Goal: Task Accomplishment & Management: Manage account settings

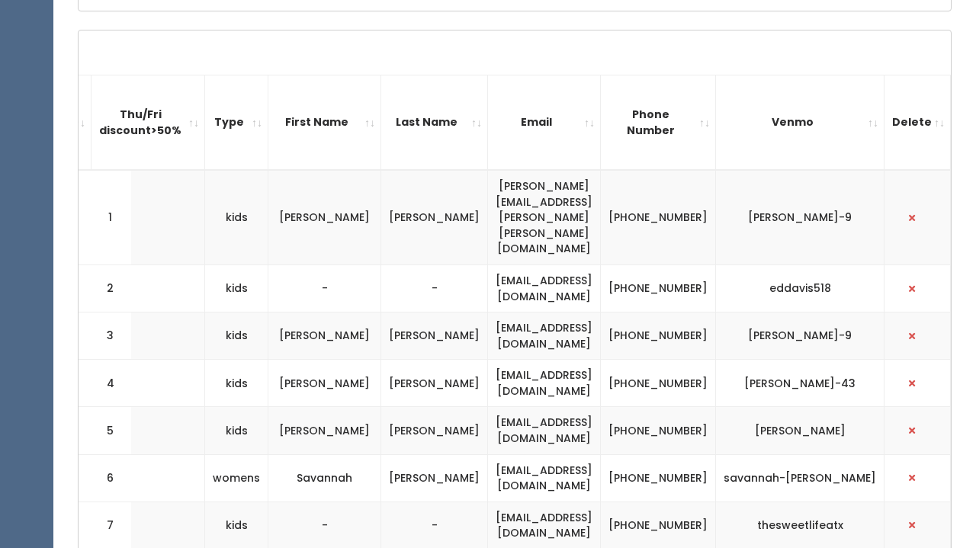
scroll to position [0, 424]
click at [914, 284] on span "button" at bounding box center [912, 288] width 6 height 9
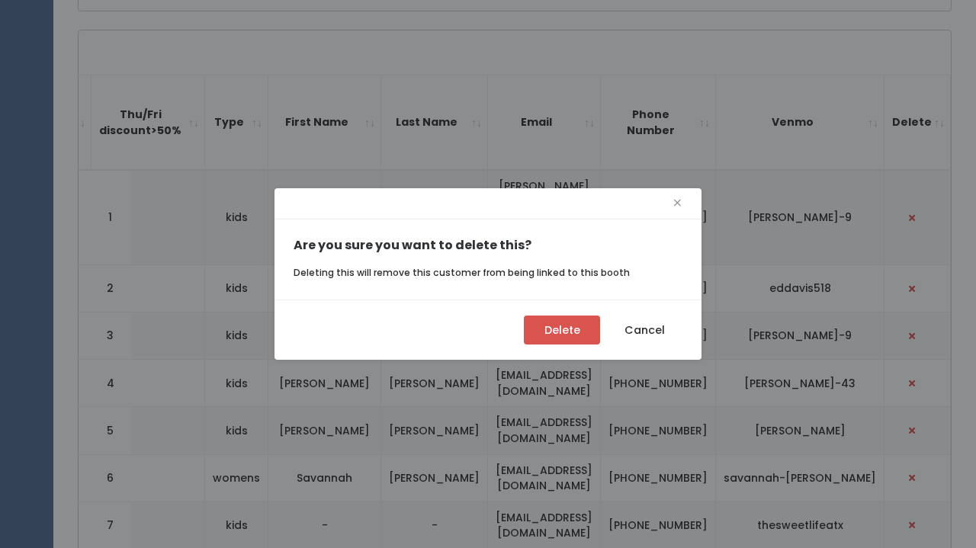
click at [572, 333] on button "Delete" at bounding box center [562, 330] width 76 height 29
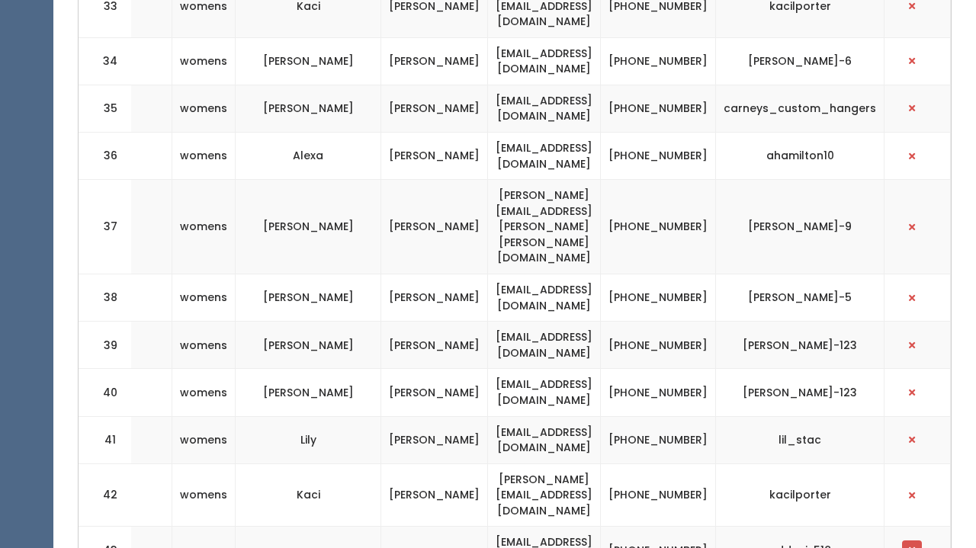
scroll to position [0, 412]
click at [918, 541] on button "button" at bounding box center [912, 551] width 20 height 20
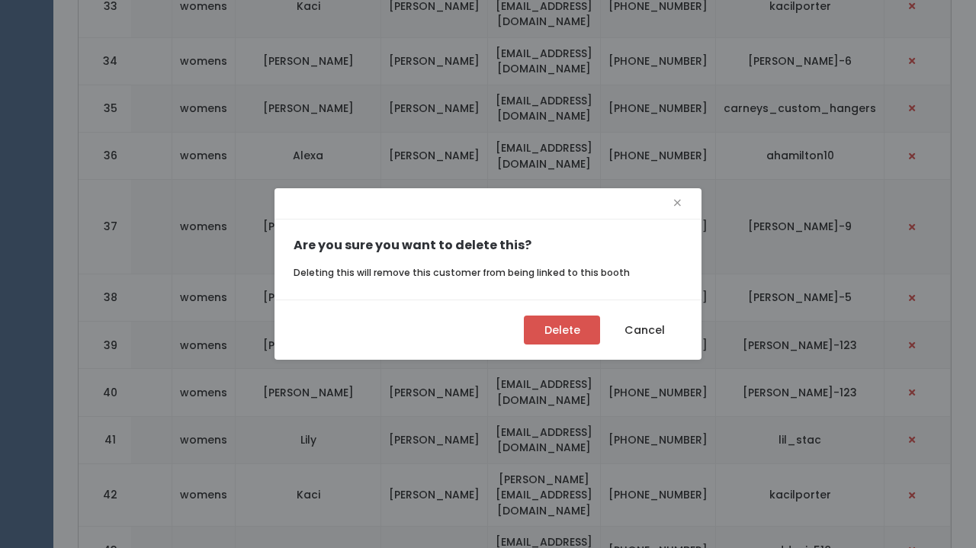
click at [573, 338] on button "Delete" at bounding box center [562, 330] width 76 height 29
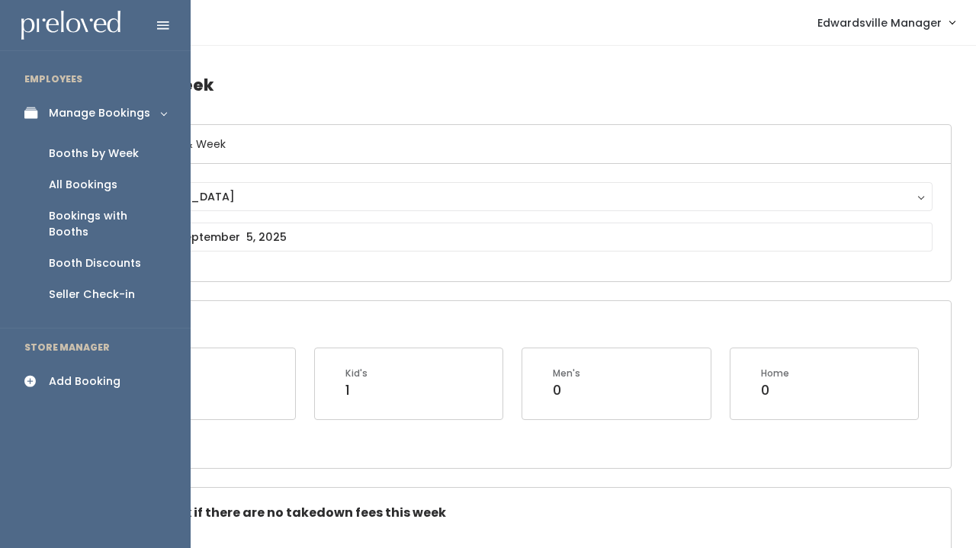
click at [74, 374] on div "Add Booking" at bounding box center [85, 382] width 72 height 16
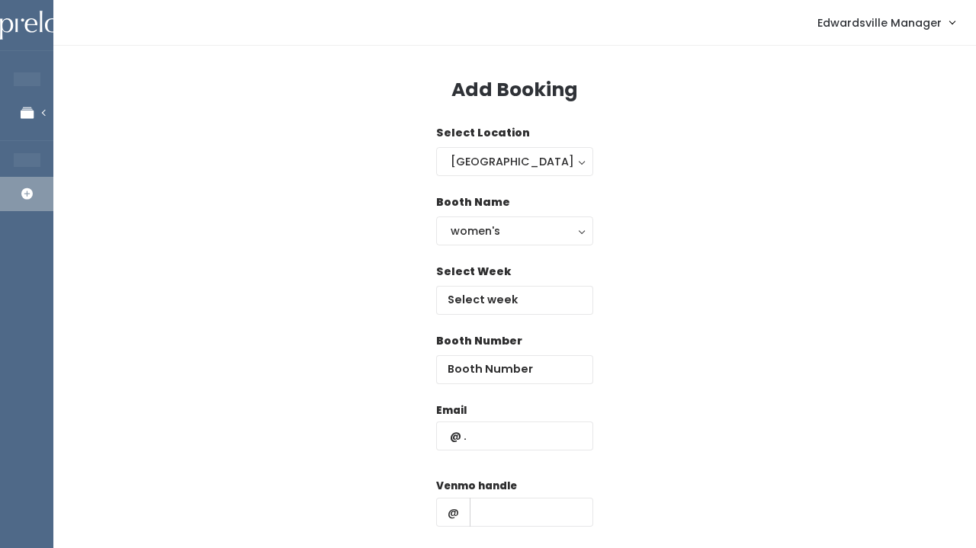
click at [473, 250] on div "Booth Name women's kid's home men's women's" at bounding box center [514, 228] width 157 height 69
click at [472, 226] on div "women's" at bounding box center [515, 231] width 128 height 17
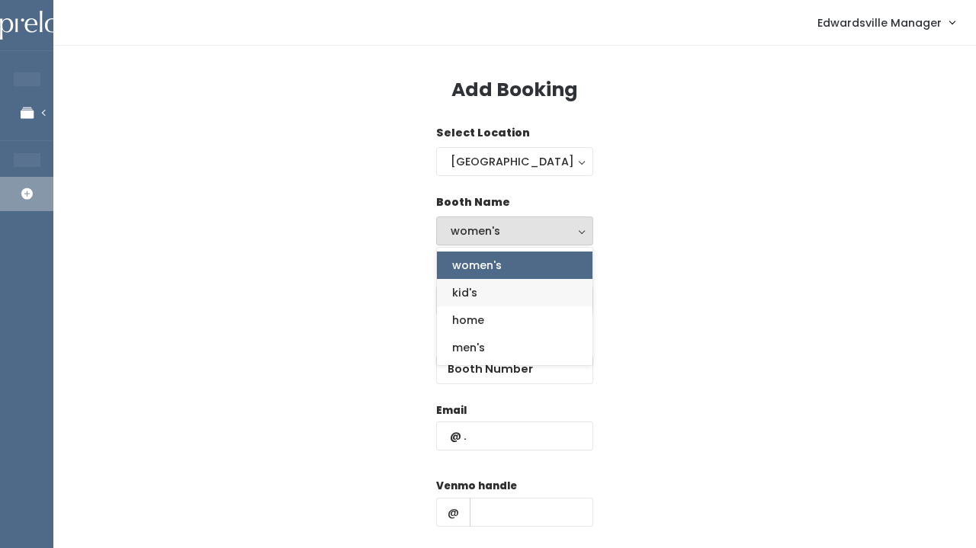
click at [486, 290] on link "kid's" at bounding box center [515, 292] width 156 height 27
select select "kids"
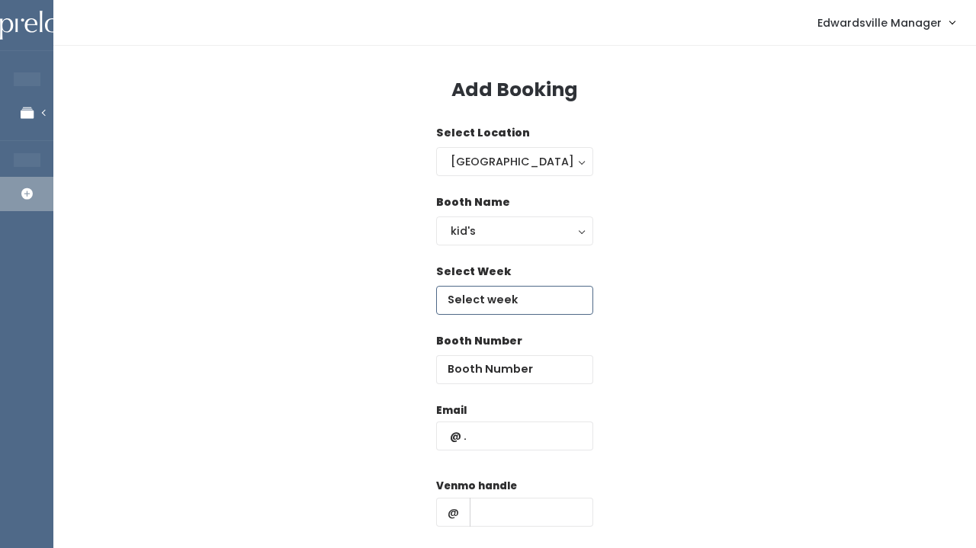
click at [470, 310] on input "text" at bounding box center [514, 300] width 157 height 29
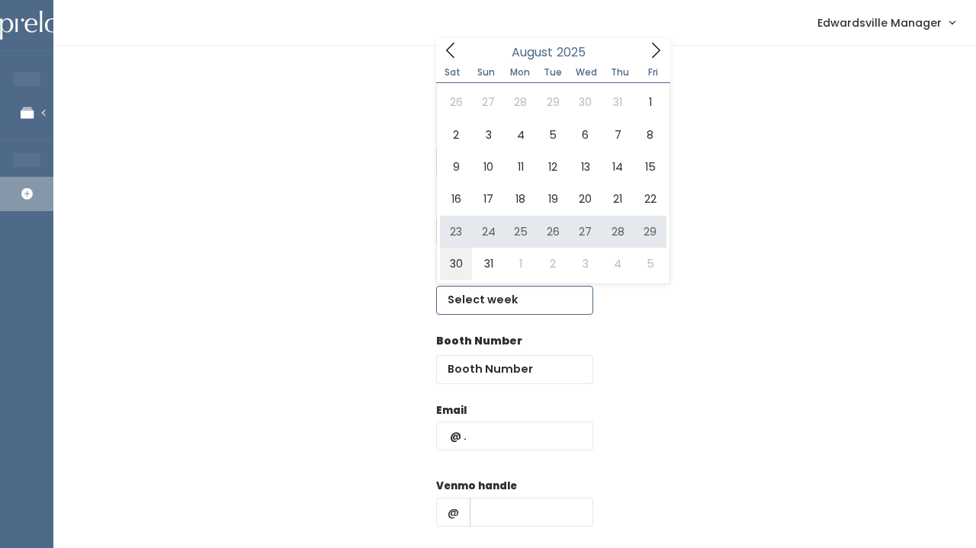
type input "August 30 to September 5"
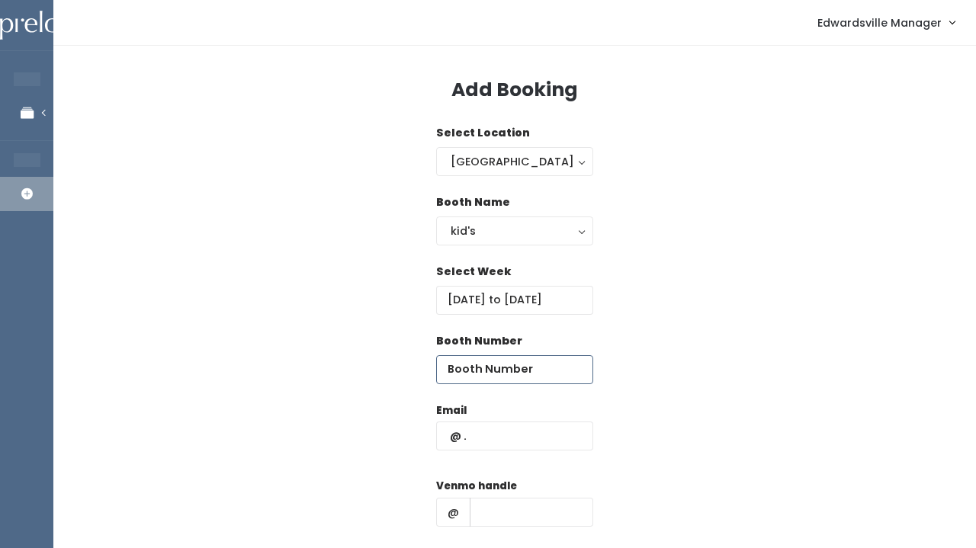
click at [463, 368] on input "number" at bounding box center [514, 369] width 157 height 29
type input "2"
paste input "Shannon Plummer"
type input "Shannon Plummer"
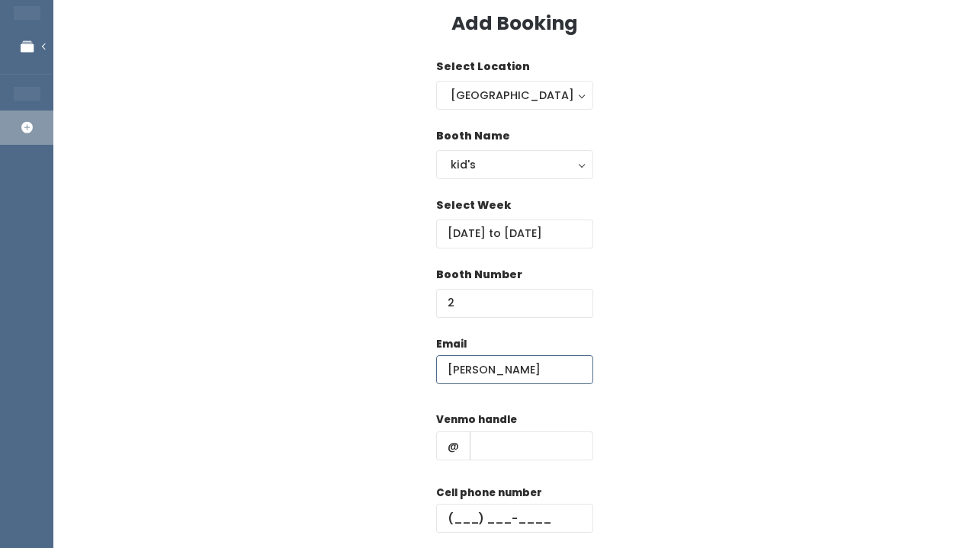
scroll to position [69, 0]
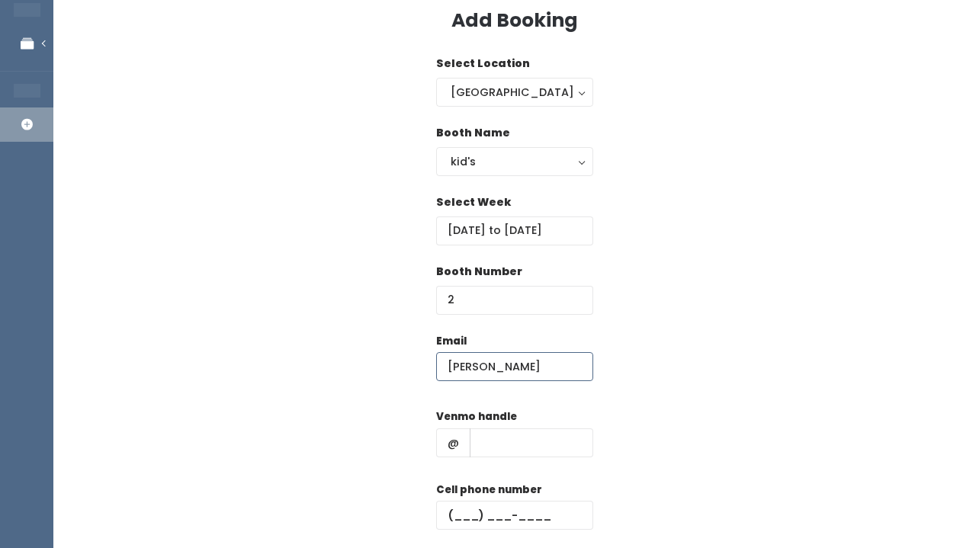
click at [489, 365] on input "Shannon Plummer" at bounding box center [514, 366] width 157 height 29
paste input "Shannon.Rae.plummer@gmail.com"
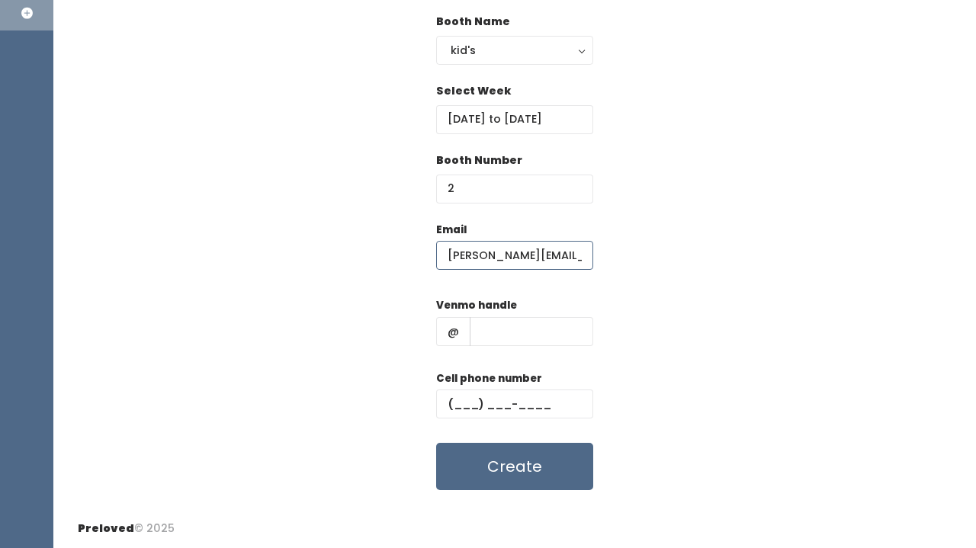
scroll to position [180, 0]
type input "Shannon.Rae.plummer@gmail.com"
click at [530, 331] on input "text" at bounding box center [532, 332] width 124 height 29
paste input "(630) 460-2151"
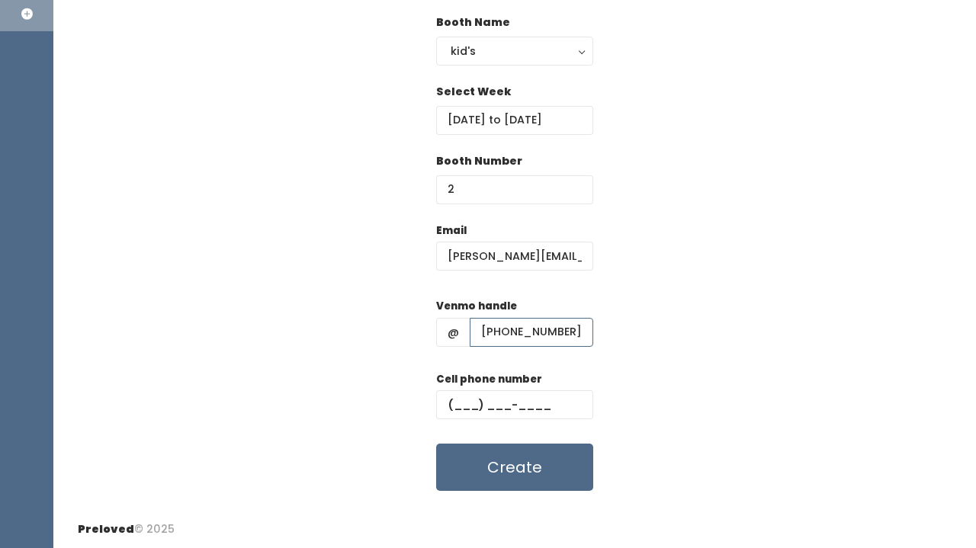
type input "(630) 460-2151"
drag, startPoint x: 479, startPoint y: 329, endPoint x: 582, endPoint y: 330, distance: 102.9
click at [582, 330] on input "(630) 460-2151" at bounding box center [532, 332] width 124 height 29
click at [462, 398] on input "text" at bounding box center [514, 404] width 157 height 29
paste input "(630) 460-2151"
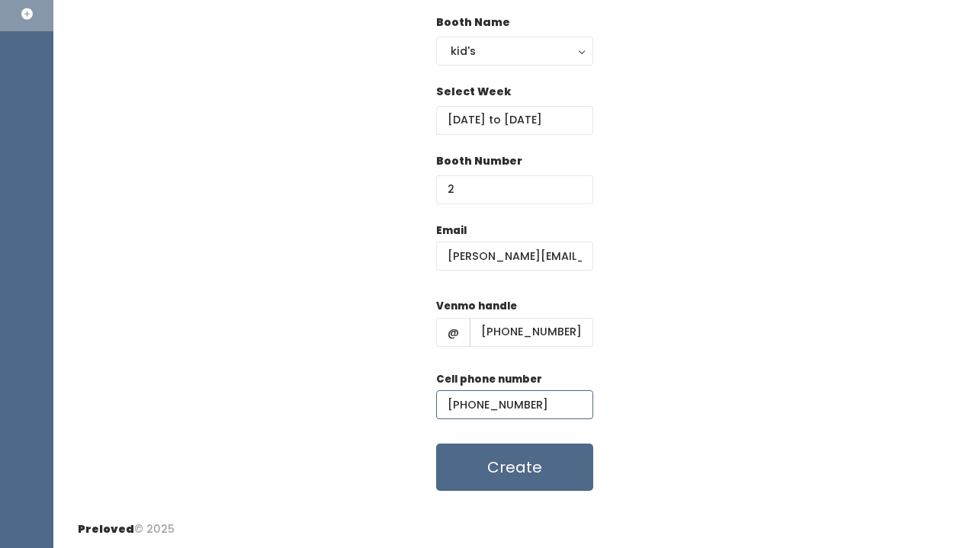
type input "(630) 460-2151"
click at [513, 324] on input "(630) 460-2151" at bounding box center [532, 332] width 124 height 29
paste input "shannon-plummer-9"
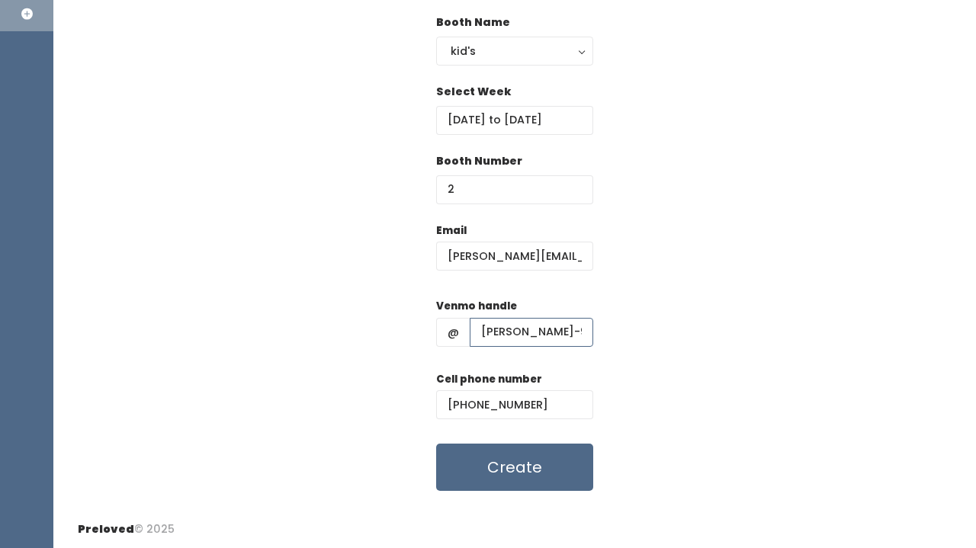
type input "shannon-plummer-9"
click at [714, 313] on div "Email Shannon.Rae.plummer@gmail.com Venmo handle @ shannon-plummer-9 Cell phone…" at bounding box center [515, 357] width 874 height 269
click at [524, 464] on button "Create" at bounding box center [514, 467] width 157 height 47
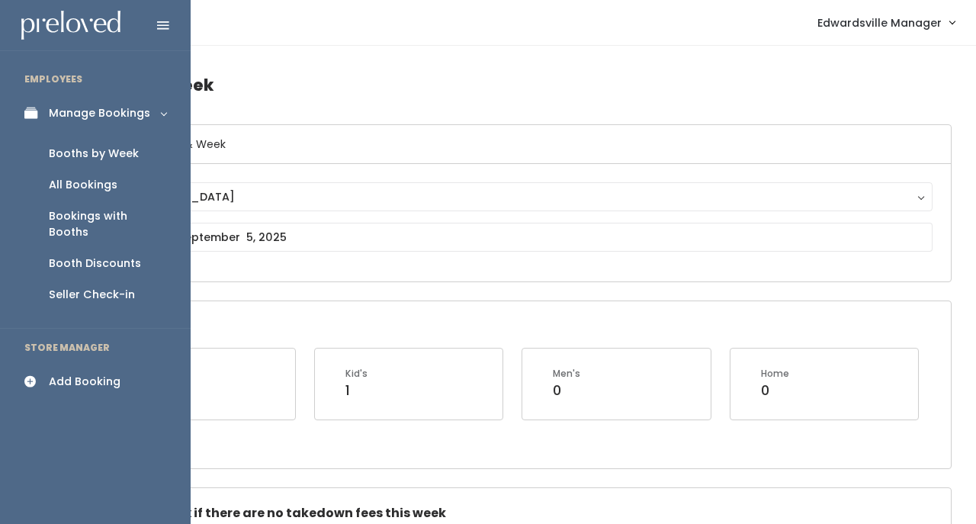
click at [69, 180] on div "All Bookings" at bounding box center [83, 185] width 69 height 16
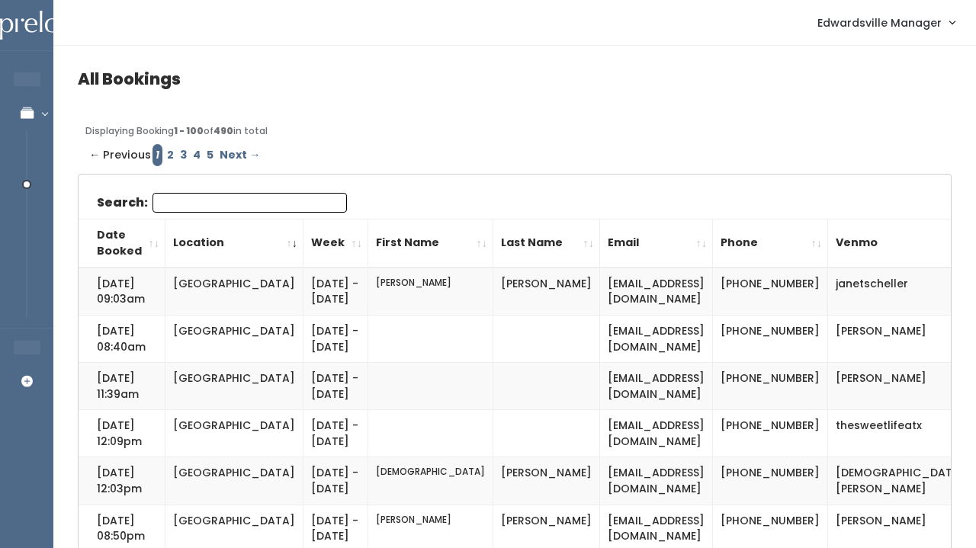
click at [279, 213] on div "Search:" at bounding box center [222, 206] width 250 height 26
click at [275, 199] on input "Search:" at bounding box center [249, 203] width 194 height 20
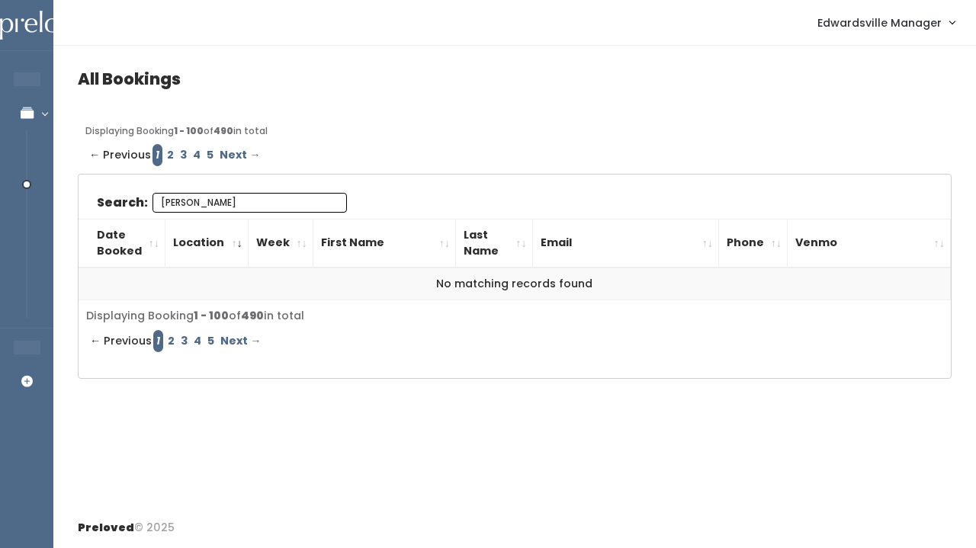
type input "[PERSON_NAME]"
click at [169, 149] on link "2" at bounding box center [170, 155] width 13 height 22
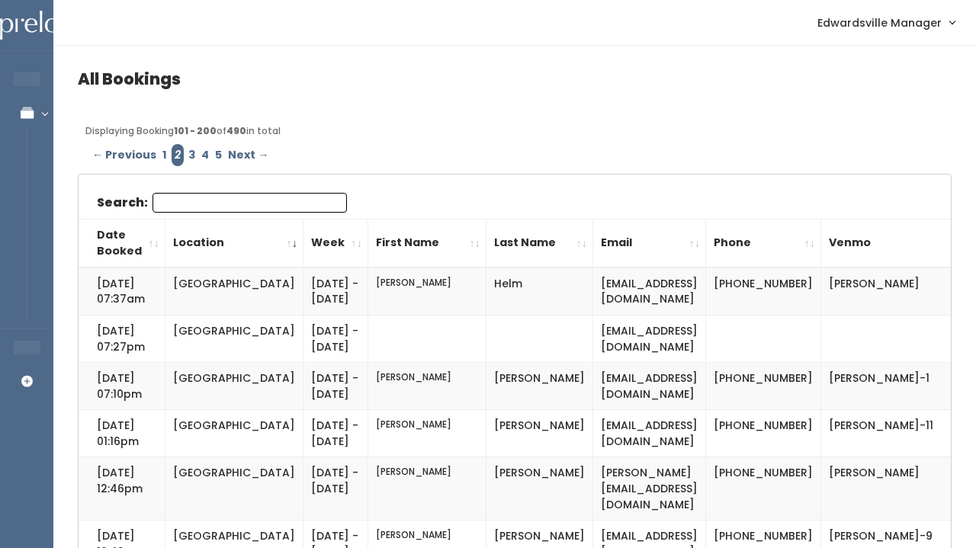
click at [189, 204] on input "Search:" at bounding box center [249, 203] width 194 height 20
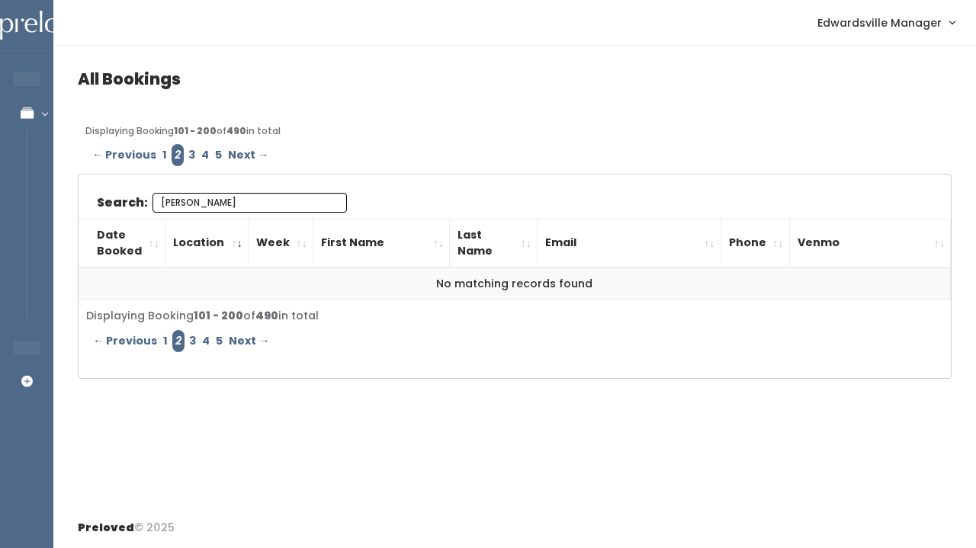
type input "[PERSON_NAME]"
click at [192, 162] on link "3" at bounding box center [191, 155] width 13 height 22
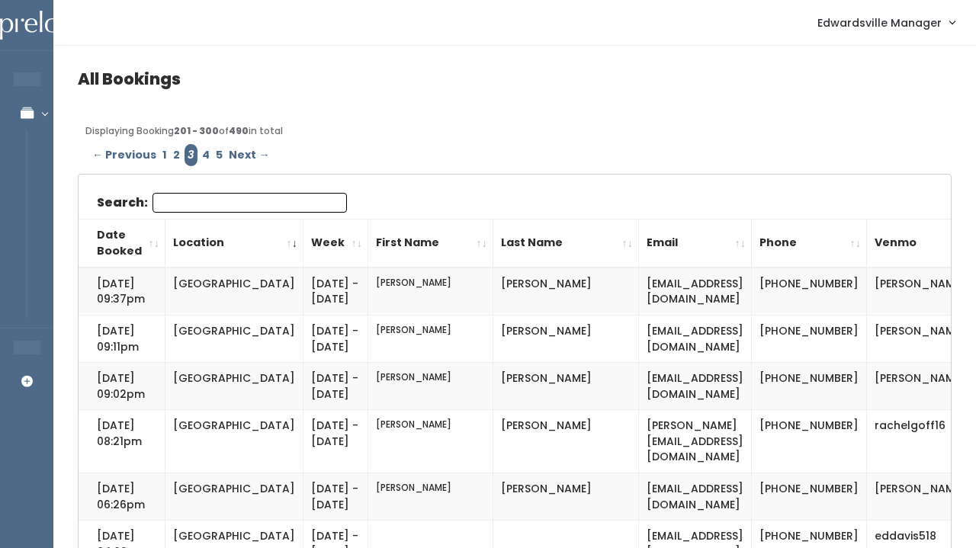
click at [198, 197] on input "Search:" at bounding box center [249, 203] width 194 height 20
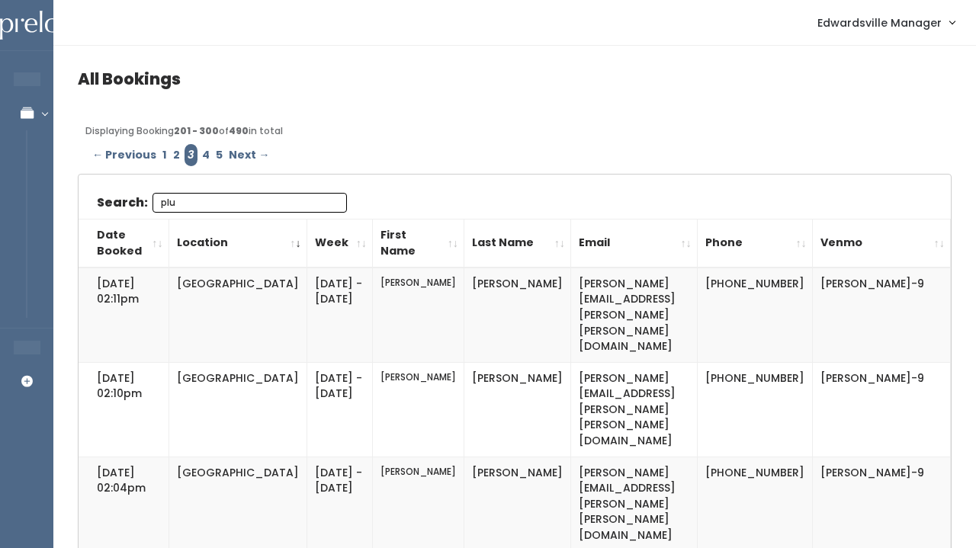
type input "plu"
drag, startPoint x: 705, startPoint y: 284, endPoint x: 763, endPoint y: 304, distance: 61.5
click at [763, 304] on td "[PHONE_NUMBER]" at bounding box center [754, 315] width 115 height 95
copy td "[PHONE_NUMBER]"
click at [812, 285] on td "[PERSON_NAME]-9" at bounding box center [881, 315] width 138 height 95
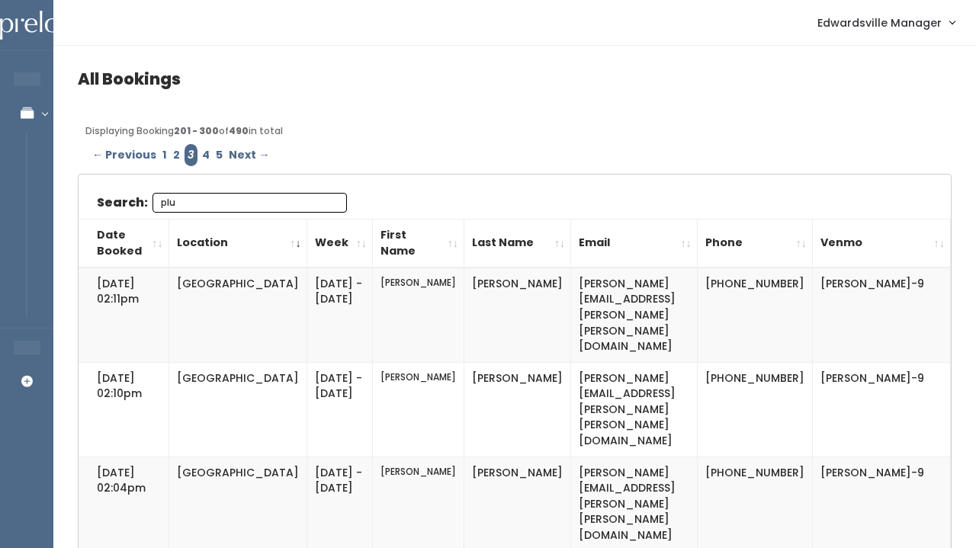
drag, startPoint x: 776, startPoint y: 284, endPoint x: 897, endPoint y: 288, distance: 121.3
click at [897, 287] on td "[PERSON_NAME]-9" at bounding box center [881, 315] width 138 height 95
copy td "[PERSON_NAME]-9"
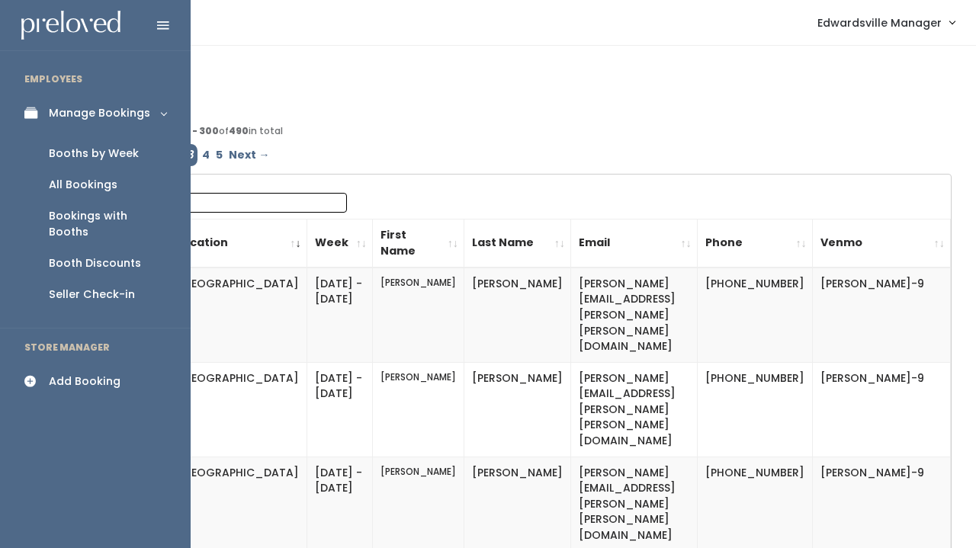
click at [88, 194] on link "All Bookings" at bounding box center [95, 184] width 191 height 31
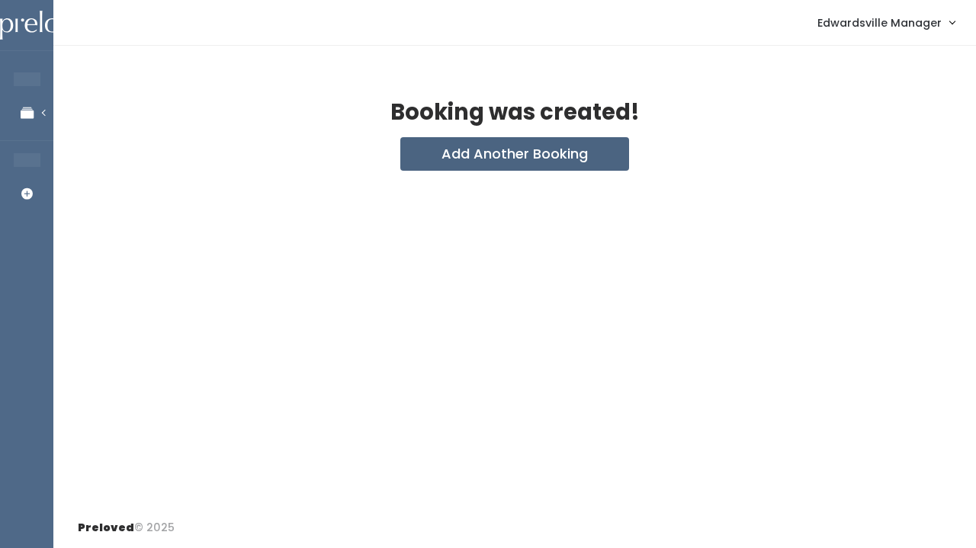
click at [571, 148] on button "Add Another Booking" at bounding box center [514, 154] width 229 height 34
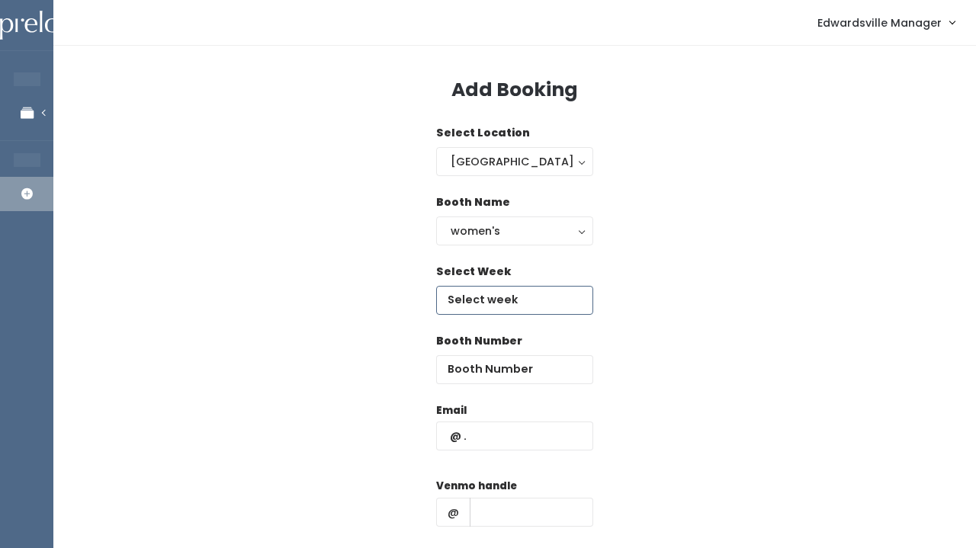
click at [491, 290] on input "text" at bounding box center [514, 300] width 157 height 29
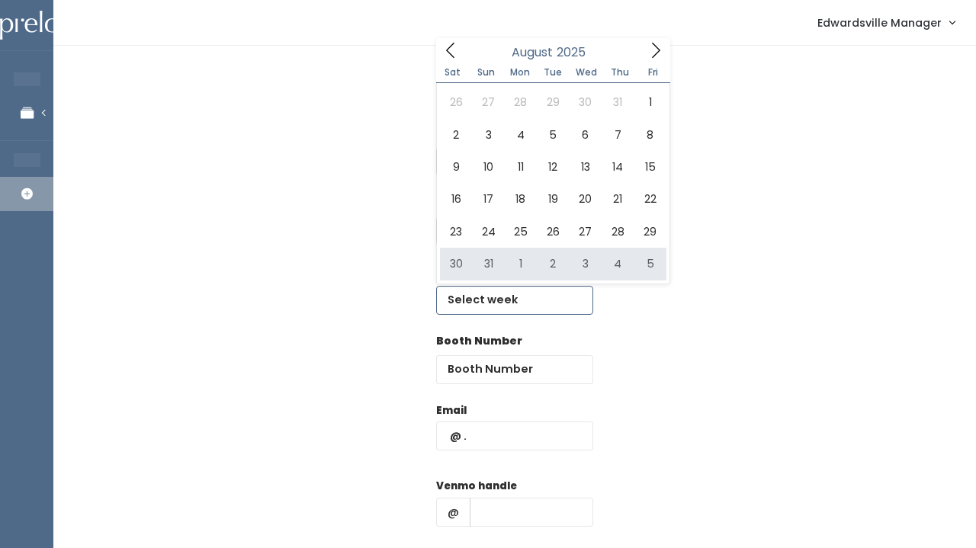
type input "August 30 to September 5"
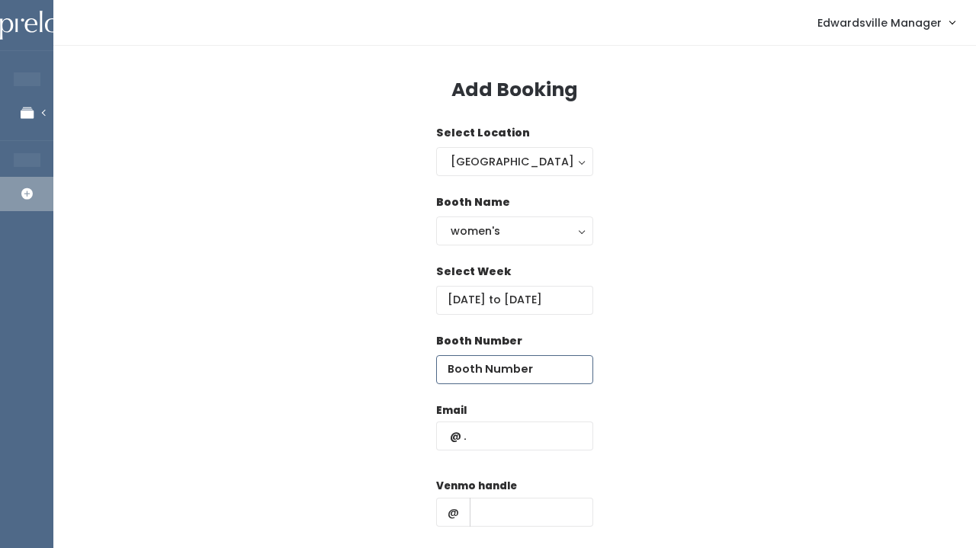
click at [519, 365] on input "number" at bounding box center [514, 369] width 157 height 29
type input "43"
click at [514, 432] on input "text" at bounding box center [514, 436] width 157 height 29
paste input "Debbie_pohlman@hotmail.com"
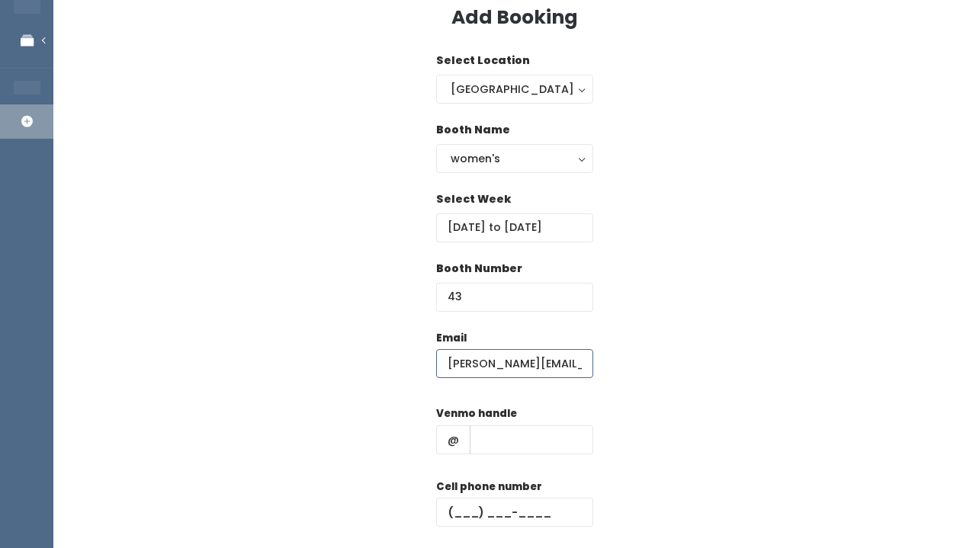
scroll to position [98, 0]
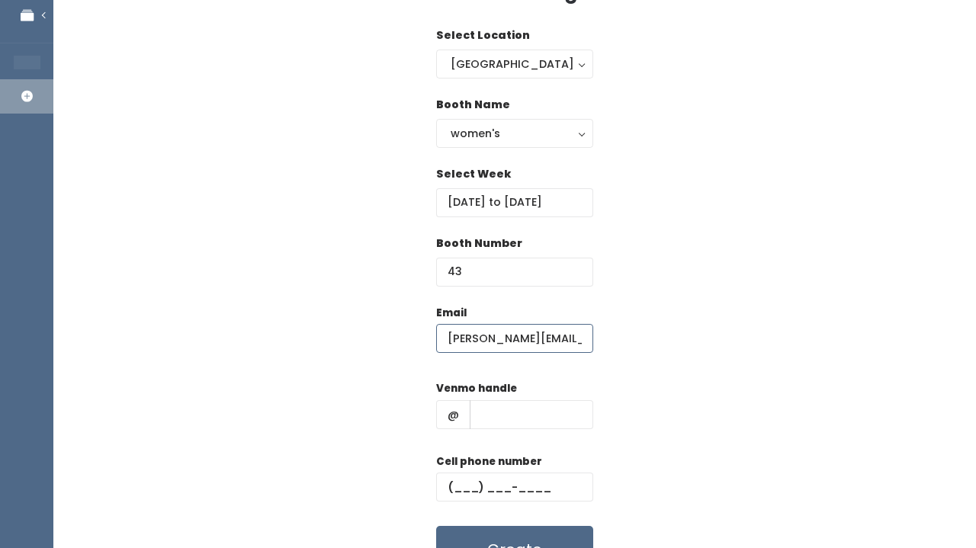
type input "Debbie_pohlman@hotmail.com"
click at [512, 404] on input "text" at bounding box center [532, 414] width 124 height 29
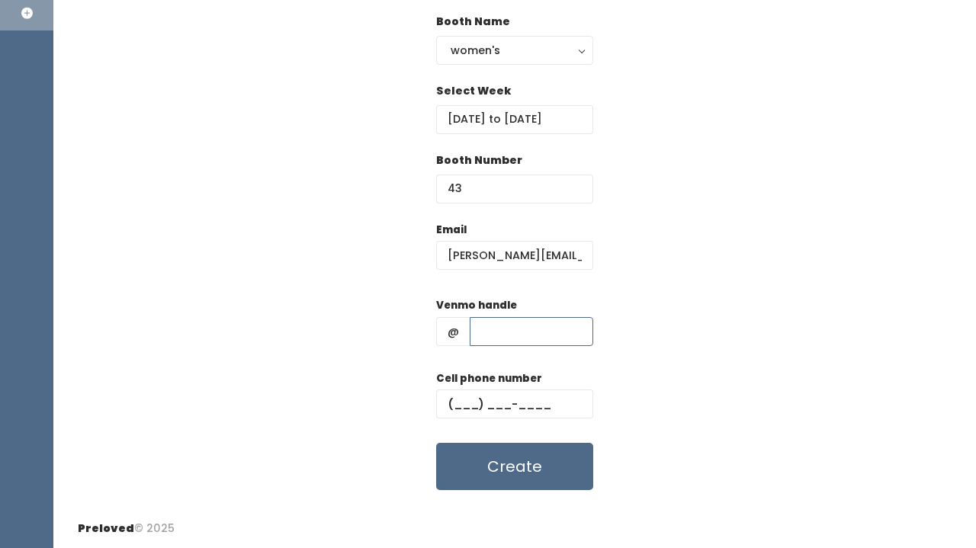
scroll to position [180, 0]
click at [512, 455] on button "Create" at bounding box center [514, 467] width 157 height 47
paste input "kacilporter"
type input "kacilporter"
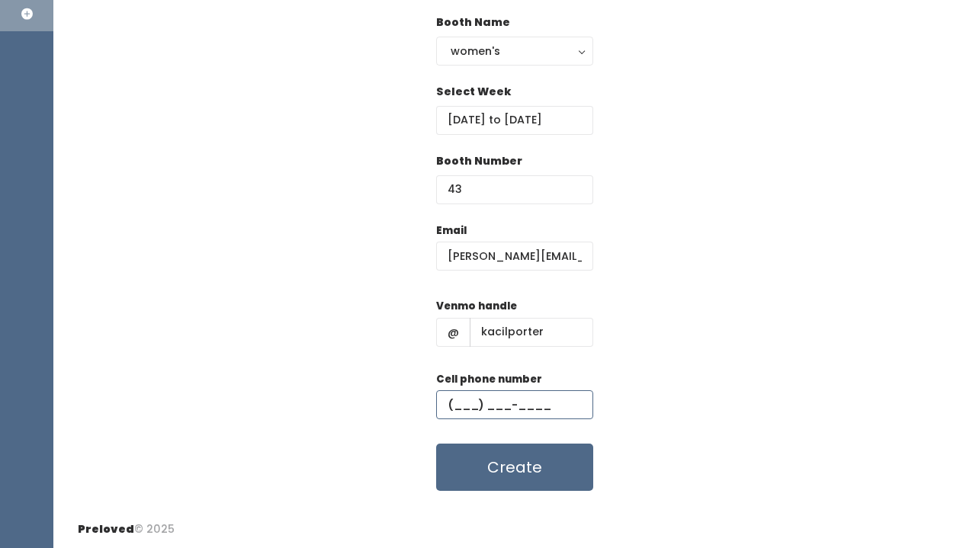
paste input "(618) 558-0053"
type input "(618) 558-0053"
click at [494, 453] on button "Create" at bounding box center [514, 467] width 157 height 47
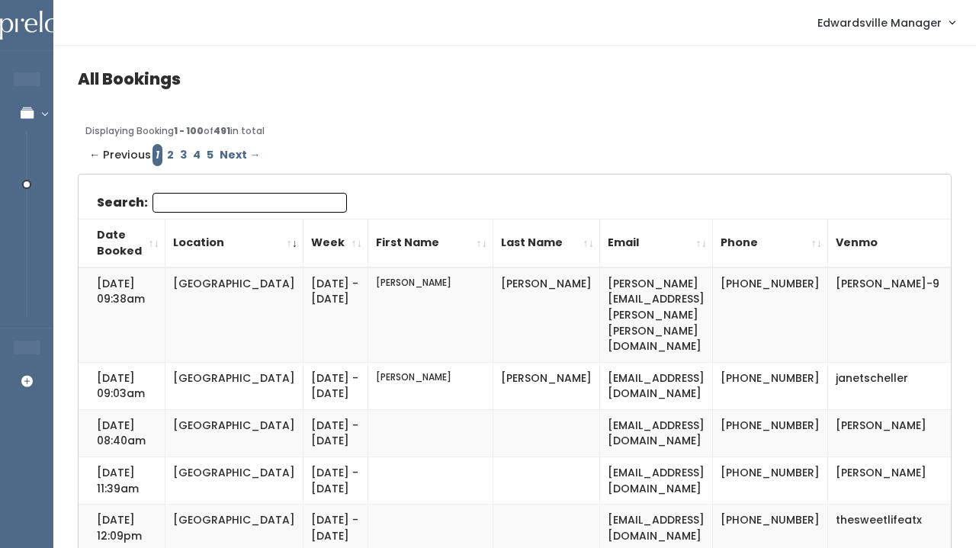
click at [210, 206] on input "Search:" at bounding box center [249, 203] width 194 height 20
paste input "[PERSON_NAME][EMAIL_ADDRESS][DOMAIN_NAME]"
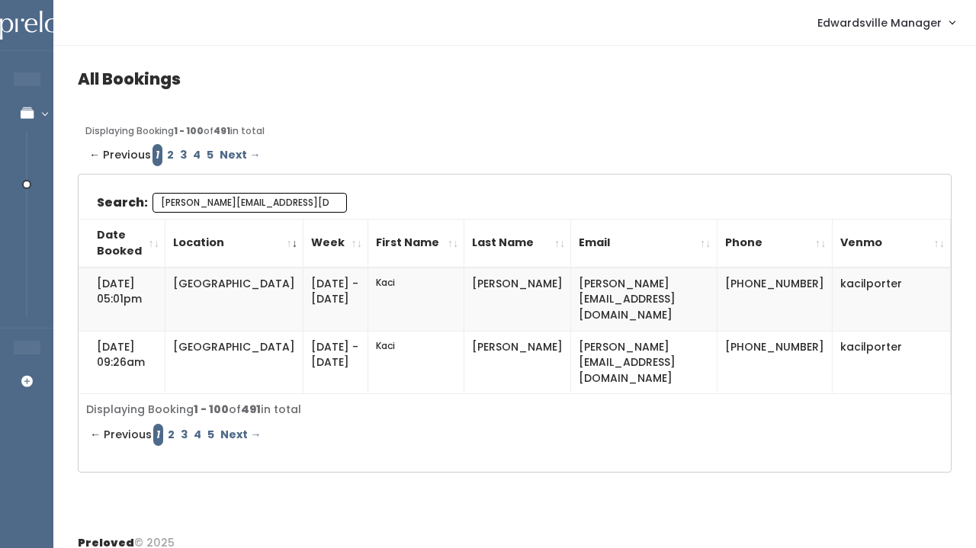
type input "Debbie_pohlman@hotmail.com"
drag, startPoint x: 869, startPoint y: 283, endPoint x: 795, endPoint y: 283, distance: 74.0
click at [832, 283] on td "kacilporter" at bounding box center [891, 299] width 119 height 63
copy td "kacilporter"
drag, startPoint x: 731, startPoint y: 285, endPoint x: 768, endPoint y: 320, distance: 50.7
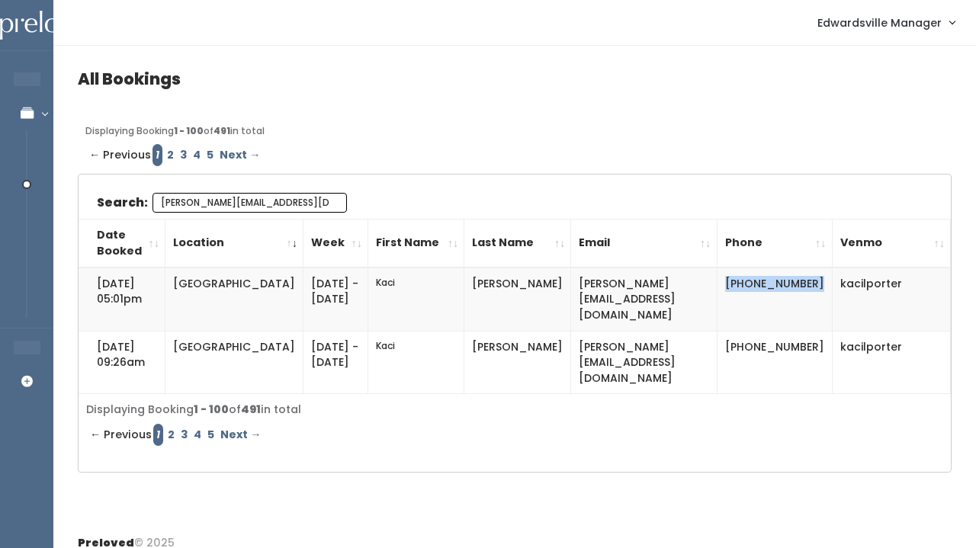
click at [768, 320] on td "[PHONE_NUMBER]" at bounding box center [774, 299] width 115 height 63
copy td "[PHONE_NUMBER]"
click at [326, 200] on input "Debbie_pohlman@hotmail.com" at bounding box center [249, 203] width 194 height 20
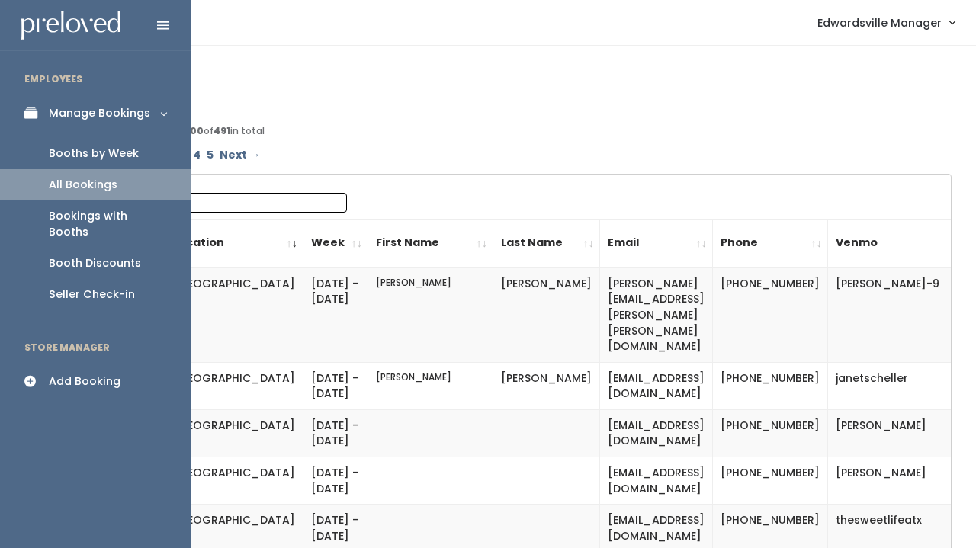
click at [117, 364] on link "Add Booking" at bounding box center [95, 381] width 191 height 34
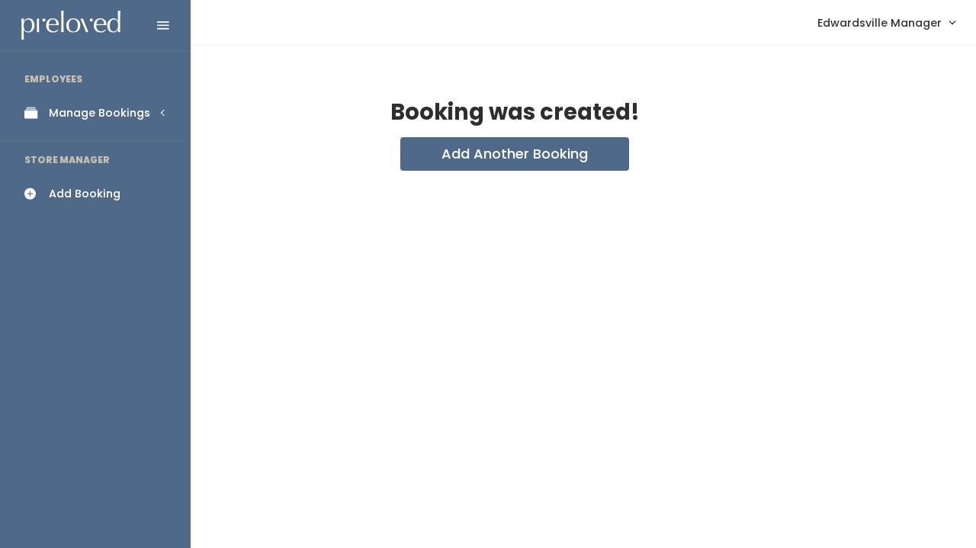
click at [53, 118] on div "Manage Bookings" at bounding box center [99, 113] width 101 height 16
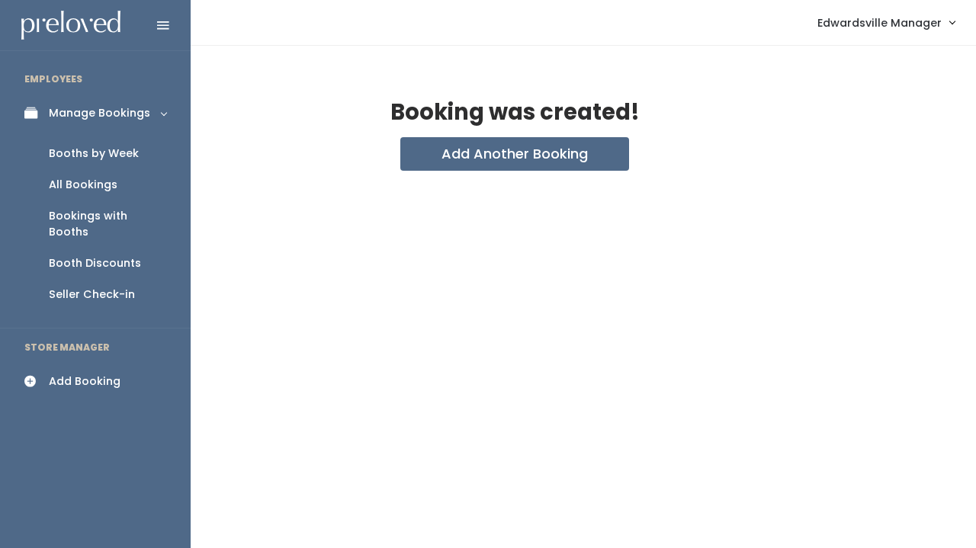
click at [74, 189] on div "All Bookings" at bounding box center [83, 185] width 69 height 16
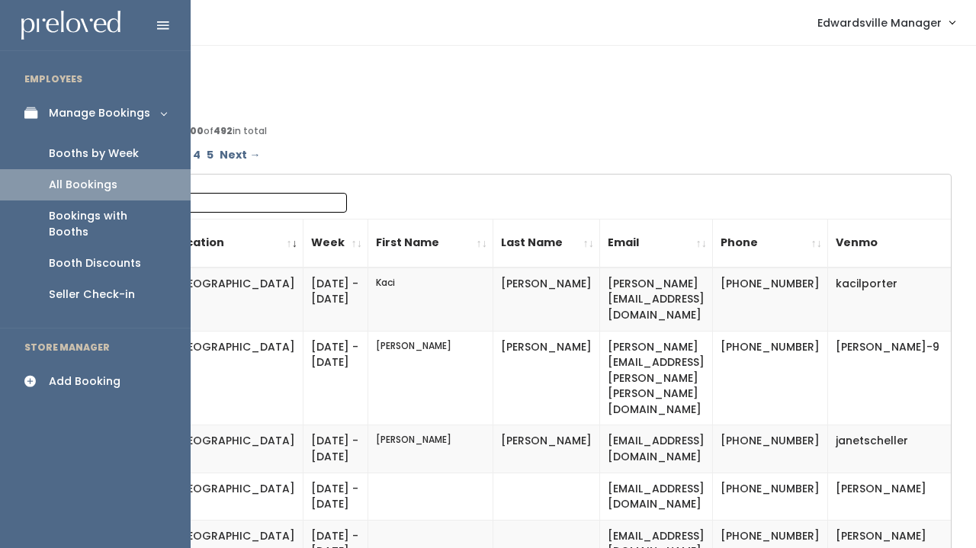
click at [102, 134] on ul "Booths by Week All Bookings Bookings with Booths Booth Discounts Seller Check-in" at bounding box center [95, 224] width 191 height 188
click at [103, 165] on link "Booths by Week" at bounding box center [95, 153] width 191 height 31
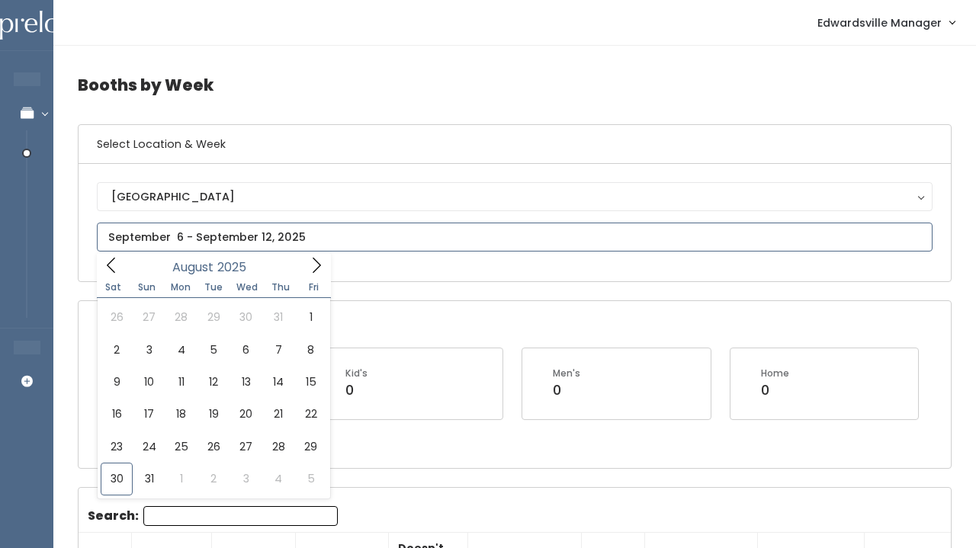
click at [194, 225] on input "text" at bounding box center [515, 237] width 836 height 29
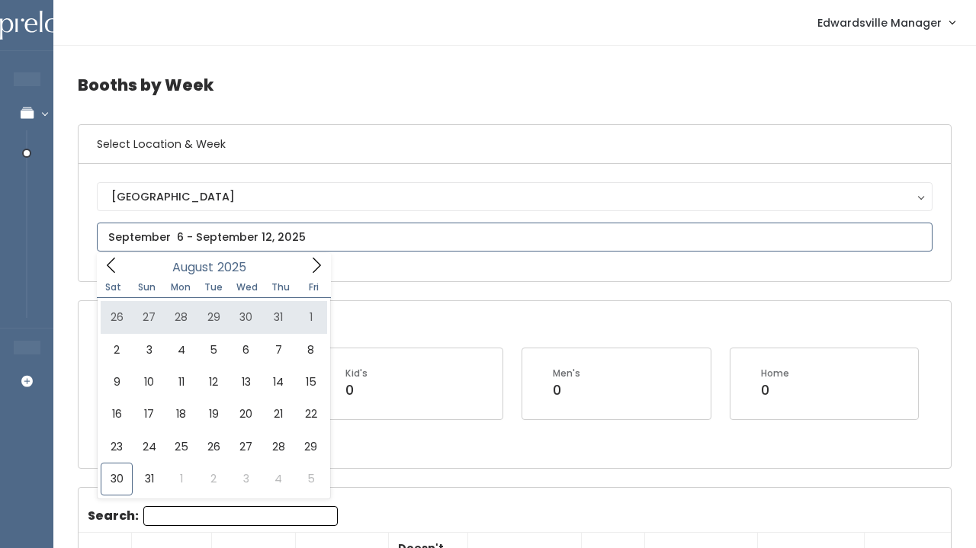
click at [323, 258] on icon at bounding box center [316, 265] width 17 height 17
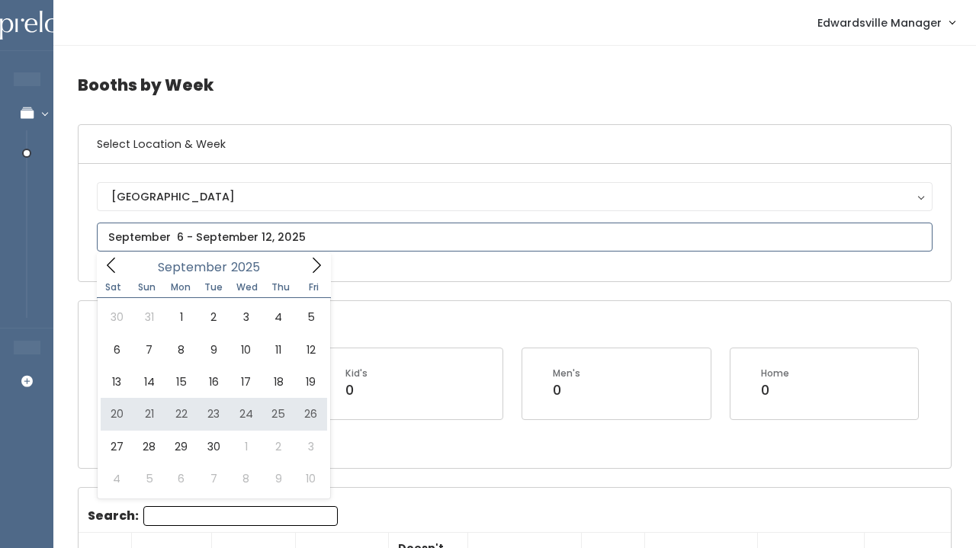
type input "[DATE] to [DATE]"
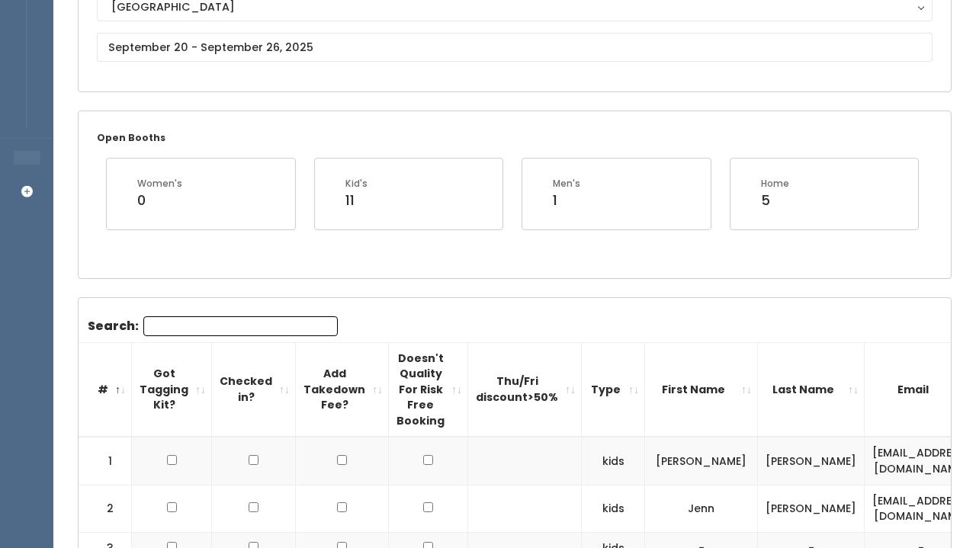
scroll to position [143, 0]
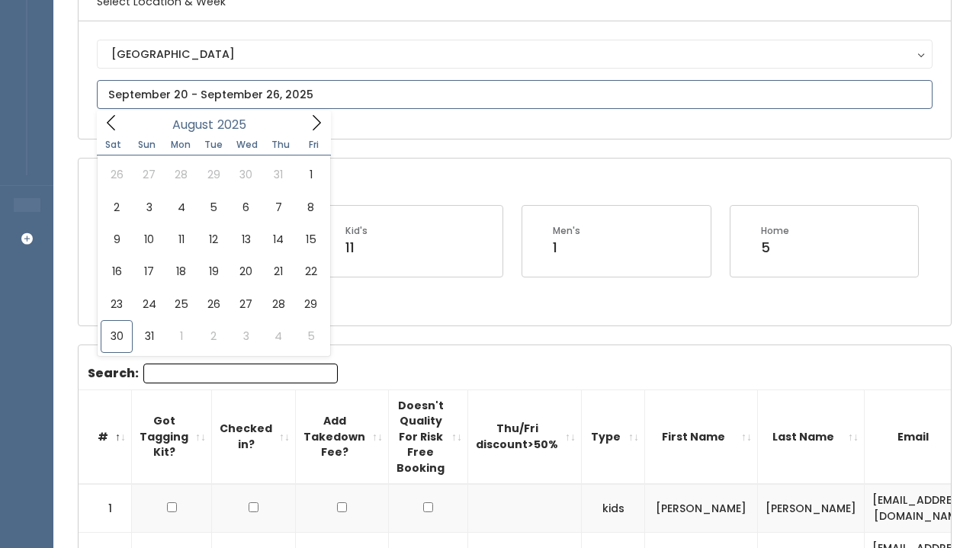
click at [229, 97] on input "text" at bounding box center [515, 94] width 836 height 29
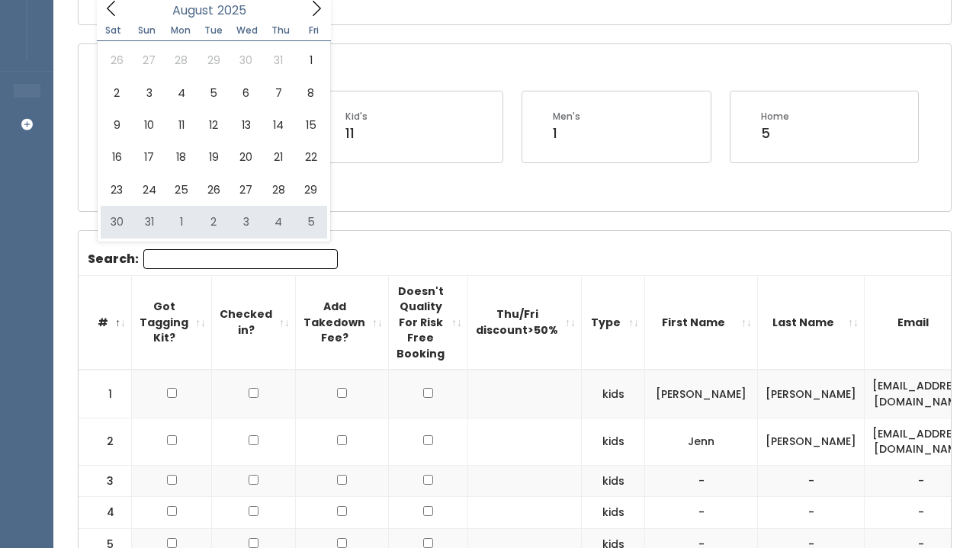
scroll to position [242, 0]
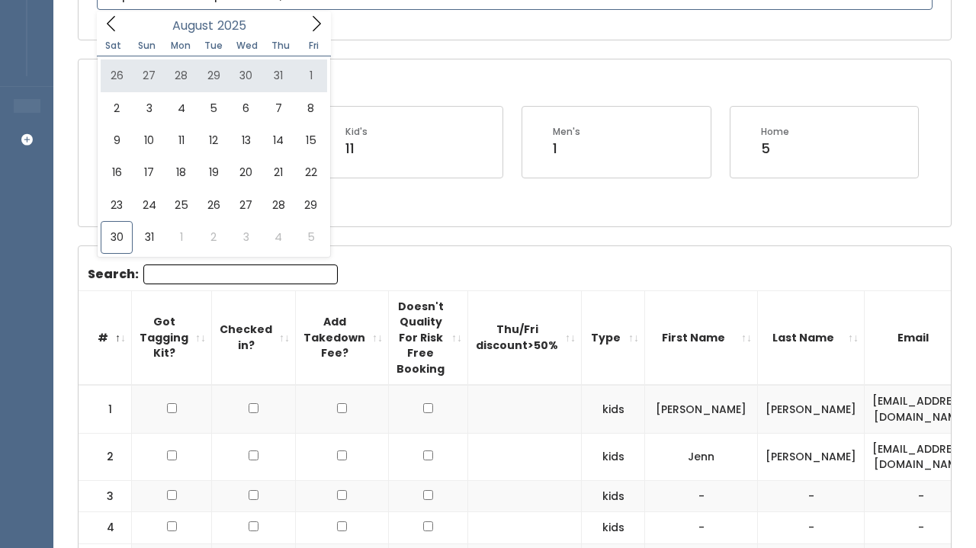
click at [317, 23] on icon at bounding box center [316, 23] width 17 height 17
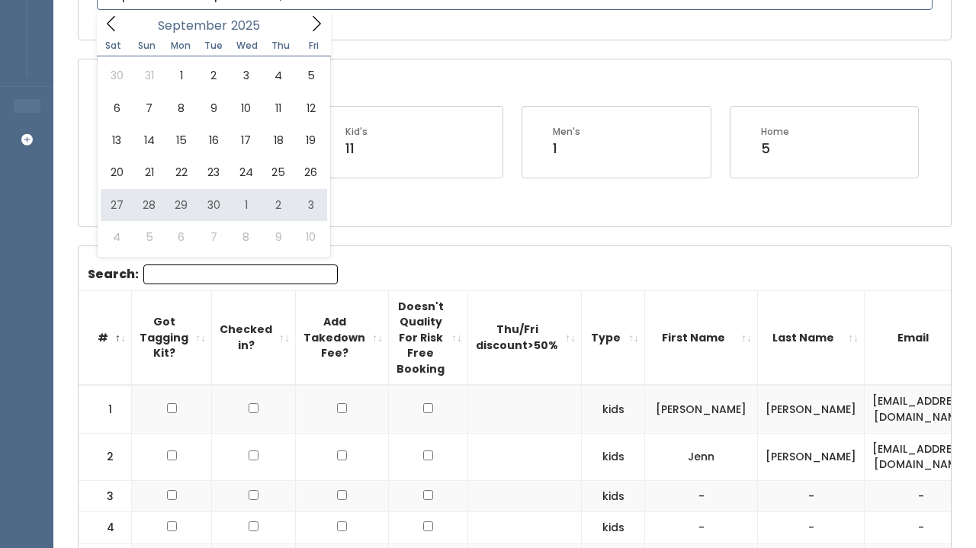
type input "September 27 to October 3"
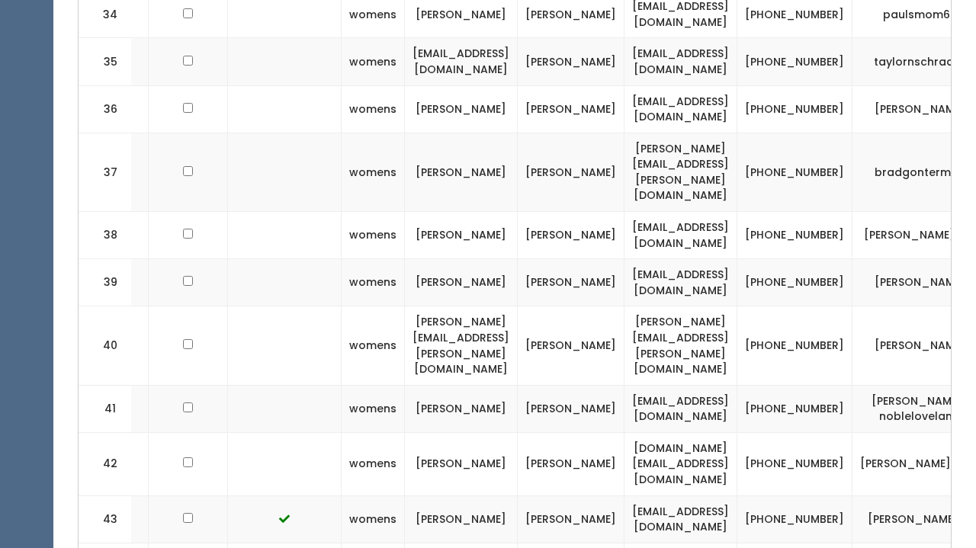
scroll to position [0, 255]
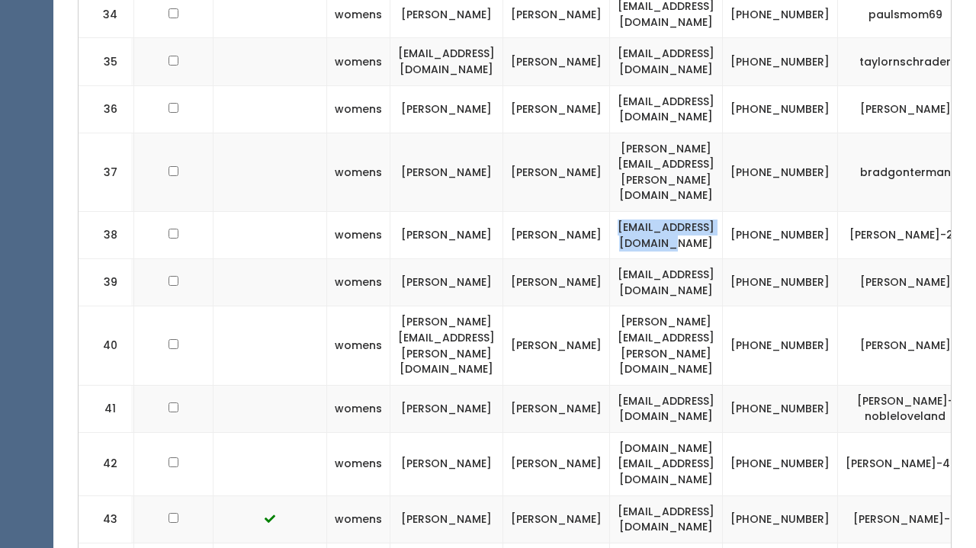
drag, startPoint x: 808, startPoint y: 178, endPoint x: 651, endPoint y: 168, distance: 157.4
click at [651, 212] on td "stinnett51411@gmail.com" at bounding box center [666, 235] width 113 height 47
copy td "stinnett51411@gmail.com"
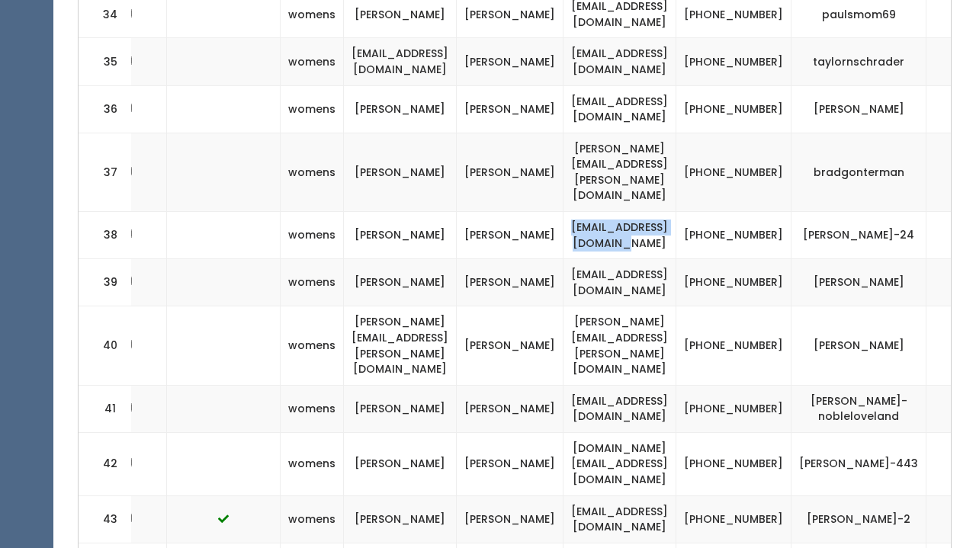
scroll to position [0, 348]
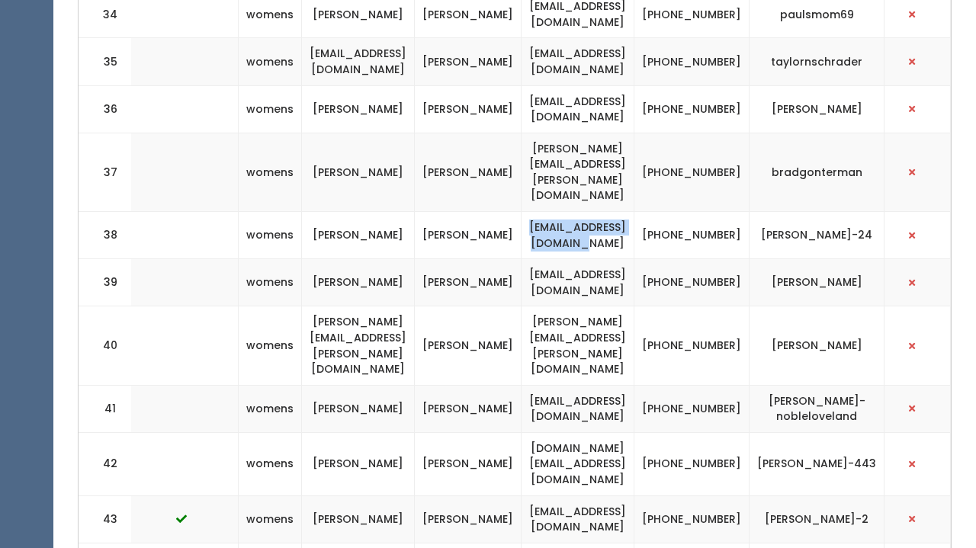
drag, startPoint x: 809, startPoint y: 165, endPoint x: 901, endPoint y: 178, distance: 93.2
click at [884, 212] on td "[PERSON_NAME]-24" at bounding box center [816, 235] width 135 height 47
copy td "[PERSON_NAME]-24"
drag, startPoint x: 740, startPoint y: 167, endPoint x: 765, endPoint y: 181, distance: 28.0
click at [749, 212] on td "(815) 508-3199" at bounding box center [691, 235] width 115 height 47
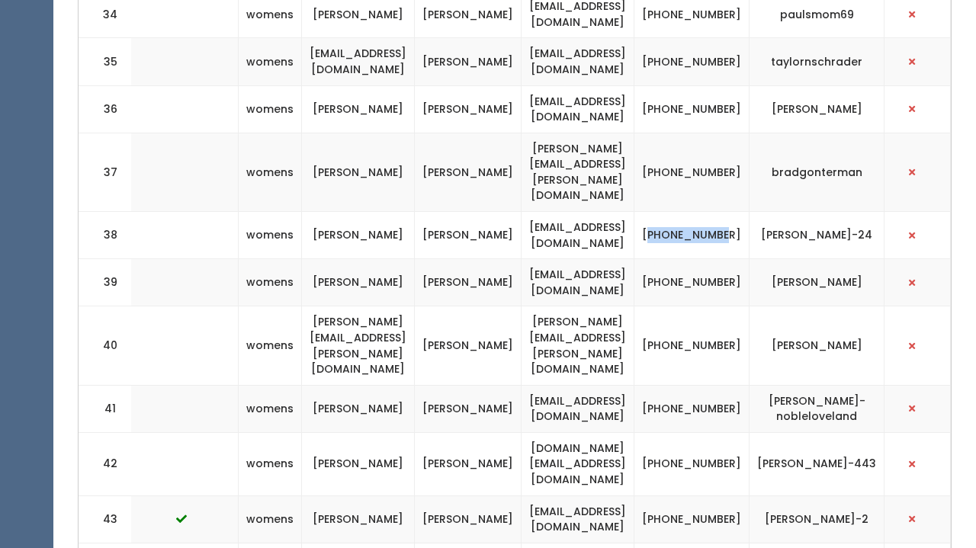
click at [741, 212] on td "[PHONE_NUMBER]" at bounding box center [691, 235] width 115 height 47
drag, startPoint x: 733, startPoint y: 165, endPoint x: 783, endPoint y: 182, distance: 52.6
click at [749, 212] on td "[PHONE_NUMBER]" at bounding box center [691, 235] width 115 height 47
copy td "[PHONE_NUMBER]"
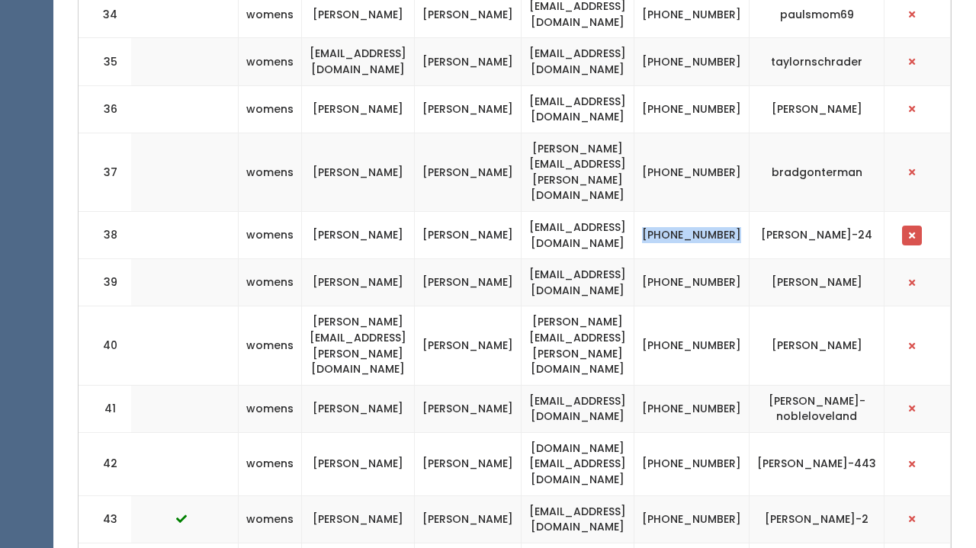
click at [921, 226] on button "button" at bounding box center [912, 236] width 20 height 20
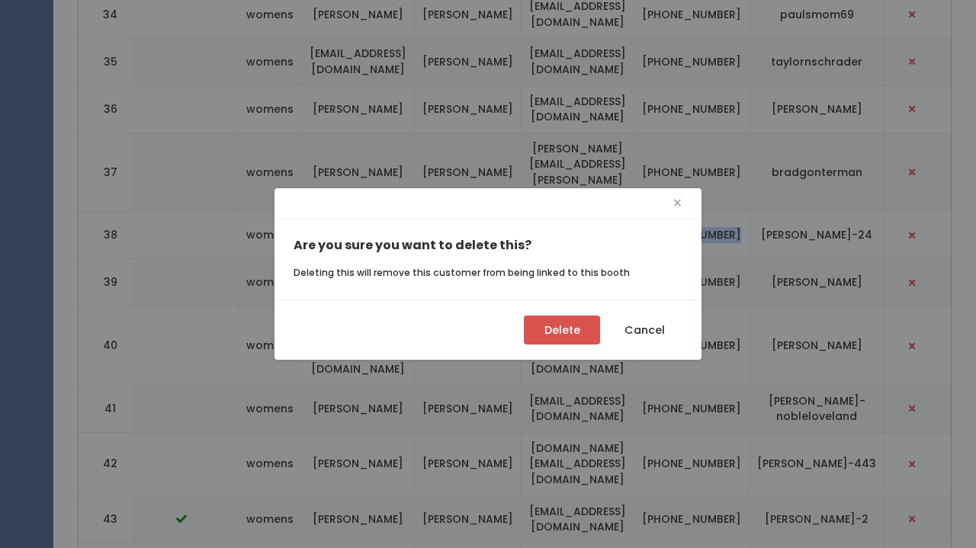
click at [547, 326] on button "Delete" at bounding box center [562, 330] width 76 height 29
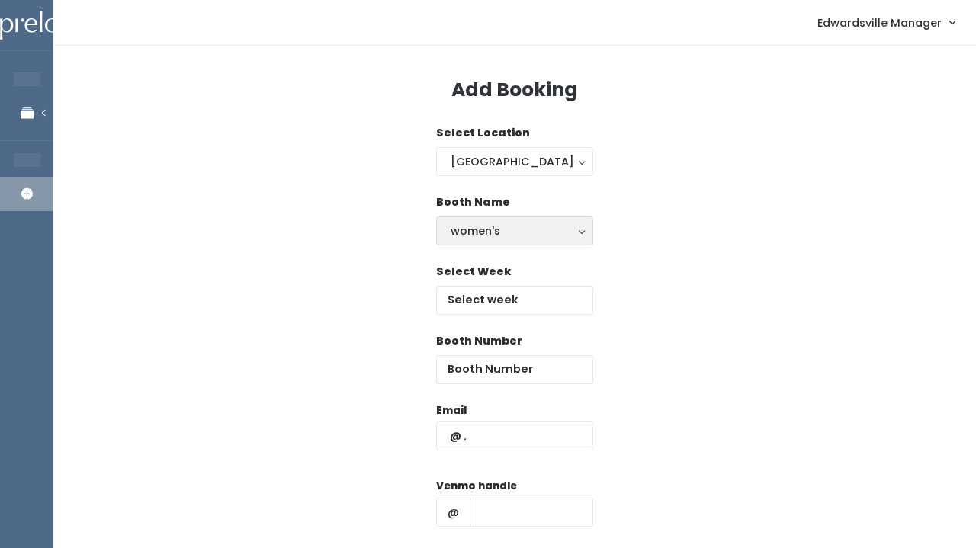
click at [477, 241] on button "women's" at bounding box center [514, 231] width 157 height 29
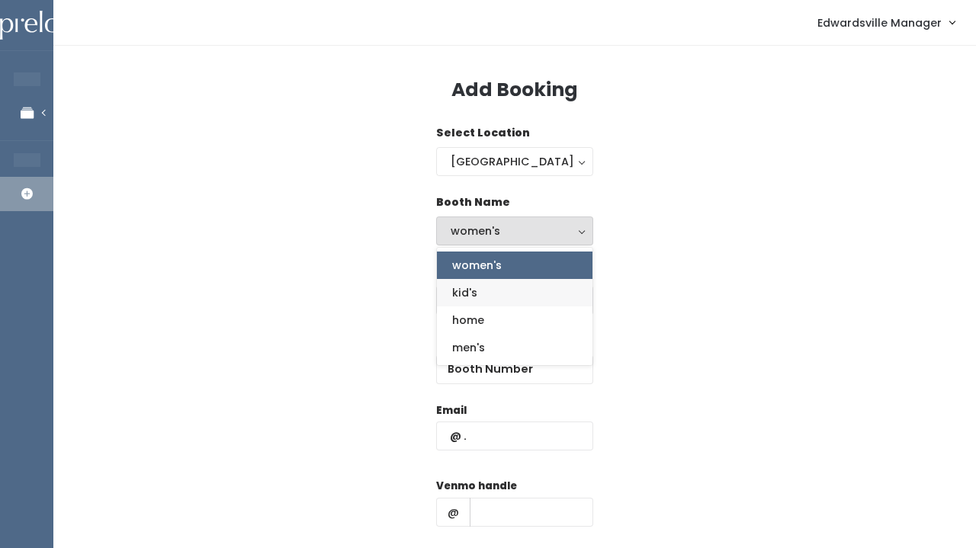
click at [489, 286] on link "kid's" at bounding box center [515, 292] width 156 height 27
select select "kids"
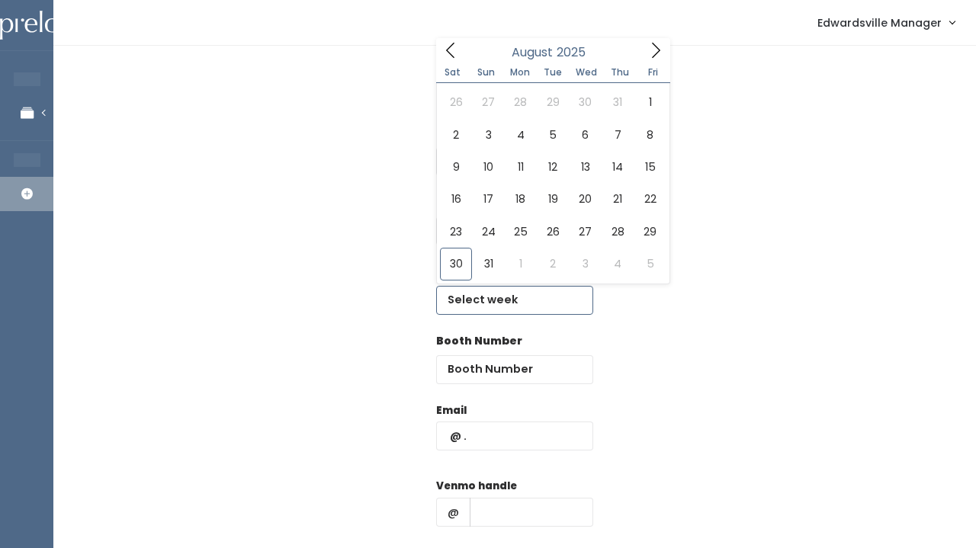
click at [487, 312] on input "text" at bounding box center [514, 300] width 157 height 29
click at [659, 49] on icon at bounding box center [655, 50] width 17 height 17
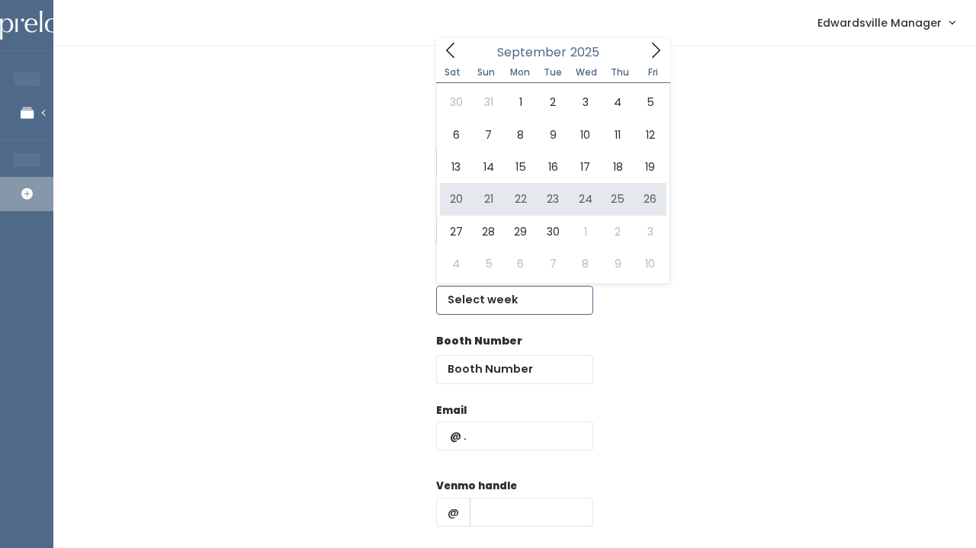
type input "September 20 to September 26"
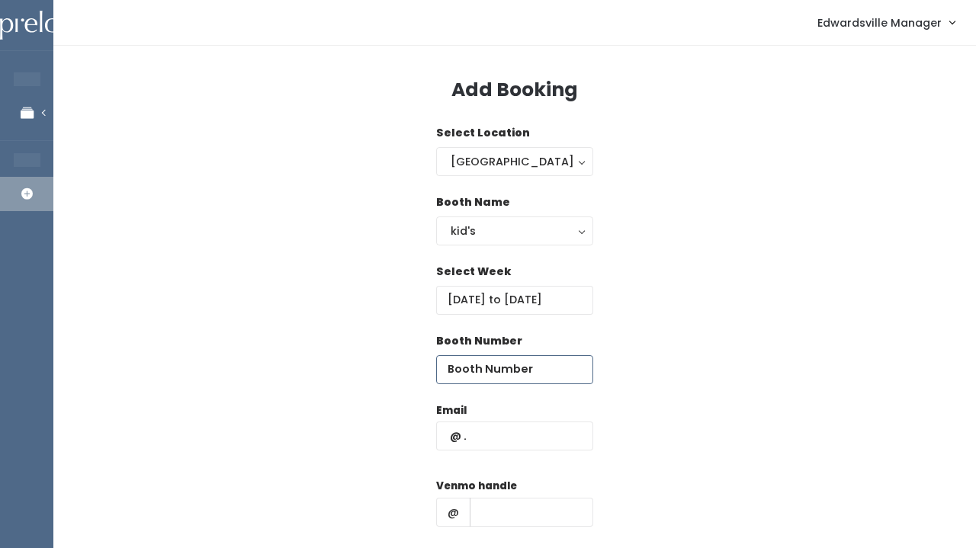
click at [467, 361] on input "number" at bounding box center [514, 369] width 157 height 29
type input "6"
paste input "stinnett51411@gmail.com"
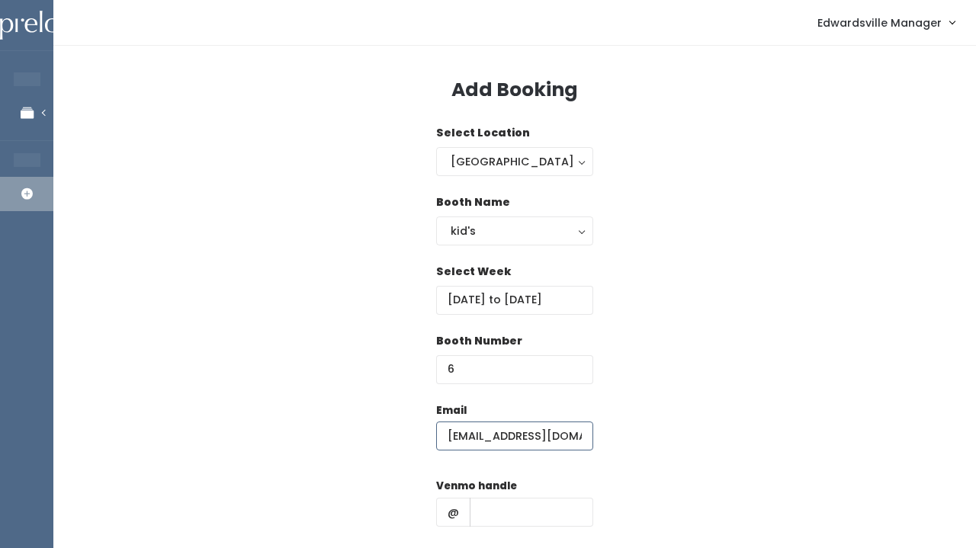
type input "stinnett51411@gmail.com"
click at [541, 513] on input "text" at bounding box center [532, 512] width 124 height 29
paste input "michelle-stinnett-24"
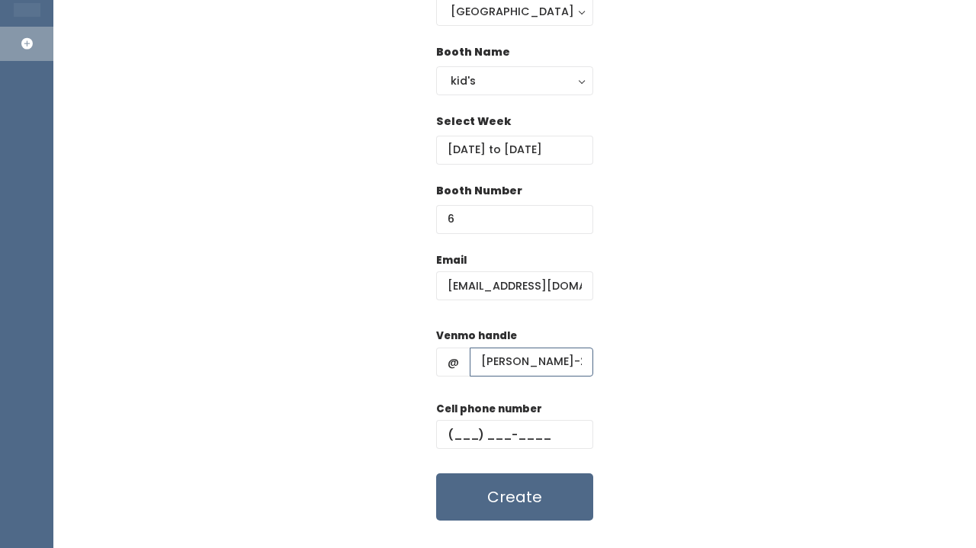
scroll to position [152, 0]
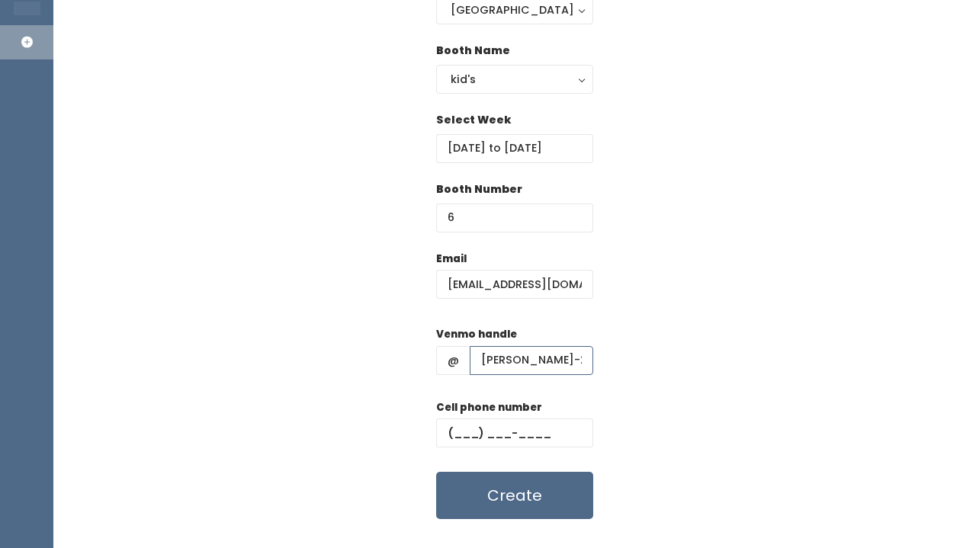
type input "[PERSON_NAME]-24"
paste input "[PHONE_NUMBER]"
type input "[PHONE_NUMBER]"
click at [467, 481] on button "Create" at bounding box center [514, 495] width 157 height 47
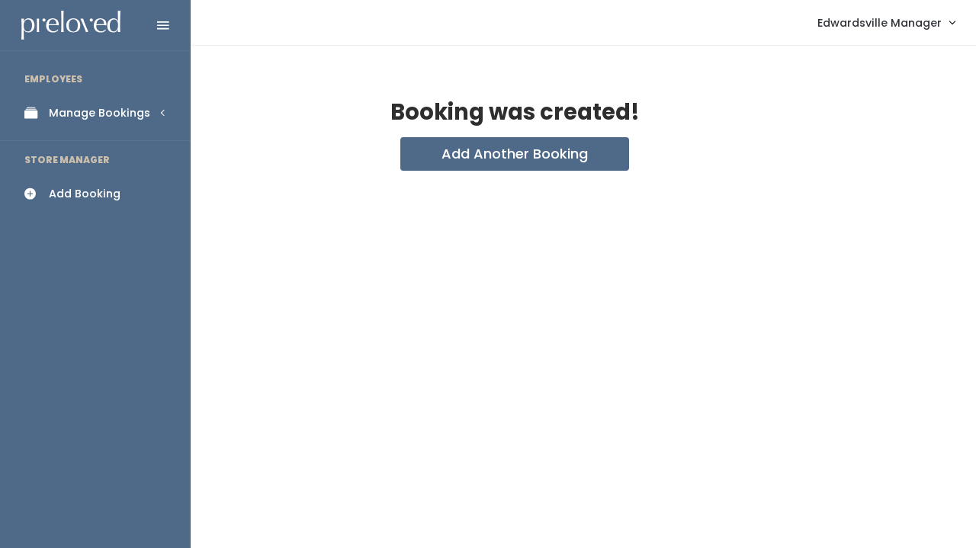
click at [59, 104] on link "Manage Bookings" at bounding box center [95, 113] width 191 height 34
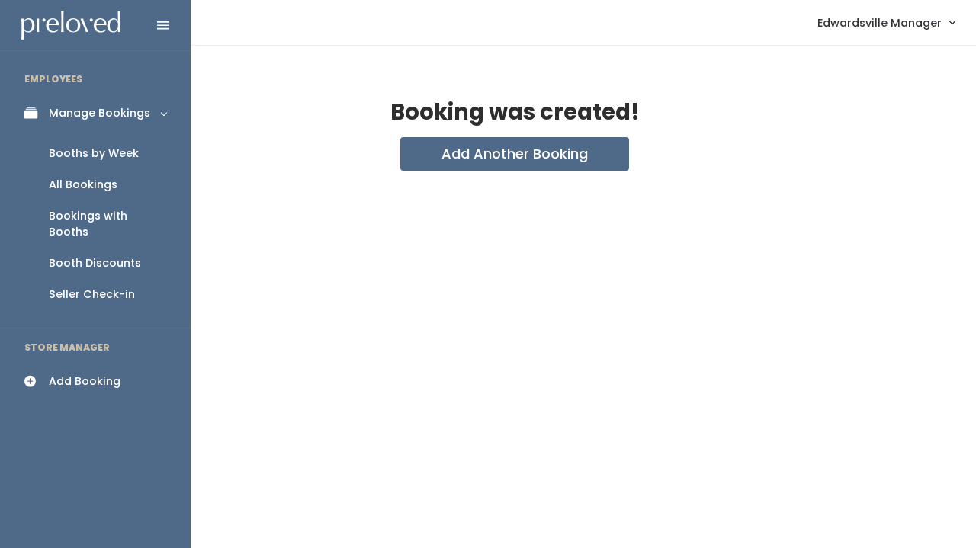
click at [98, 181] on div "All Bookings" at bounding box center [83, 185] width 69 height 16
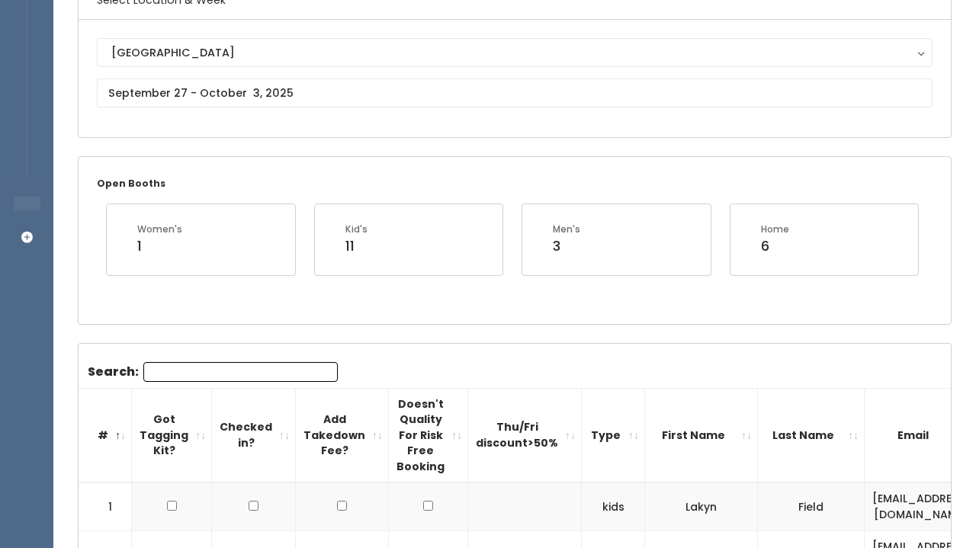
scroll to position [141, 0]
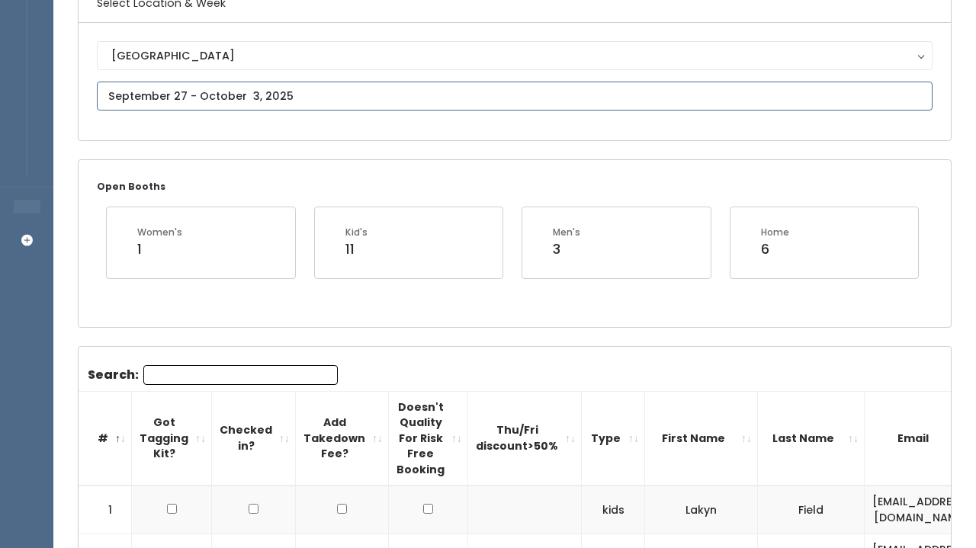
click at [340, 82] on input "text" at bounding box center [515, 96] width 836 height 29
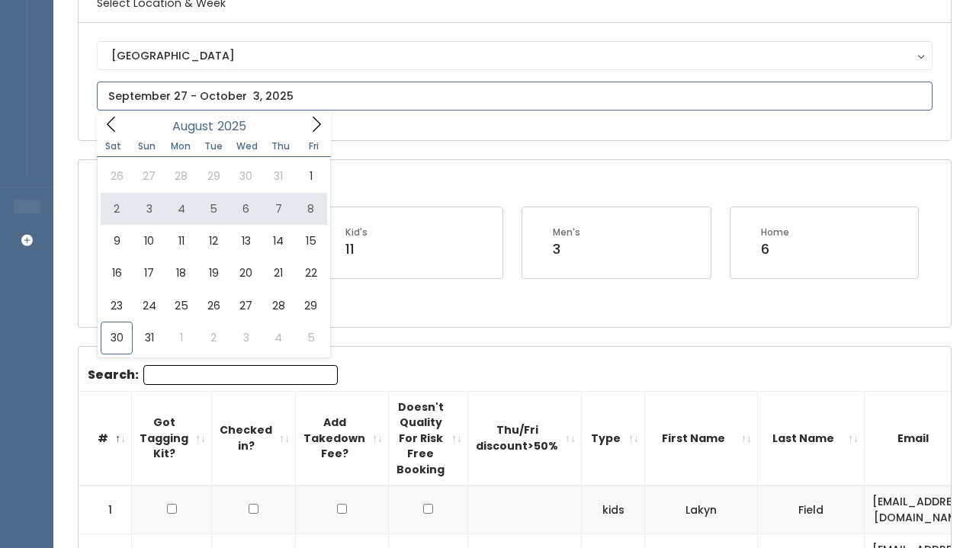
type input "August 2 to August 8"
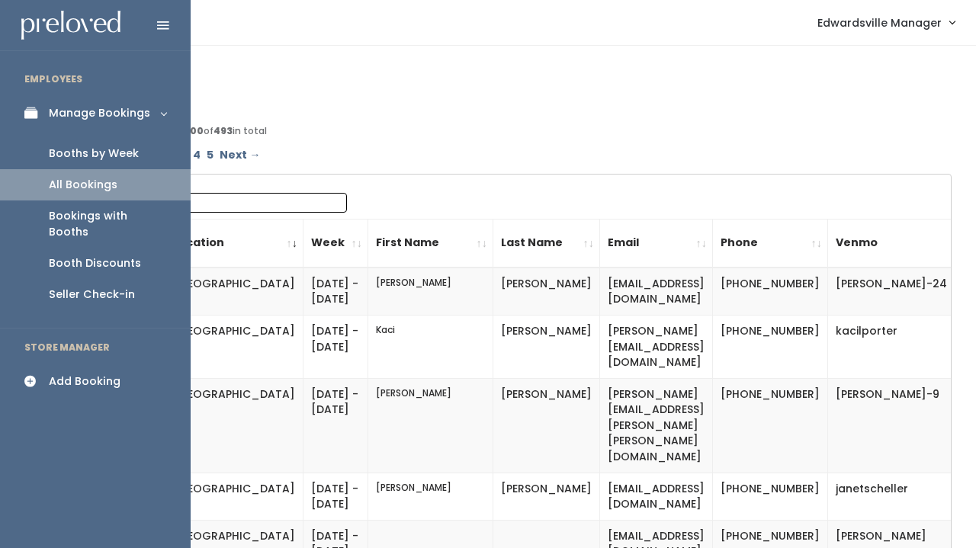
click at [93, 158] on div "Booths by Week" at bounding box center [94, 154] width 90 height 16
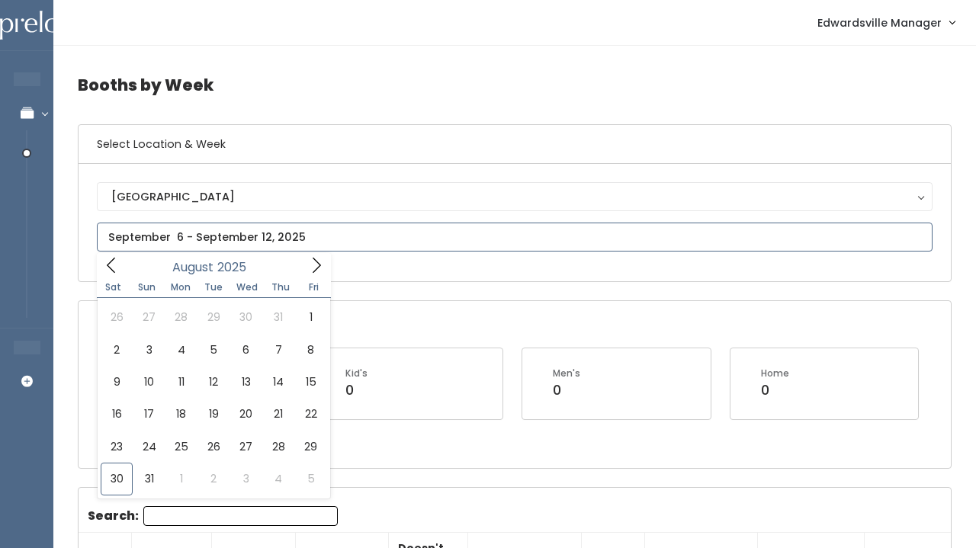
click at [174, 246] on input "text" at bounding box center [515, 237] width 836 height 29
click at [310, 262] on icon at bounding box center [316, 265] width 17 height 17
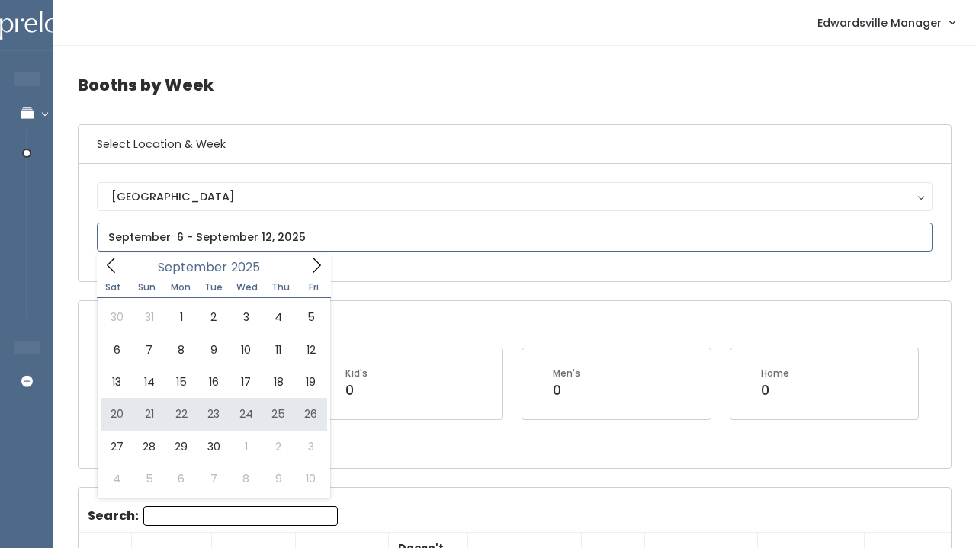
type input "September 20 to September 26"
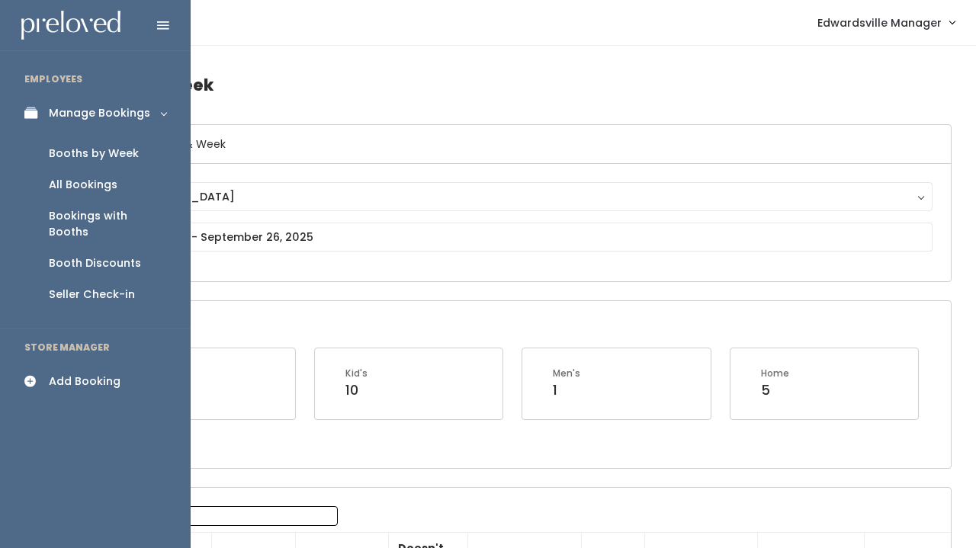
click at [84, 181] on div "All Bookings" at bounding box center [83, 185] width 69 height 16
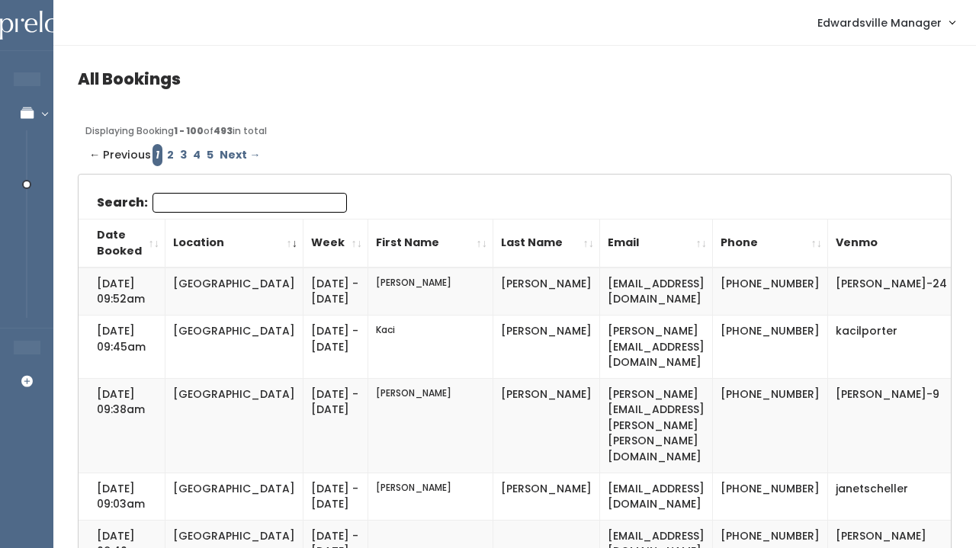
click at [210, 209] on input "Search:" at bounding box center [249, 203] width 194 height 20
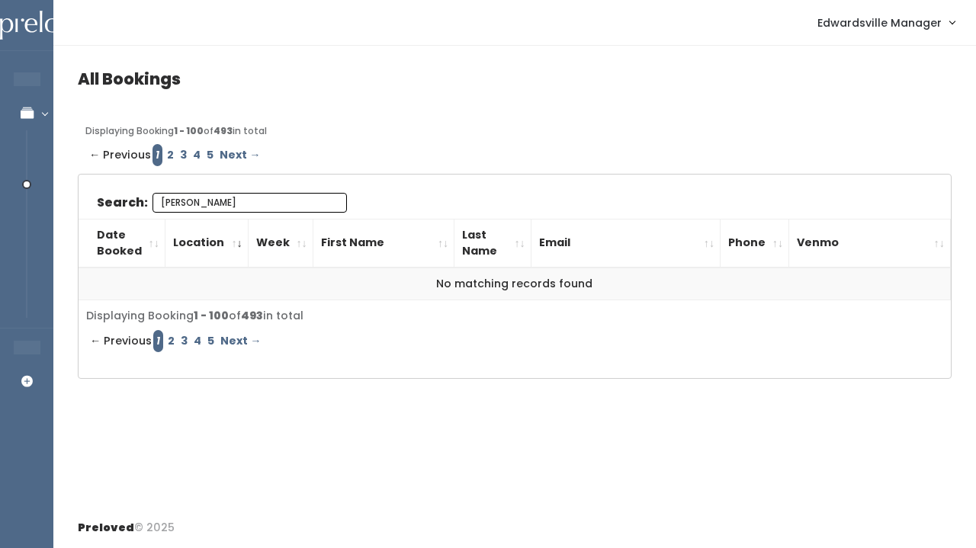
click at [222, 196] on input "[PERSON_NAME]" at bounding box center [249, 203] width 194 height 20
type input "[PERSON_NAME]"
click at [164, 154] on link "2" at bounding box center [170, 155] width 13 height 22
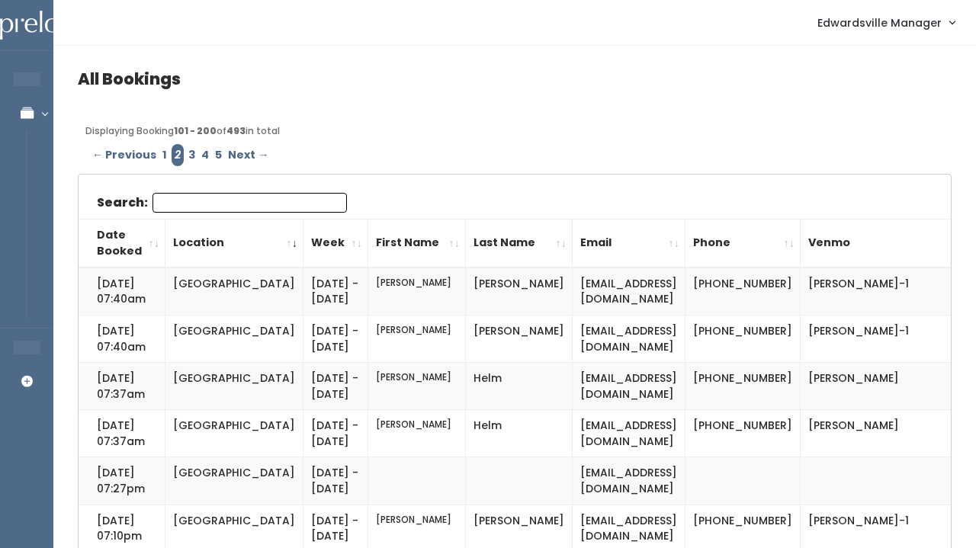
click at [188, 200] on input "Search:" at bounding box center [249, 203] width 194 height 20
paste input "[PERSON_NAME]"
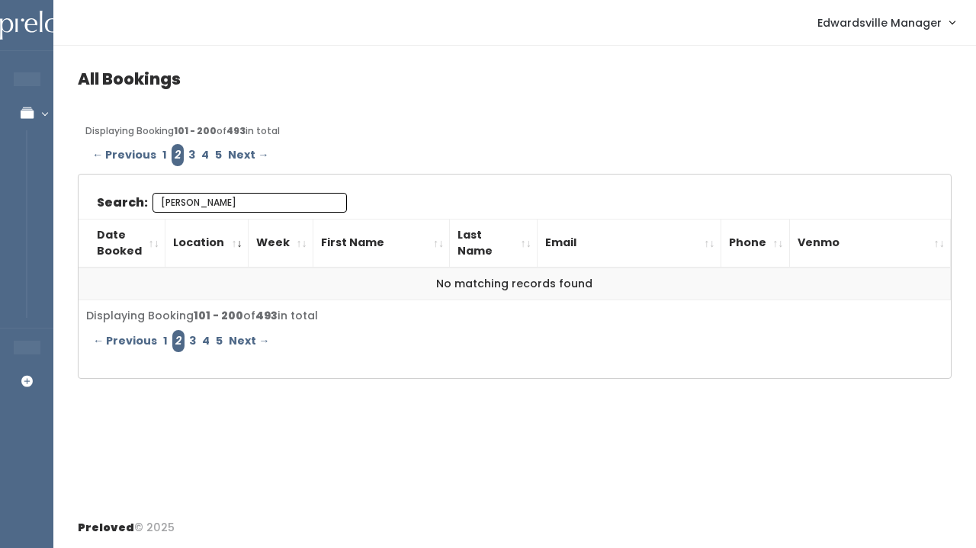
type input "[PERSON_NAME]"
click at [189, 157] on link "3" at bounding box center [191, 155] width 13 height 22
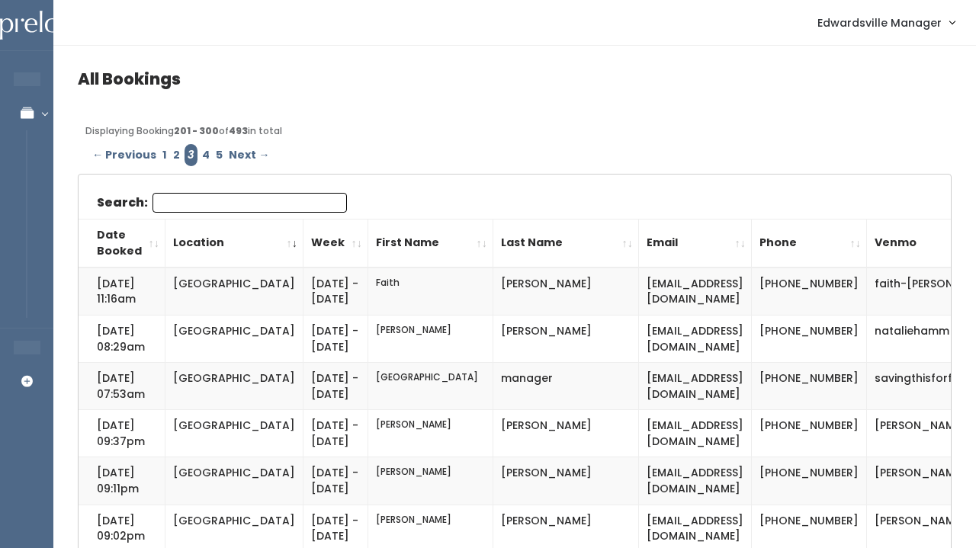
click at [194, 201] on input "Search:" at bounding box center [249, 203] width 194 height 20
paste input "[PERSON_NAME]"
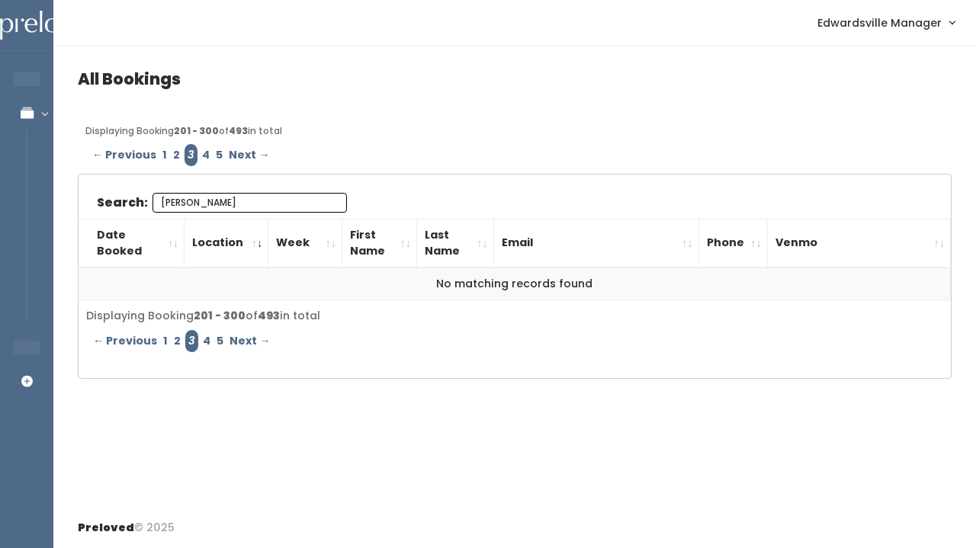
type input "[PERSON_NAME]"
click at [201, 153] on link "4" at bounding box center [206, 155] width 14 height 22
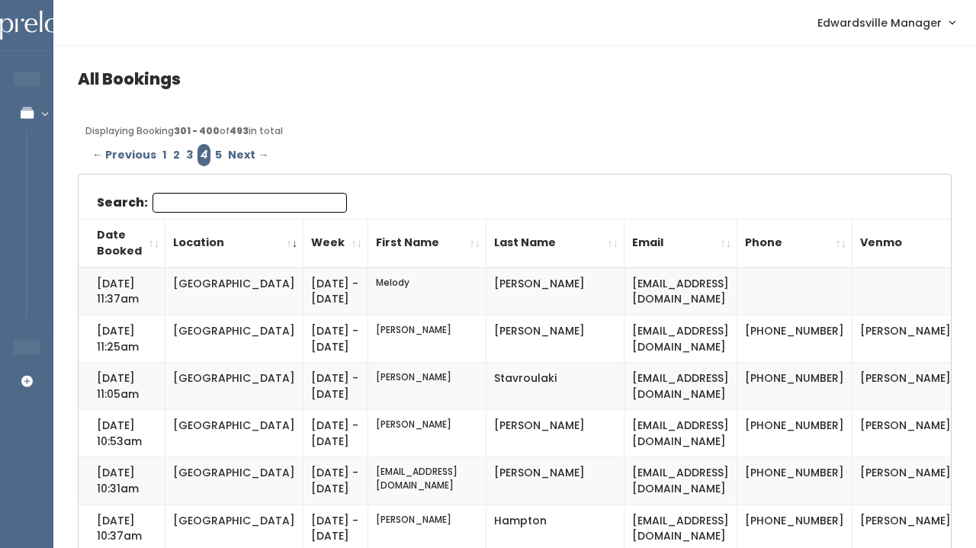
click at [207, 204] on input "Search:" at bounding box center [249, 203] width 194 height 20
paste input "[PERSON_NAME]"
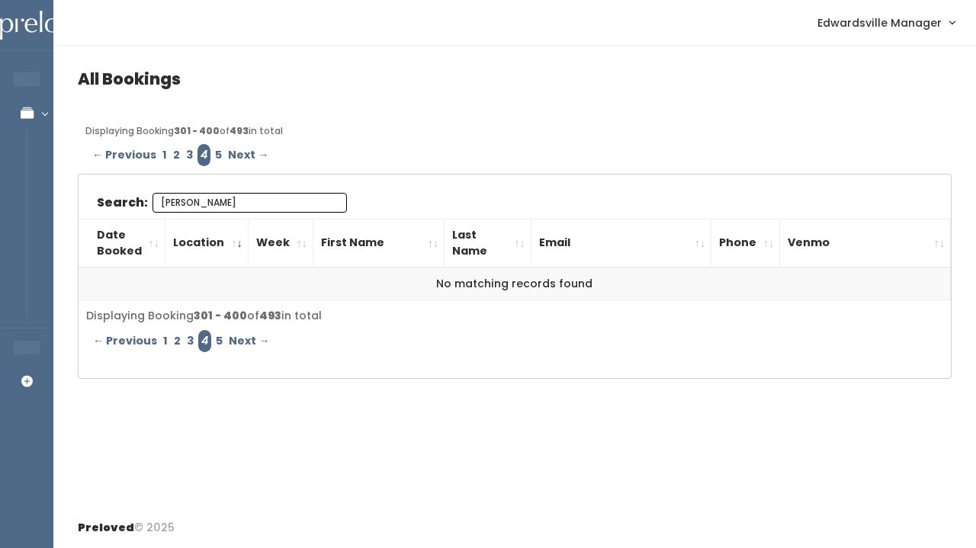
type input "[PERSON_NAME]"
click at [217, 152] on link "5" at bounding box center [218, 155] width 13 height 22
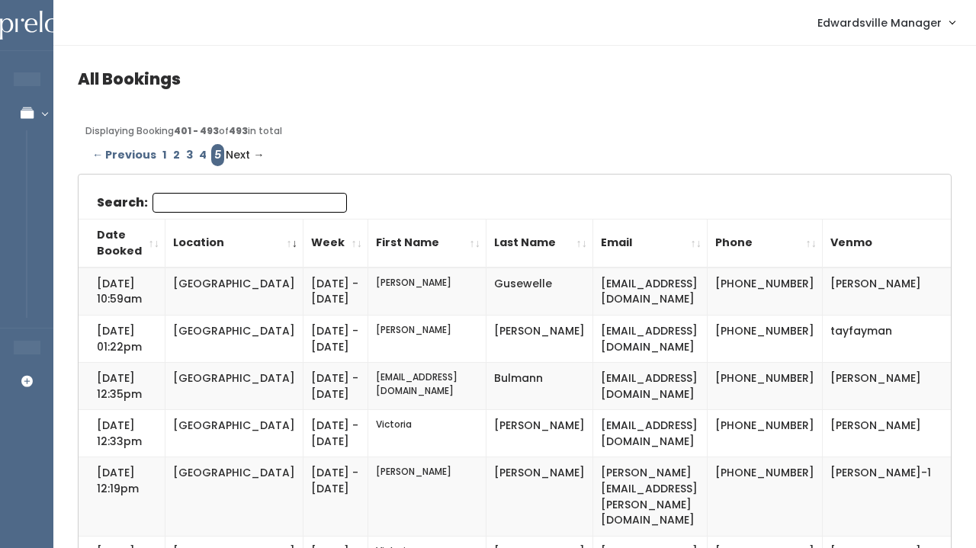
click at [215, 204] on input "Search:" at bounding box center [249, 203] width 194 height 20
paste input "Meranda Miller"
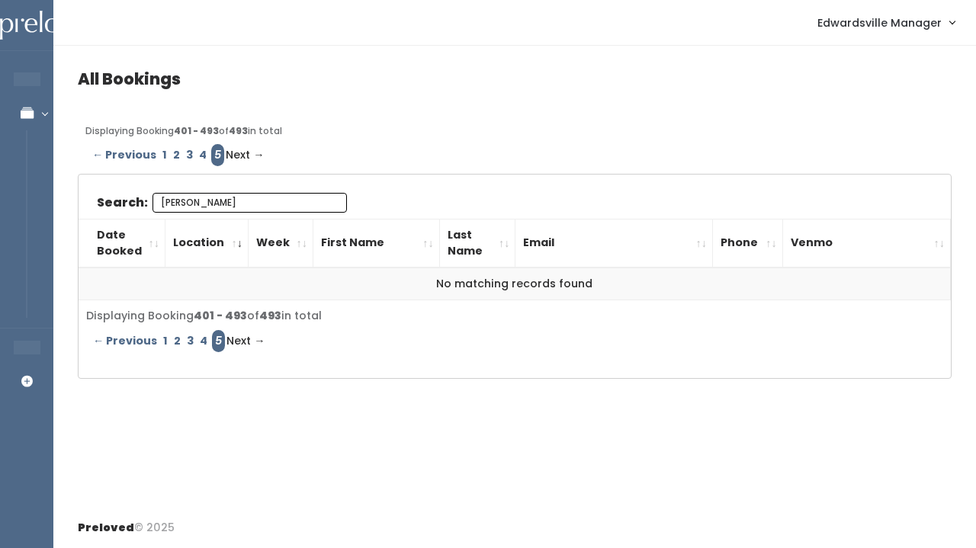
click at [242, 156] on span "Next →" at bounding box center [245, 155] width 38 height 22
drag, startPoint x: 234, startPoint y: 204, endPoint x: 103, endPoint y: 204, distance: 131.1
click at [103, 204] on label "Search: Meranda Miller" at bounding box center [222, 203] width 250 height 20
click at [152, 204] on input "Meranda Miller" at bounding box center [249, 203] width 194 height 20
type input "Miller"
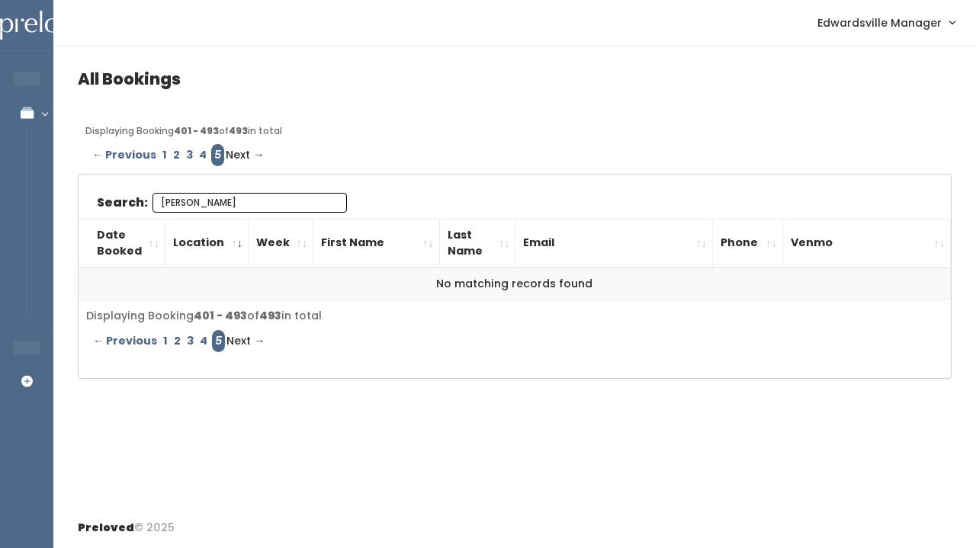
click at [200, 154] on link "4" at bounding box center [203, 155] width 14 height 22
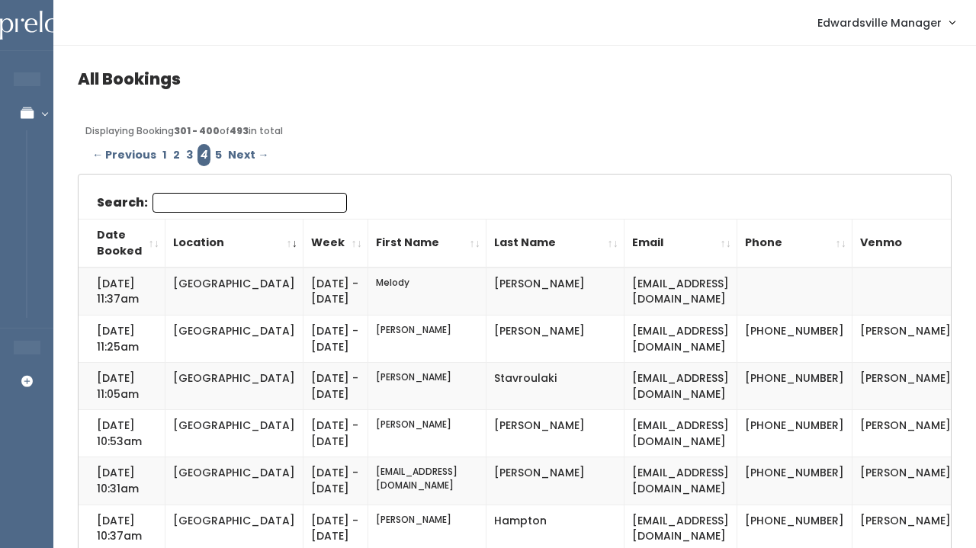
click at [194, 204] on input "Search:" at bounding box center [249, 203] width 194 height 20
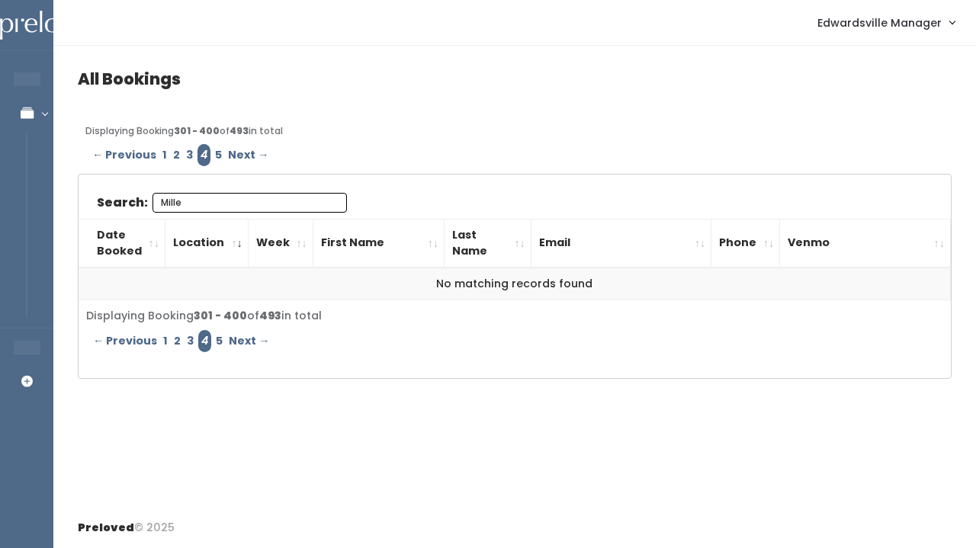
type input "Miller"
click at [329, 202] on input "Miller" at bounding box center [249, 203] width 194 height 20
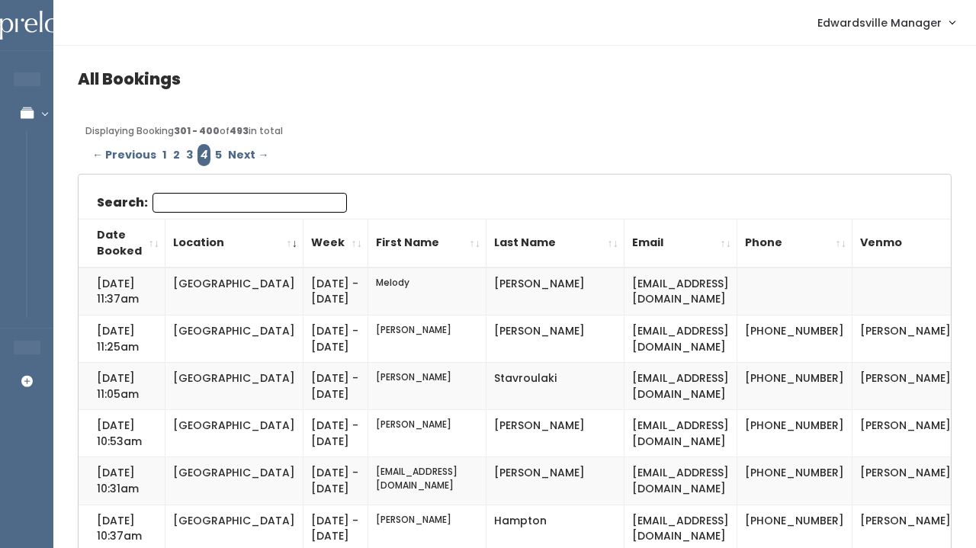
paste input "merandadella@yahoo.com"
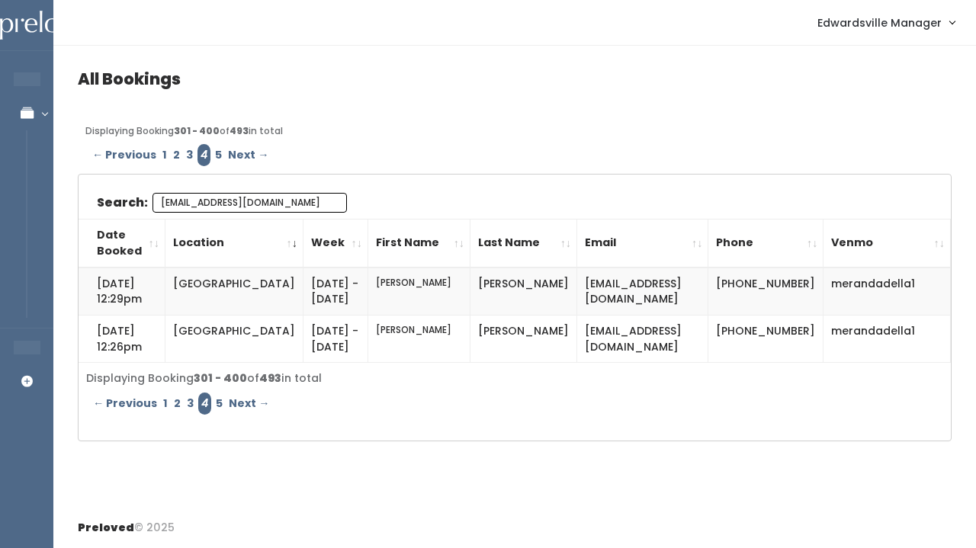
scroll to position [12, 0]
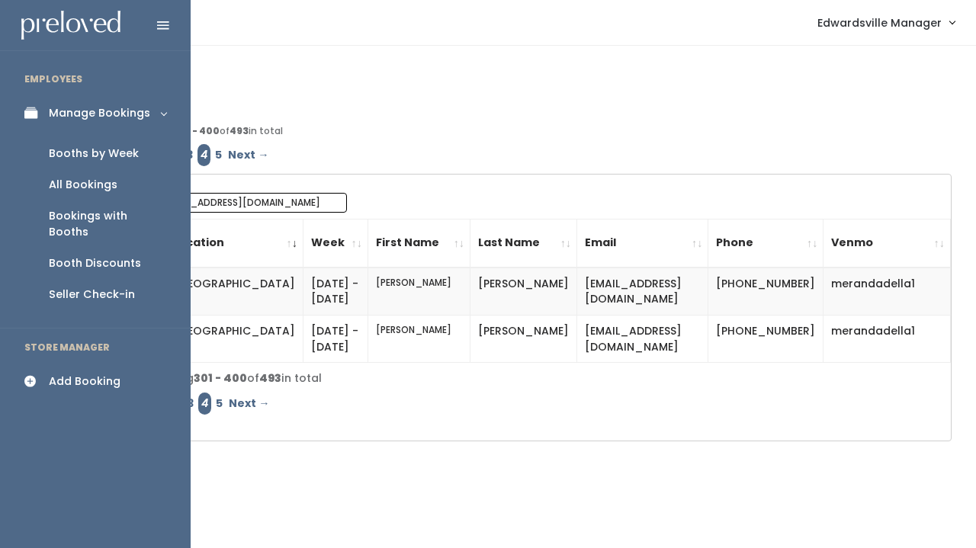
type input "merandadella@yahoo.com"
click at [100, 146] on div "Booths by Week" at bounding box center [94, 154] width 90 height 16
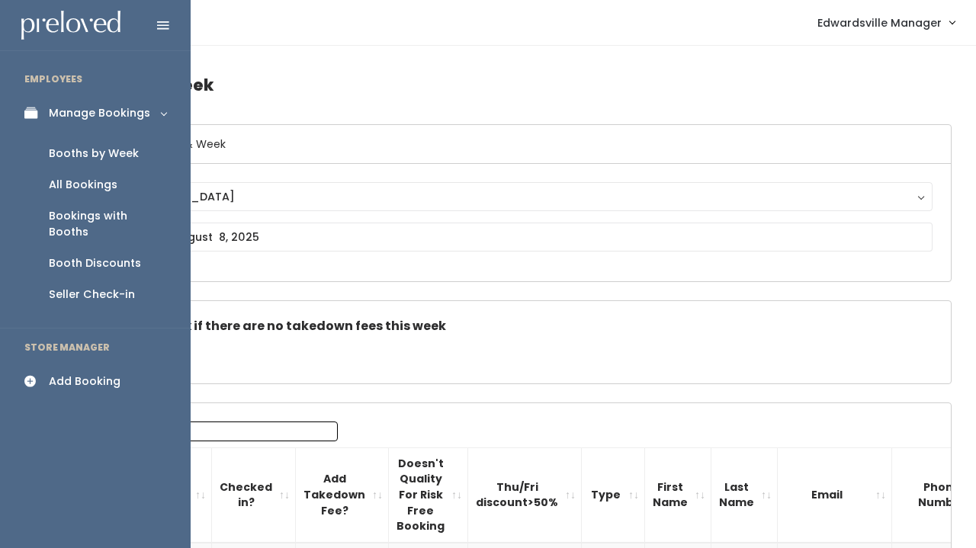
click at [86, 149] on div "Booths by Week" at bounding box center [94, 154] width 90 height 16
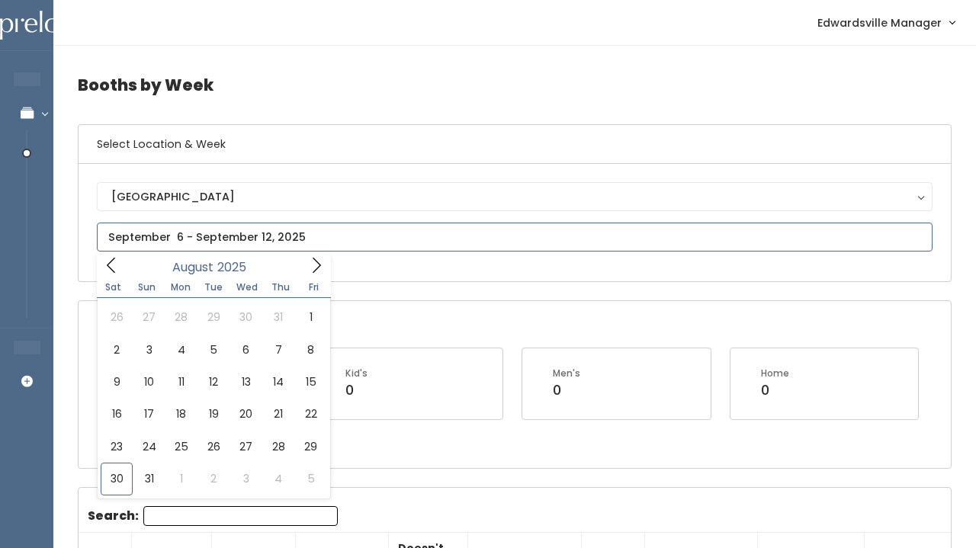
click at [335, 231] on input "text" at bounding box center [515, 237] width 836 height 29
click at [308, 266] on icon at bounding box center [316, 265] width 17 height 17
click at [322, 262] on icon at bounding box center [316, 265] width 17 height 17
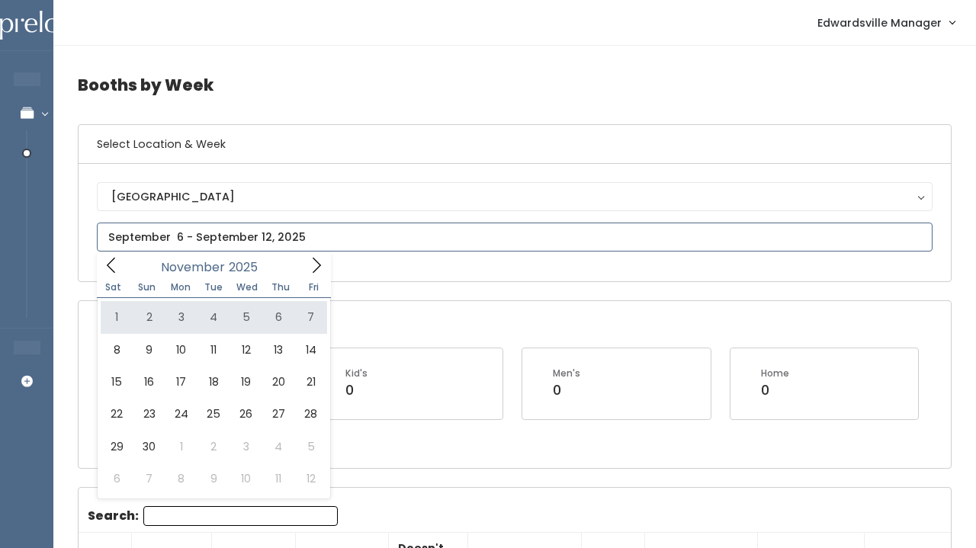
type input "November 1 to November 7"
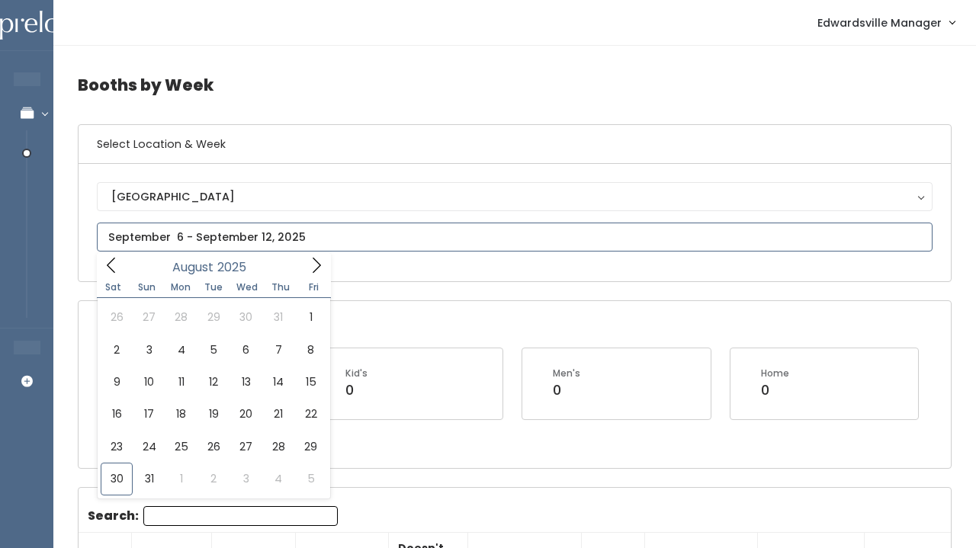
click at [235, 242] on input "text" at bounding box center [515, 237] width 836 height 29
click at [316, 266] on icon at bounding box center [316, 265] width 17 height 17
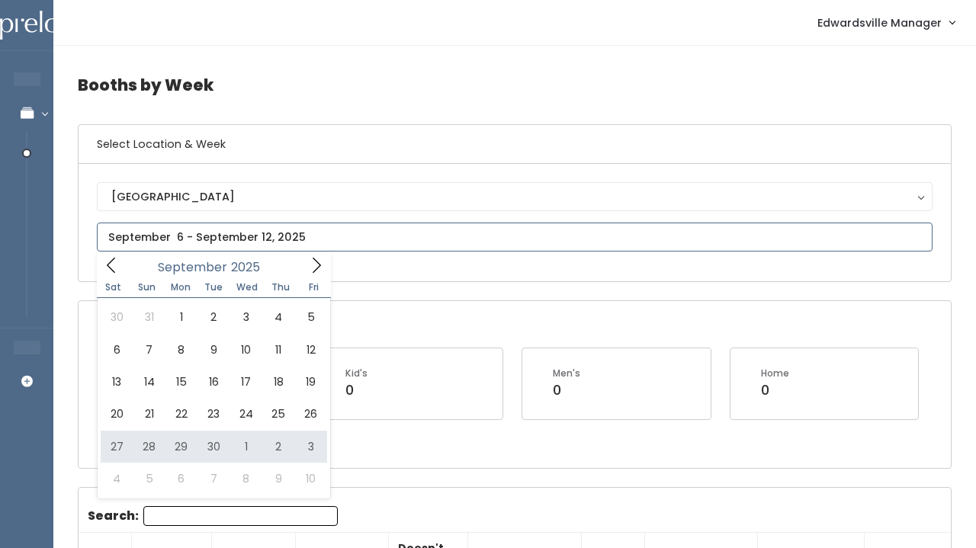
type input "September 27 to October 3"
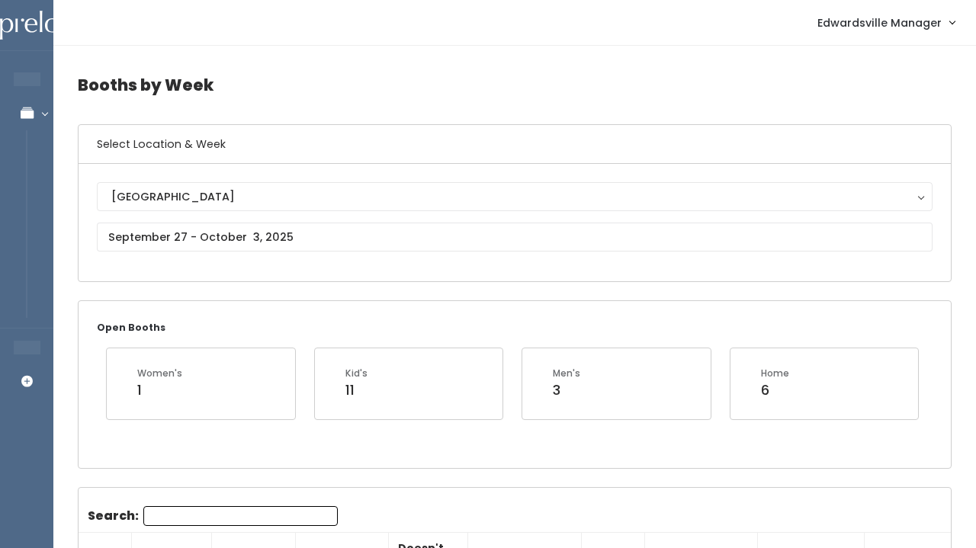
click at [322, 0] on nav "Edwardsville Manager Admin Home My bookings Account settings Logout" at bounding box center [514, 23] width 923 height 46
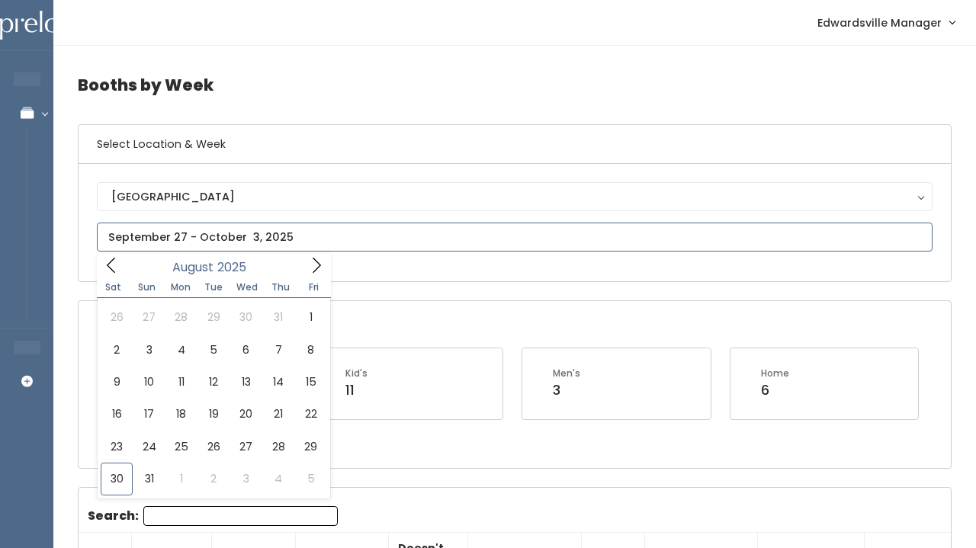
click at [282, 231] on input "text" at bounding box center [515, 237] width 836 height 29
click at [308, 265] on icon at bounding box center [316, 265] width 17 height 17
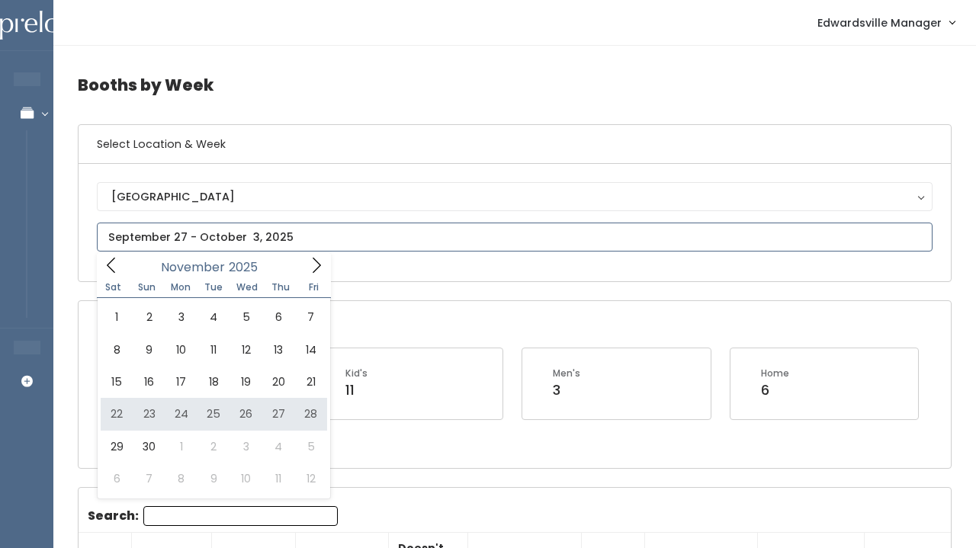
type input "November 22 to November 28"
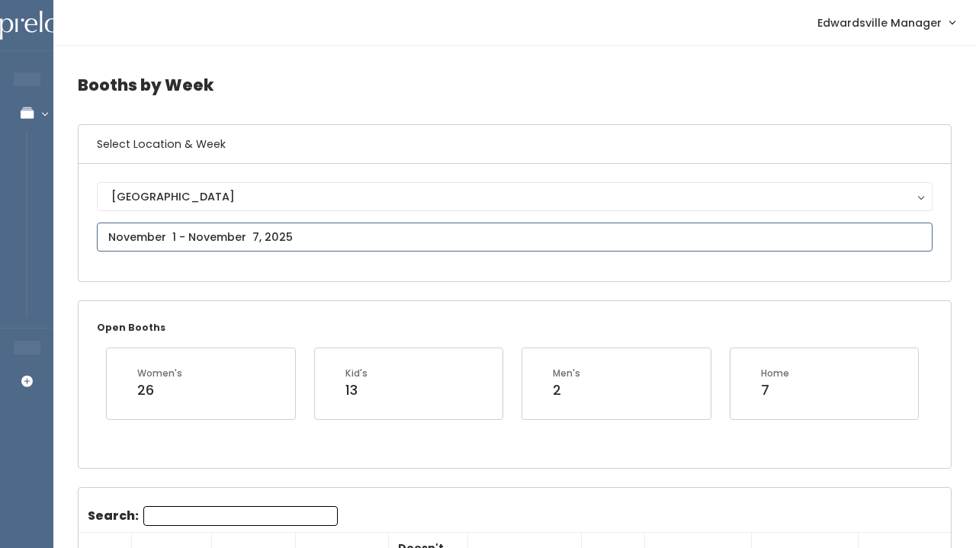
click at [245, 245] on input "text" at bounding box center [515, 237] width 836 height 29
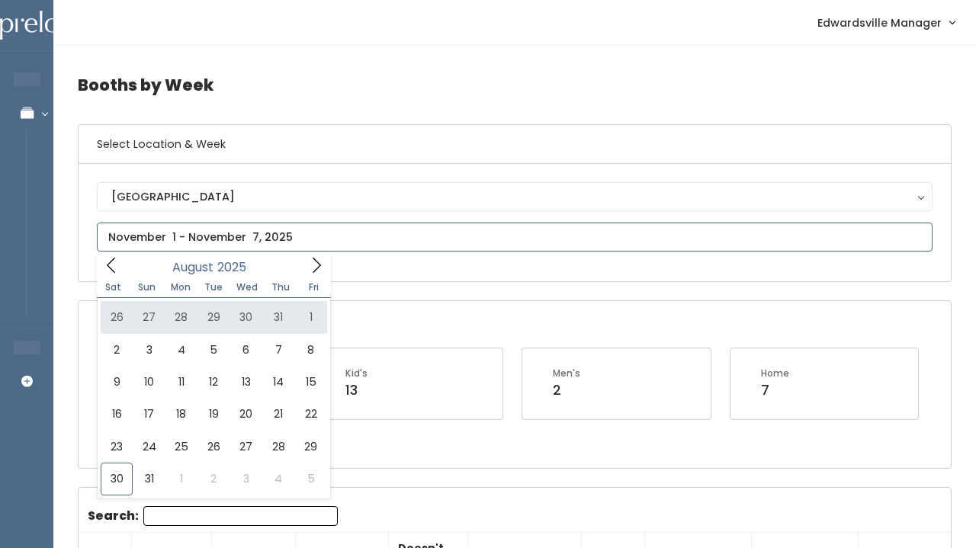
click at [312, 262] on icon at bounding box center [316, 265] width 17 height 17
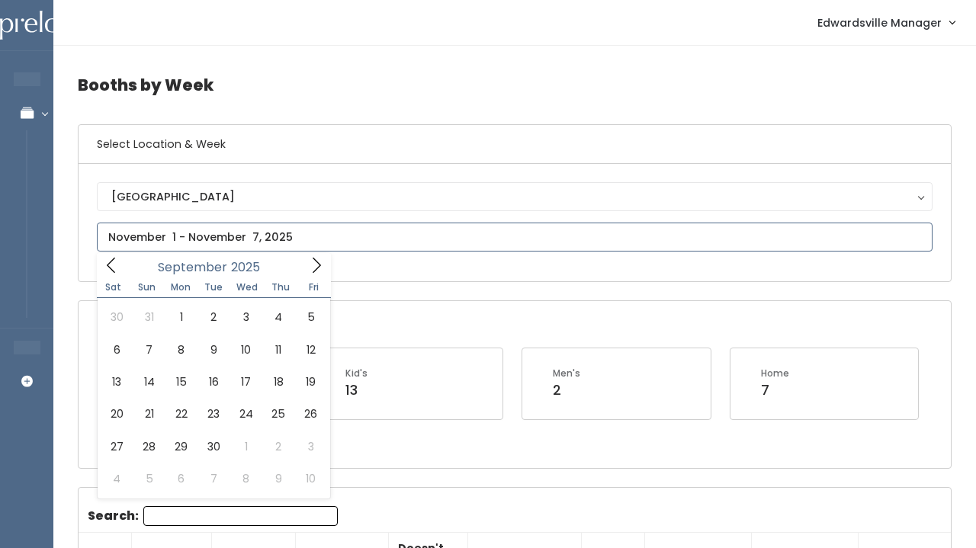
click at [312, 262] on icon at bounding box center [316, 265] width 17 height 17
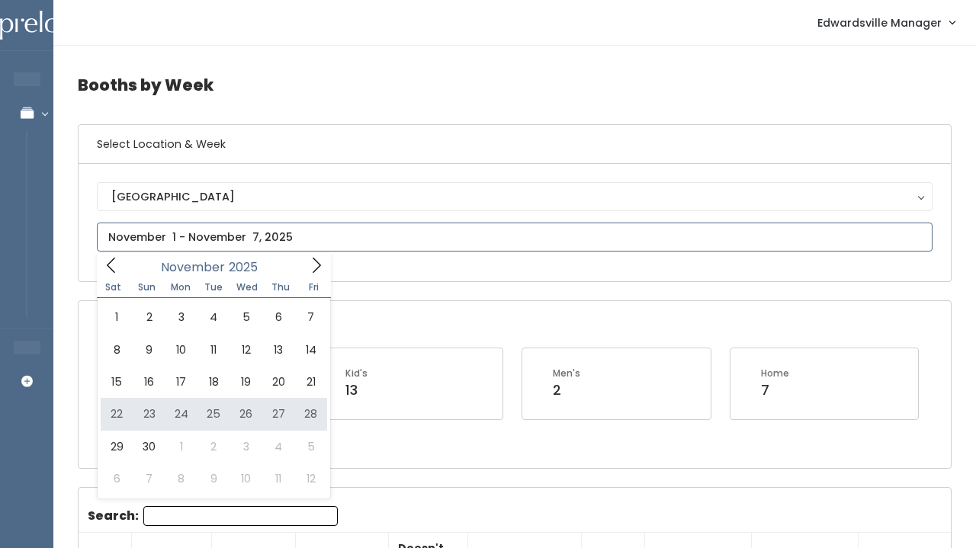
type input "November 22 to November 28"
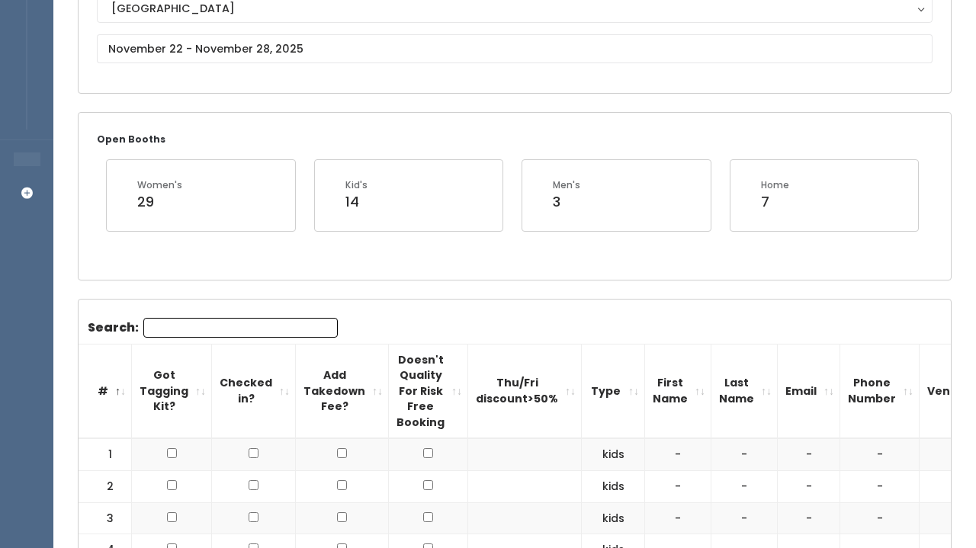
scroll to position [106, 0]
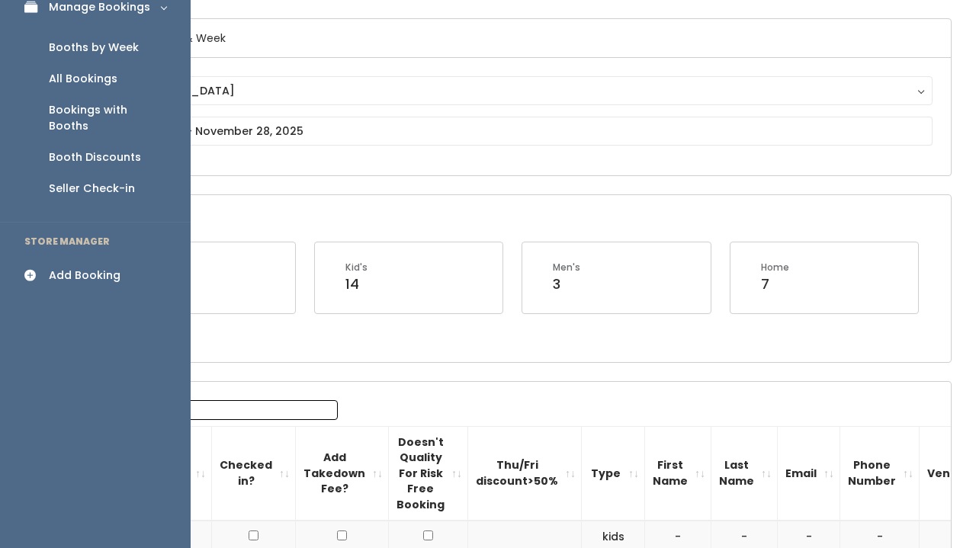
click at [37, 269] on icon at bounding box center [34, 275] width 21 height 13
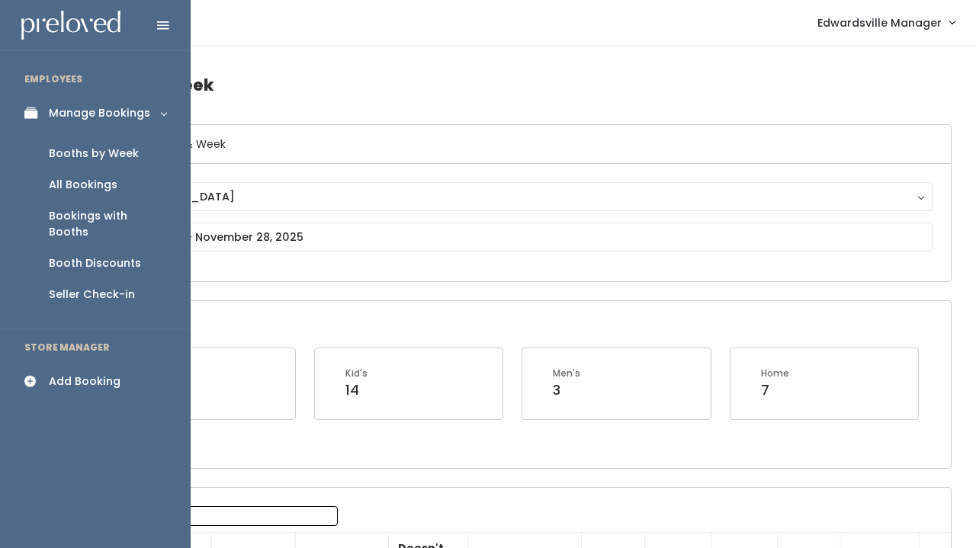
click at [83, 155] on div "Booths by Week" at bounding box center [94, 154] width 90 height 16
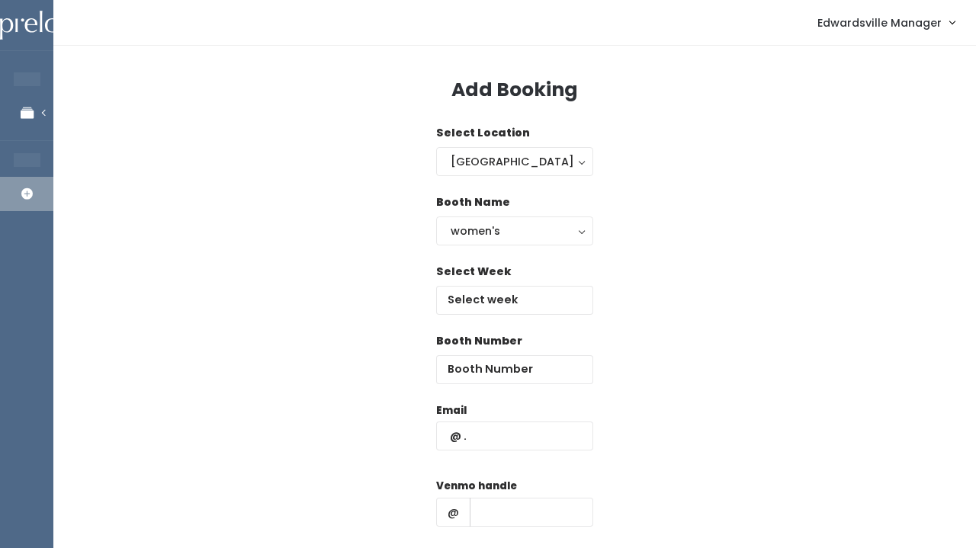
click at [525, 318] on div "Select Week" at bounding box center [514, 298] width 157 height 69
click at [525, 311] on input "text" at bounding box center [514, 300] width 157 height 29
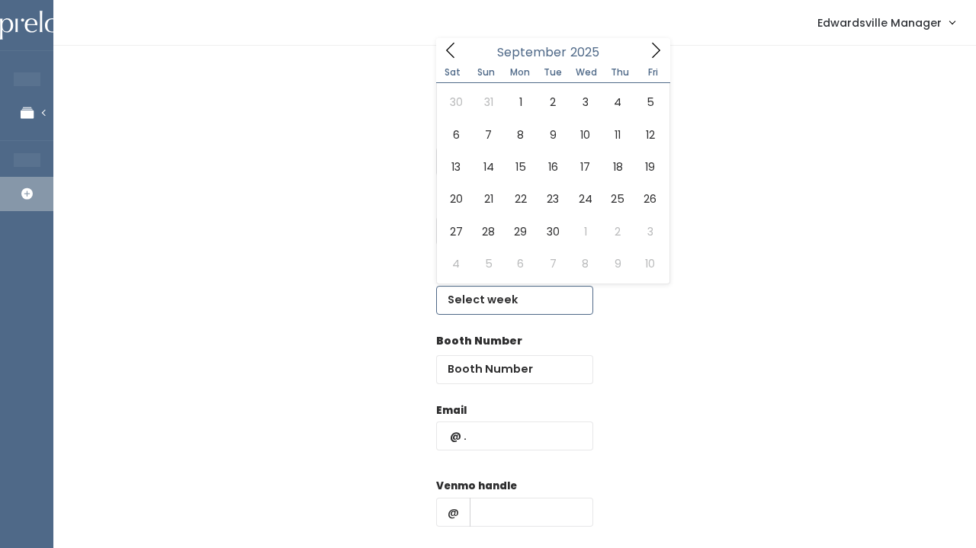
click at [651, 48] on icon at bounding box center [655, 50] width 17 height 17
type input "November 22 to November 28"
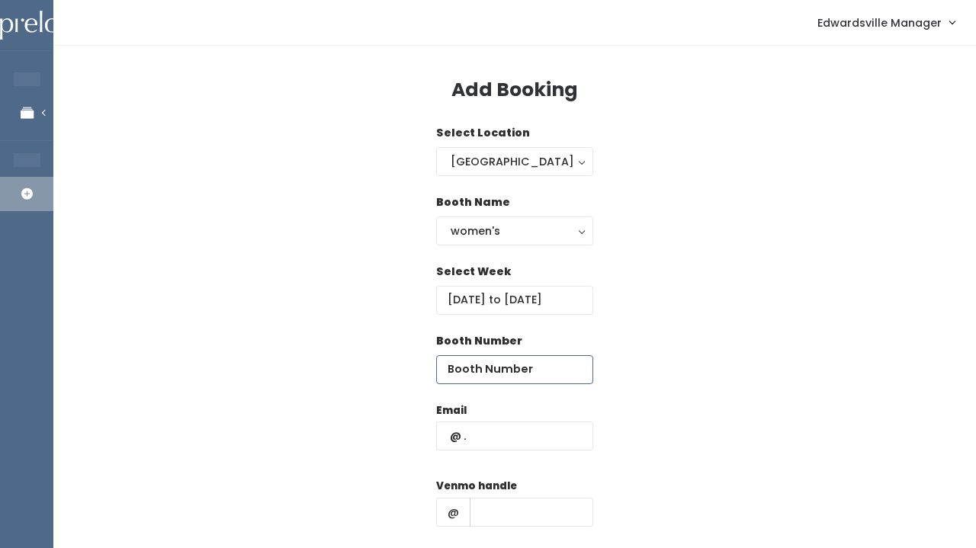
click at [486, 361] on input "number" at bounding box center [514, 369] width 157 height 29
type input "16"
paste input "[EMAIL_ADDRESS][DOMAIN_NAME]"
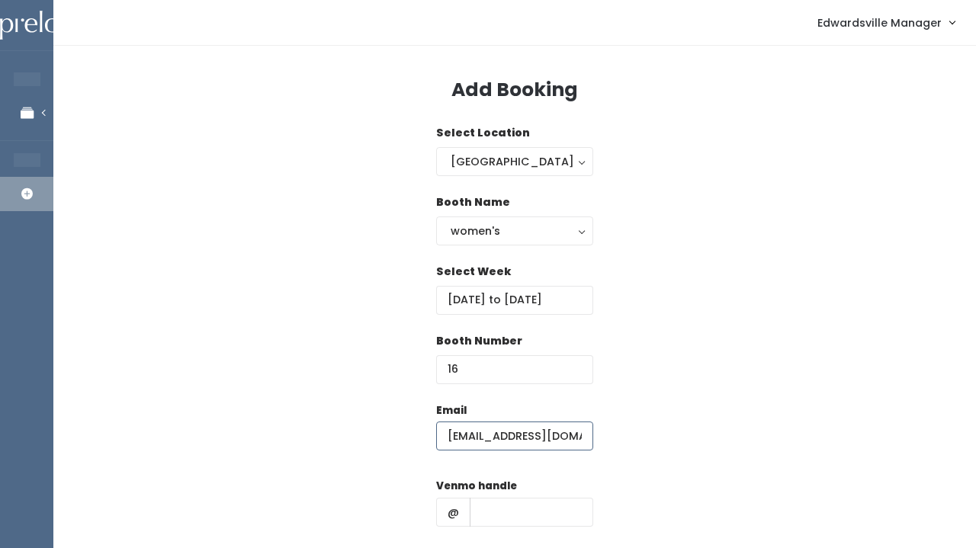
type input "[EMAIL_ADDRESS][DOMAIN_NAME]"
click at [483, 500] on input "text" at bounding box center [532, 512] width 124 height 29
paste input "[PERSON_NAME]"
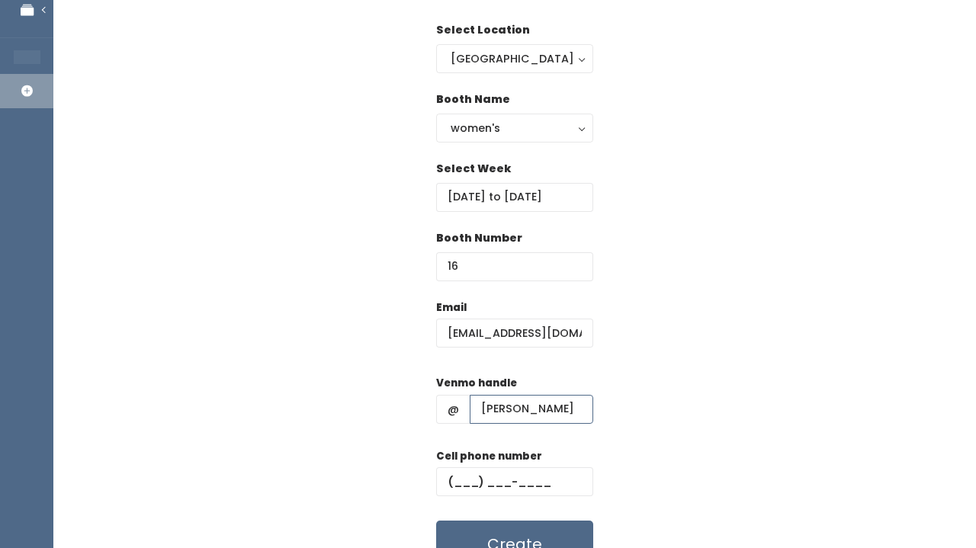
scroll to position [153, 0]
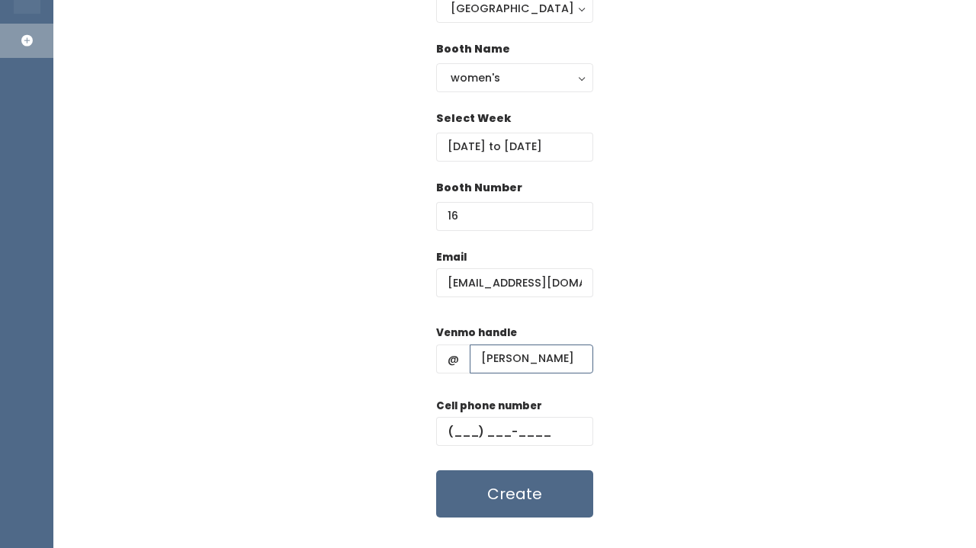
type input "[PERSON_NAME]"
click at [449, 446] on div "Cell phone number" at bounding box center [514, 428] width 157 height 61
paste input "[PHONE_NUMBER]"
type input "[PHONE_NUMBER]"
click at [486, 490] on button "Create" at bounding box center [514, 493] width 157 height 47
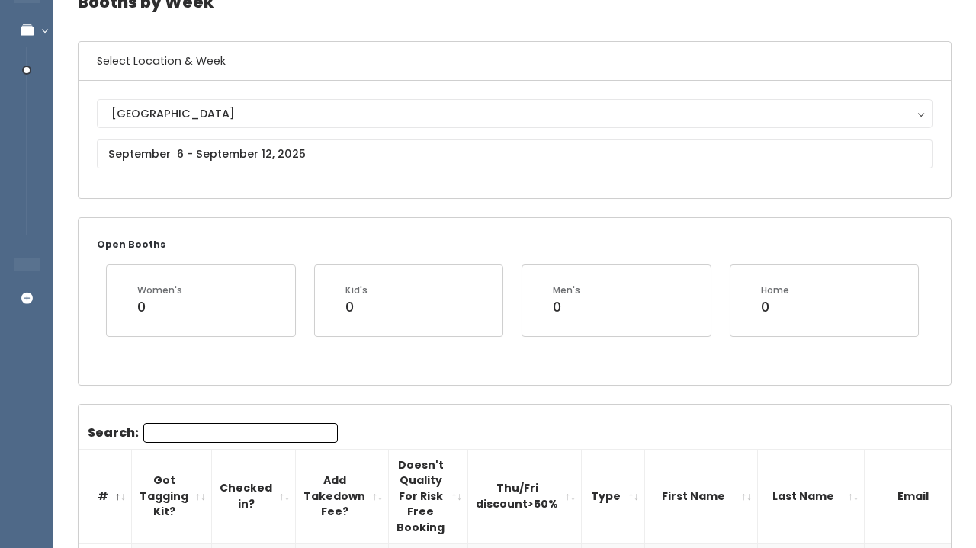
scroll to position [32, 0]
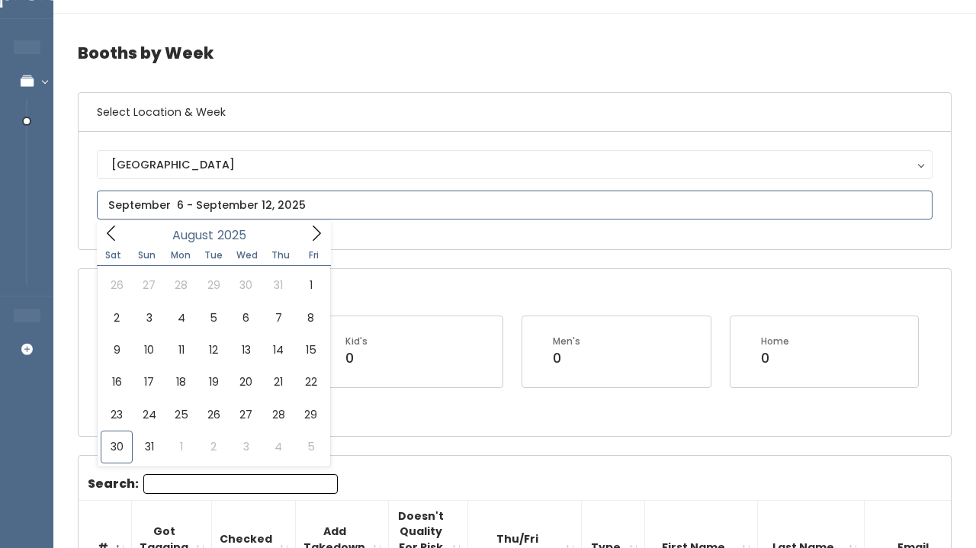
click at [294, 204] on input "text" at bounding box center [515, 205] width 836 height 29
click at [111, 235] on icon at bounding box center [111, 233] width 17 height 17
click at [310, 230] on icon at bounding box center [316, 233] width 17 height 17
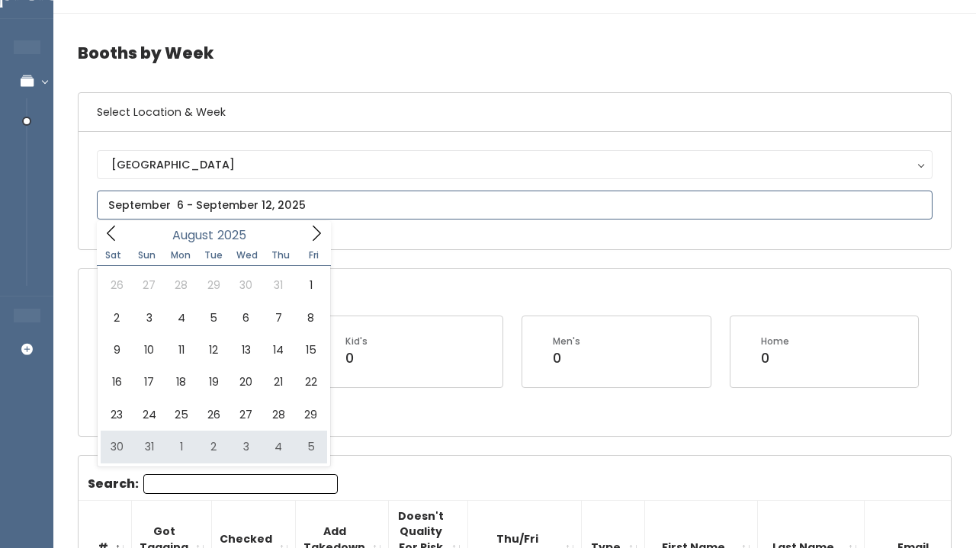
type input "August 30 to September 5"
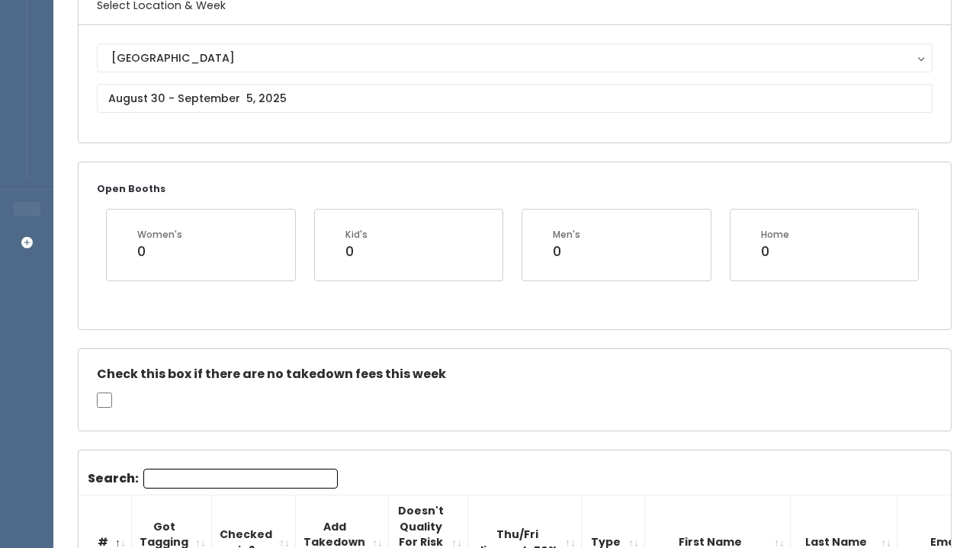
scroll to position [140, 0]
click at [222, 477] on input "Search:" at bounding box center [240, 477] width 194 height 20
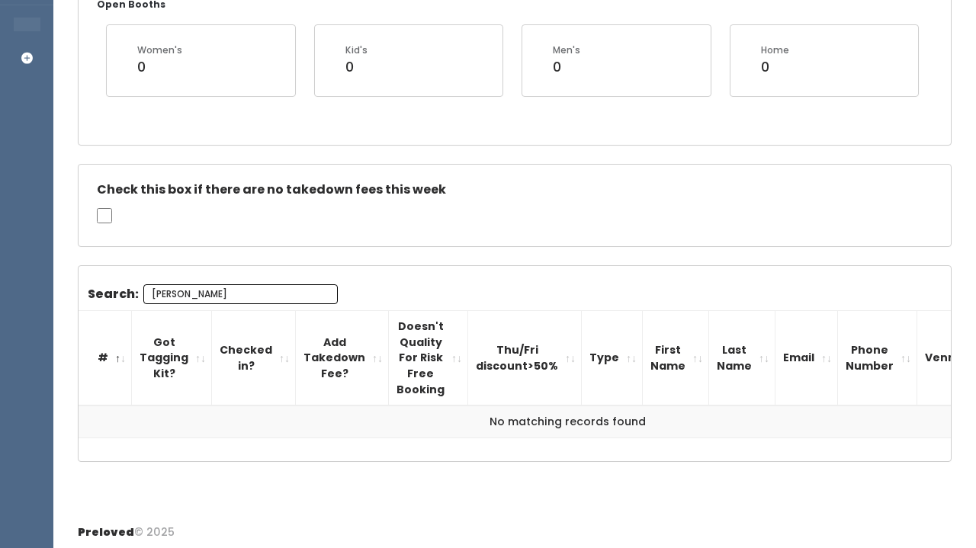
scroll to position [322, 0]
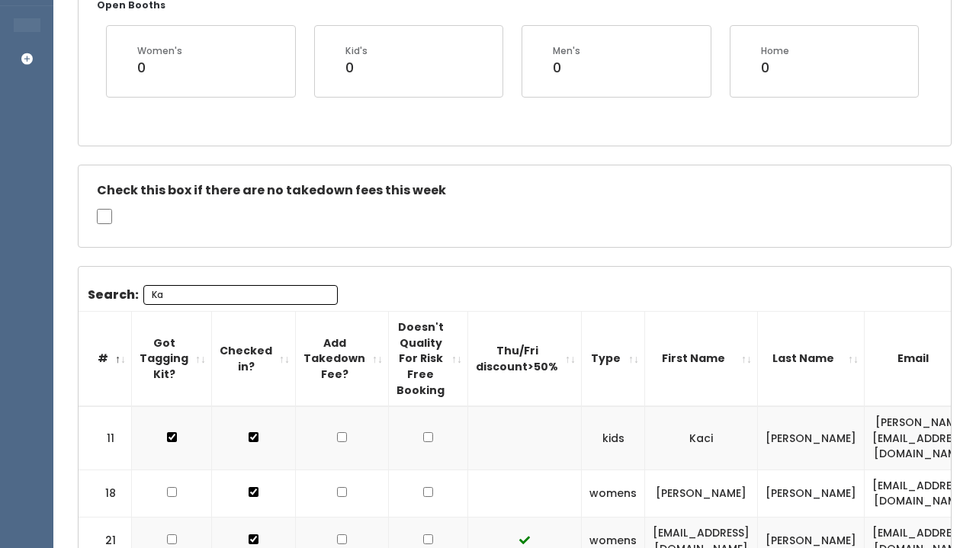
type input "K"
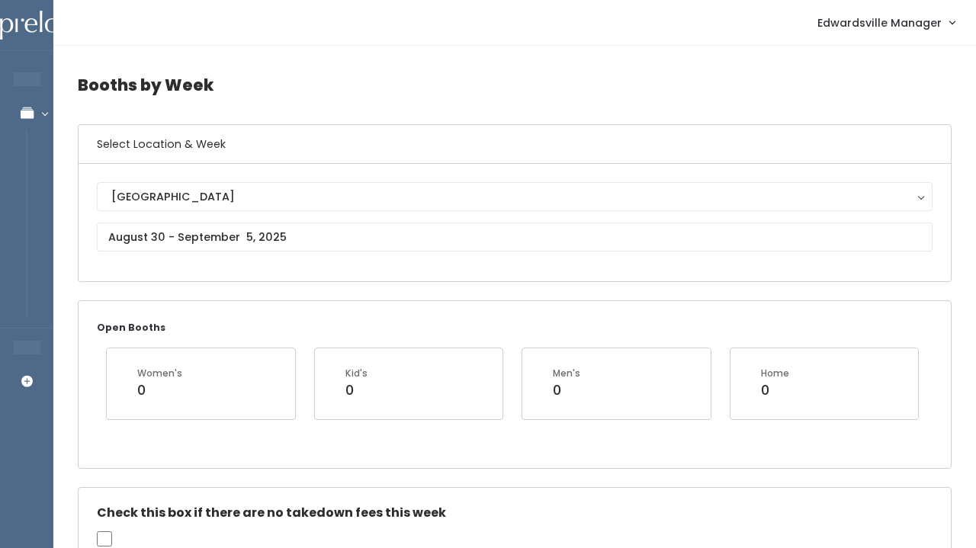
scroll to position [0, 0]
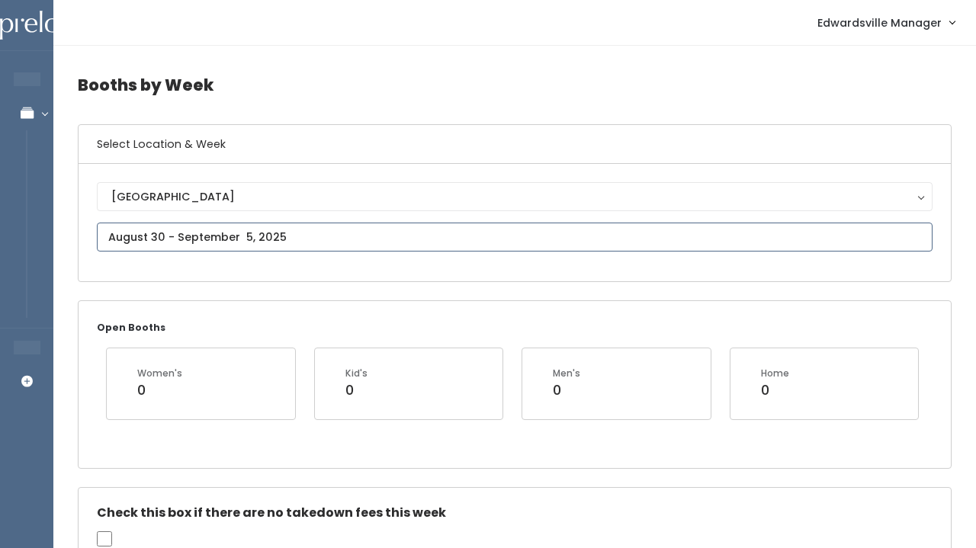
click at [176, 237] on input "text" at bounding box center [515, 237] width 836 height 29
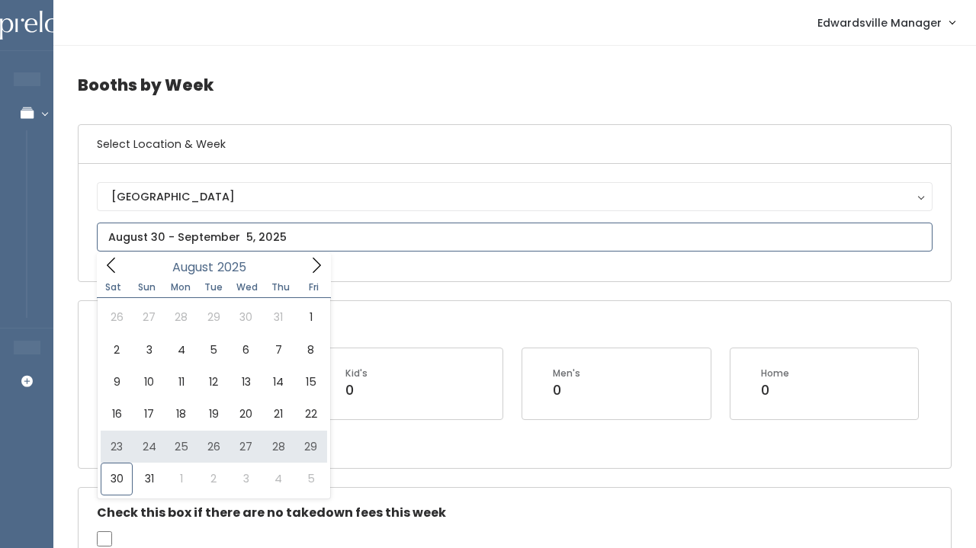
type input "August 23 to August 29"
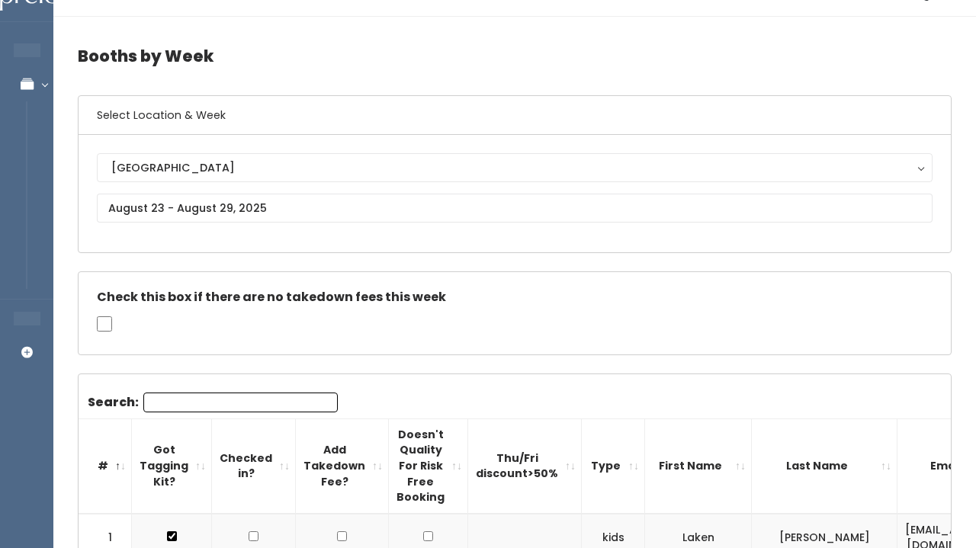
scroll to position [29, 0]
click at [282, 412] on div "Search:" at bounding box center [213, 406] width 250 height 26
click at [282, 408] on input "Search:" at bounding box center [240, 403] width 194 height 20
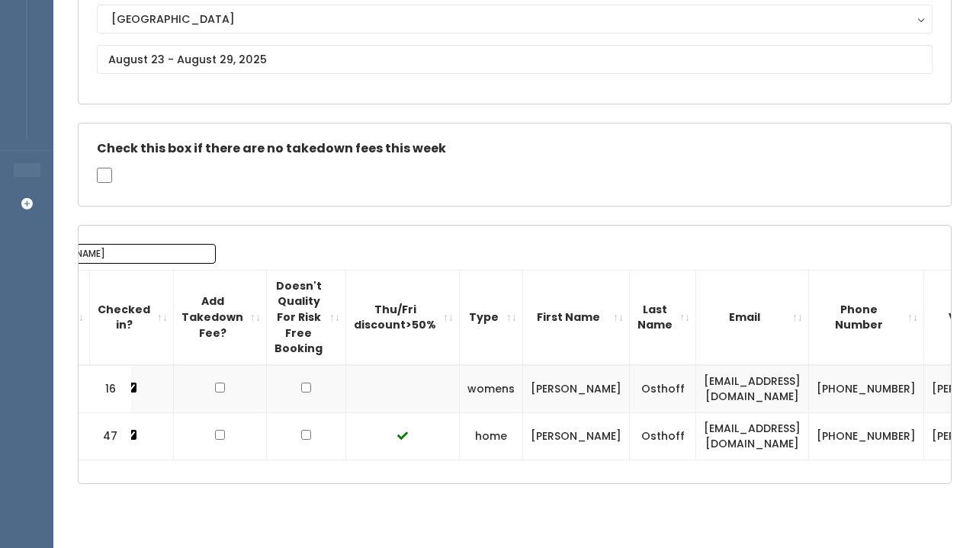
scroll to position [0, 120]
type input "Kara"
drag, startPoint x: 739, startPoint y: 388, endPoint x: 640, endPoint y: 380, distance: 98.7
click at [698, 380] on td "[EMAIL_ADDRESS][DOMAIN_NAME]" at bounding box center [754, 389] width 113 height 48
copy td "[EMAIL_ADDRESS][DOMAIN_NAME]"
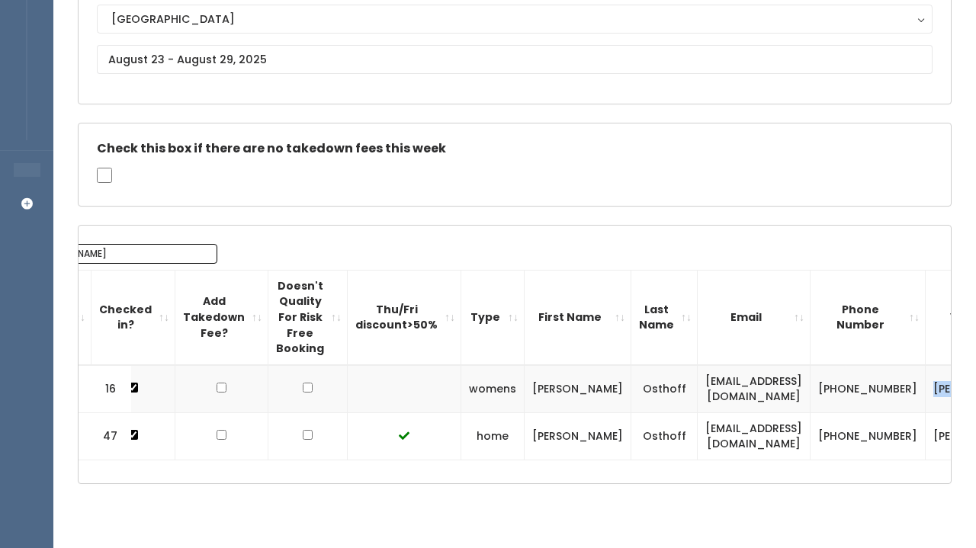
drag, startPoint x: 834, startPoint y: 363, endPoint x: 871, endPoint y: 402, distance: 53.9
click at [926, 402] on td "kara-osthoff" at bounding box center [979, 389] width 107 height 48
copy td "kara-osthoff"
drag, startPoint x: 751, startPoint y: 377, endPoint x: 801, endPoint y: 400, distance: 54.6
click at [810, 400] on td "[PHONE_NUMBER]" at bounding box center [867, 389] width 115 height 48
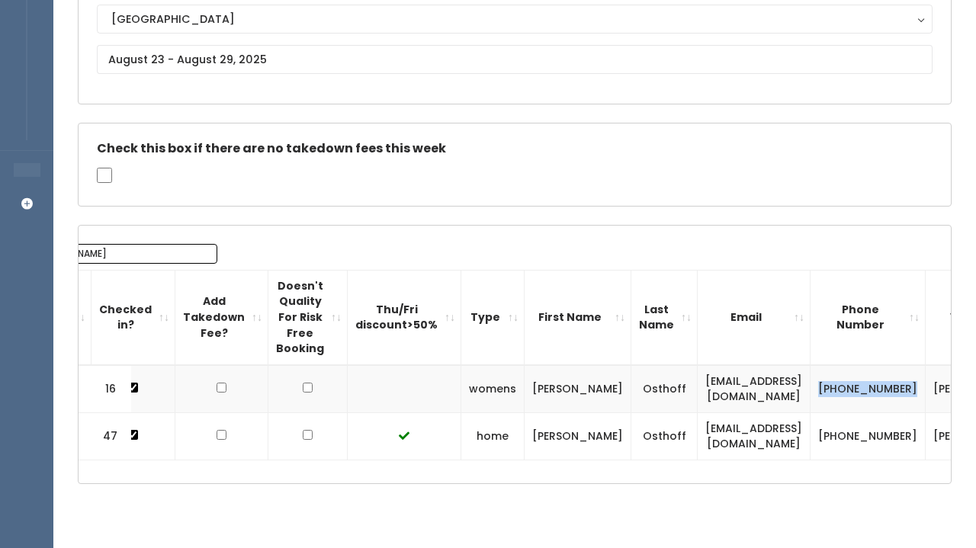
copy td "[PHONE_NUMBER]"
drag, startPoint x: 638, startPoint y: 378, endPoint x: 732, endPoint y: 393, distance: 95.0
click at [732, 393] on td "[EMAIL_ADDRESS][DOMAIN_NAME]" at bounding box center [754, 389] width 113 height 48
copy td "[EMAIL_ADDRESS][DOMAIN_NAME]"
drag, startPoint x: 831, startPoint y: 374, endPoint x: 874, endPoint y: 398, distance: 49.5
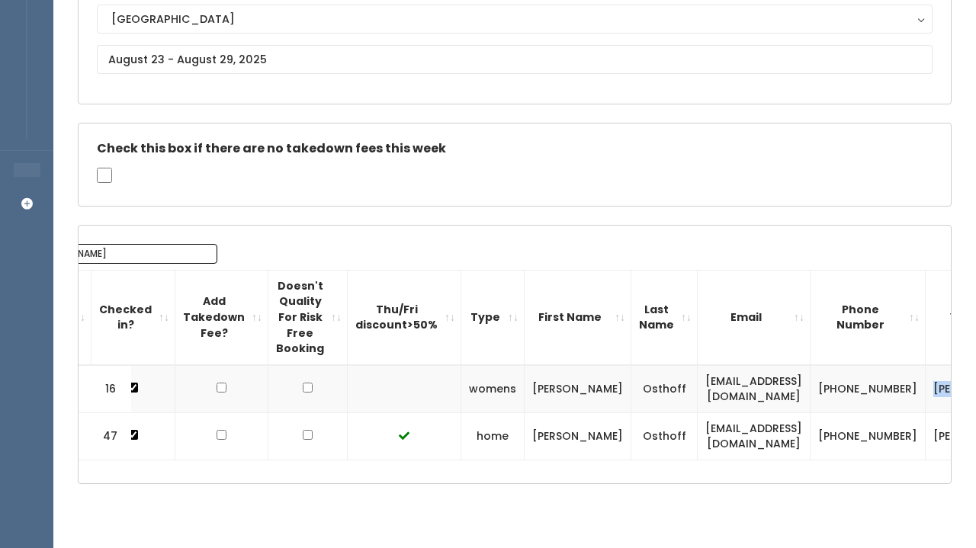
click at [926, 398] on td "[PERSON_NAME]" at bounding box center [979, 389] width 107 height 48
copy td "[PERSON_NAME]"
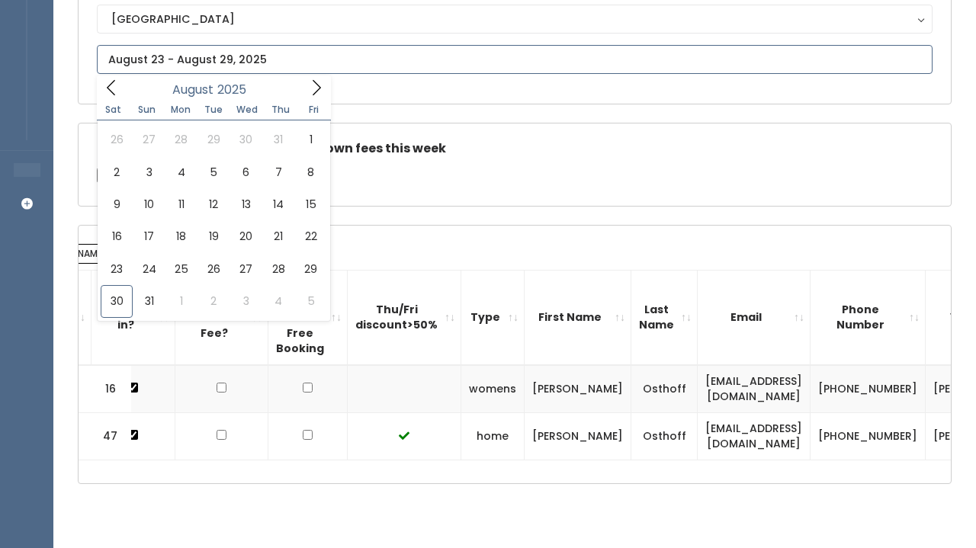
click at [135, 59] on input "text" at bounding box center [515, 59] width 836 height 29
click at [322, 84] on icon at bounding box center [316, 87] width 17 height 17
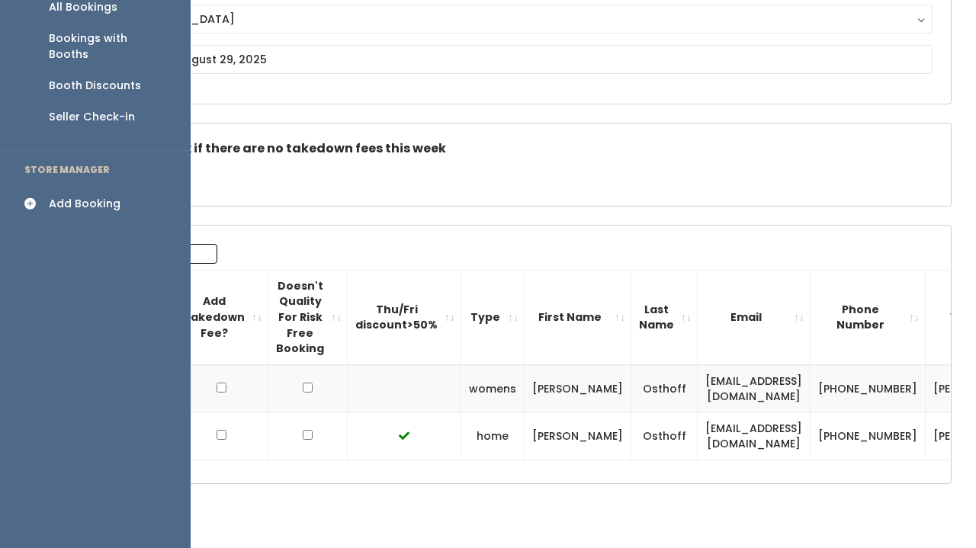
click at [32, 197] on icon at bounding box center [34, 203] width 21 height 13
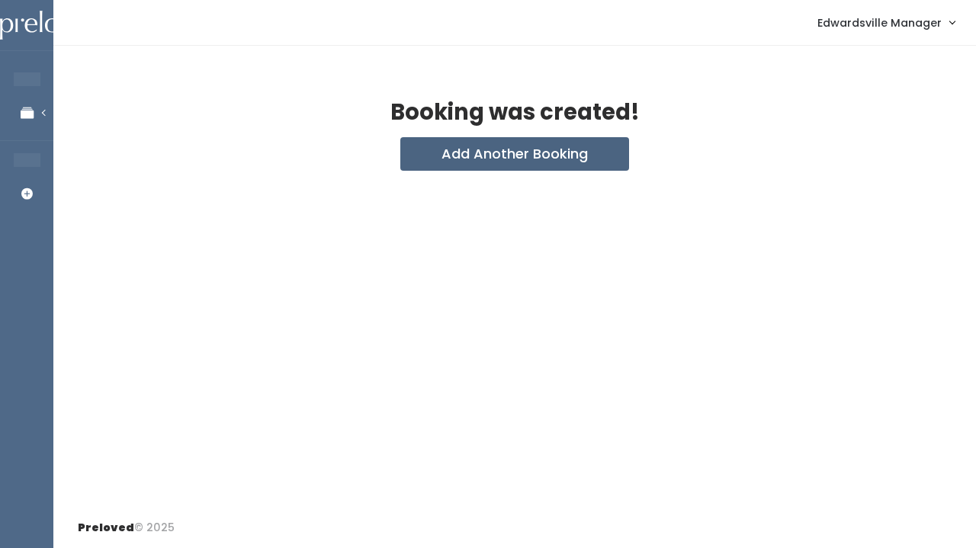
click at [479, 141] on button "Add Another Booking" at bounding box center [514, 154] width 229 height 34
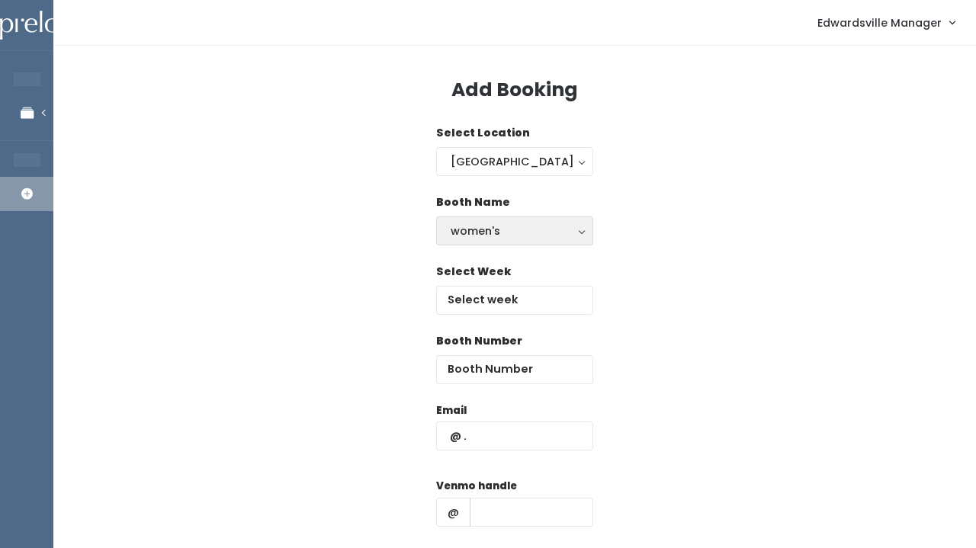
click at [493, 223] on div "women's" at bounding box center [515, 231] width 128 height 17
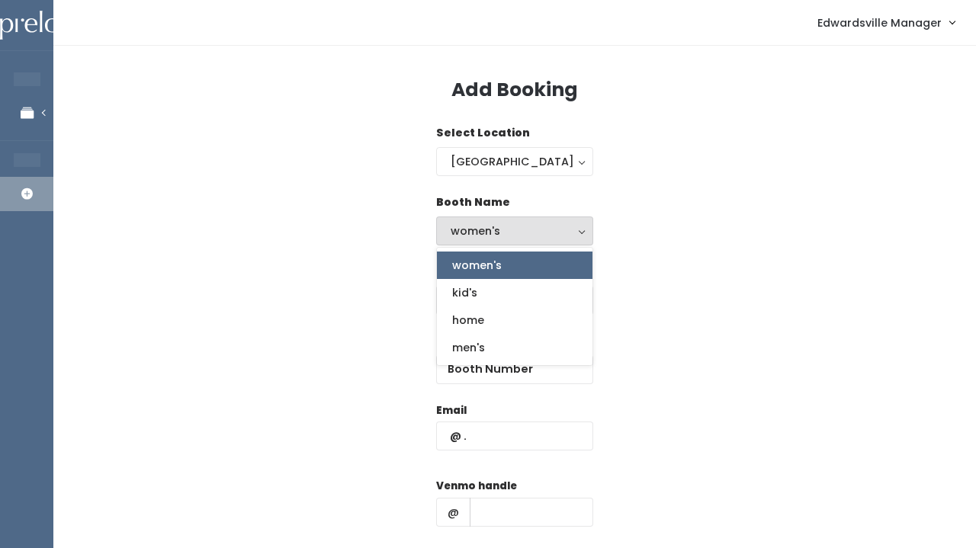
click at [382, 265] on div "Select Week" at bounding box center [515, 298] width 874 height 69
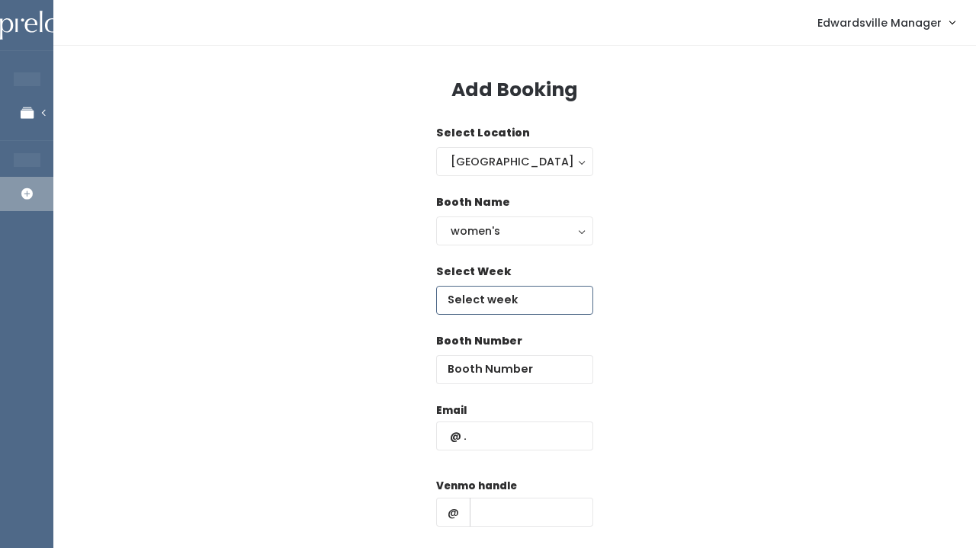
click at [486, 287] on input "text" at bounding box center [514, 300] width 157 height 29
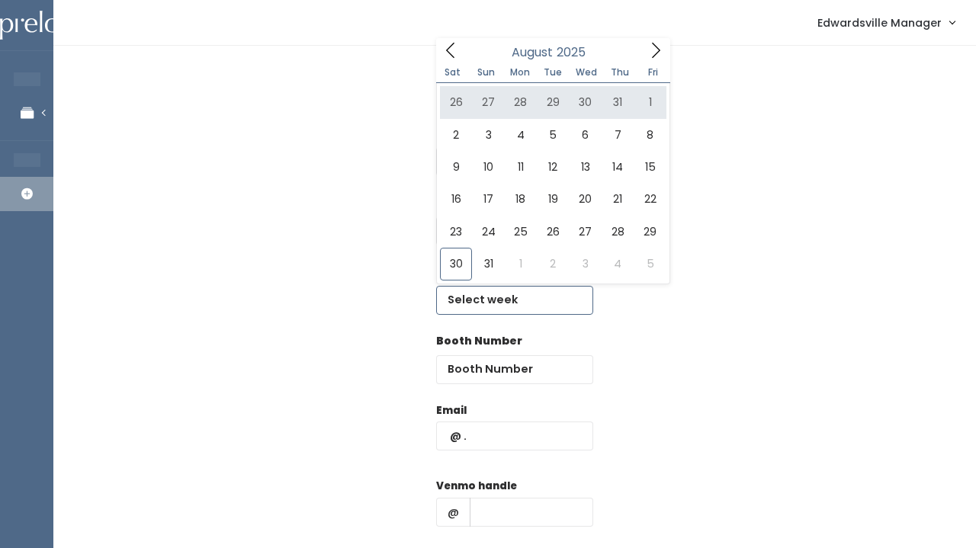
click at [641, 42] on span at bounding box center [655, 50] width 29 height 24
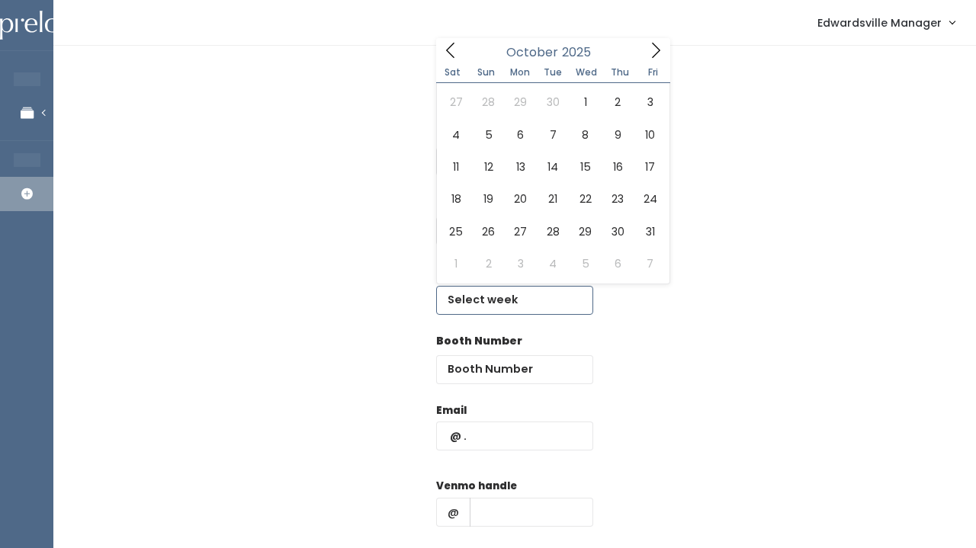
click at [641, 45] on span at bounding box center [655, 50] width 29 height 24
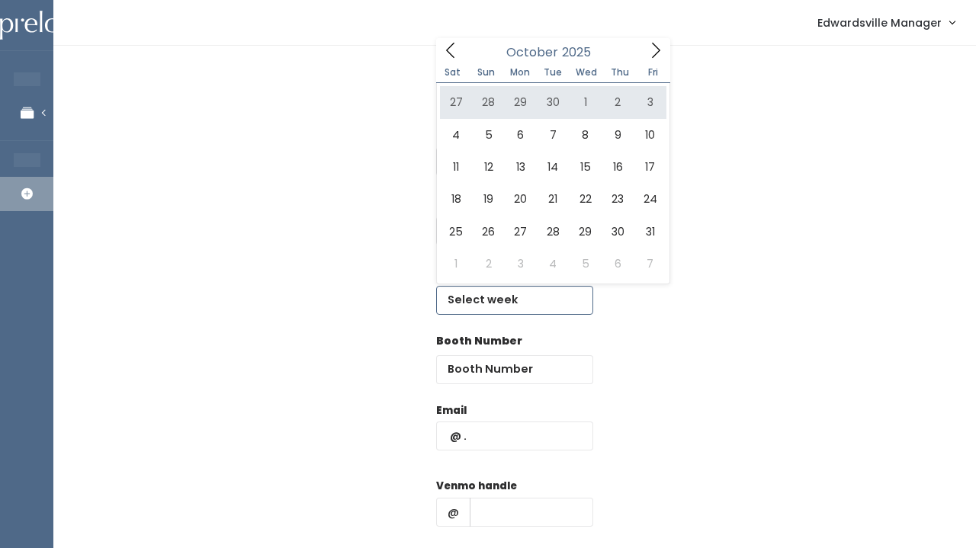
click at [653, 51] on icon at bounding box center [655, 50] width 17 height 17
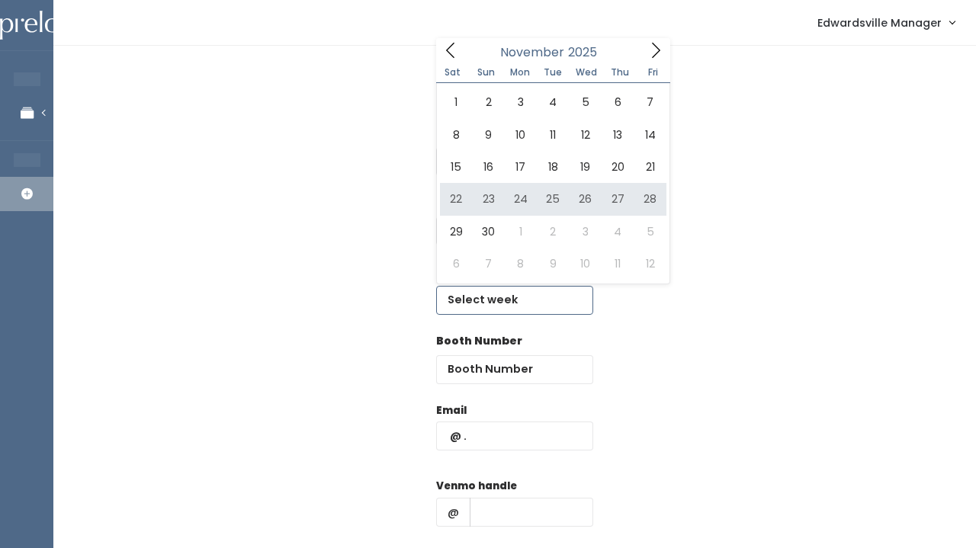
type input "November 22 to November 28"
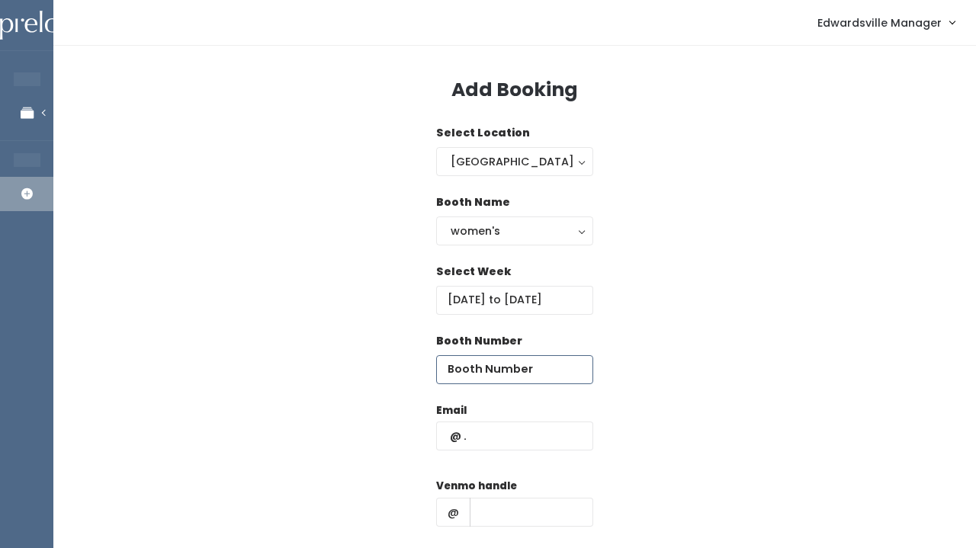
click at [463, 374] on input "number" at bounding box center [514, 369] width 157 height 29
type input "17"
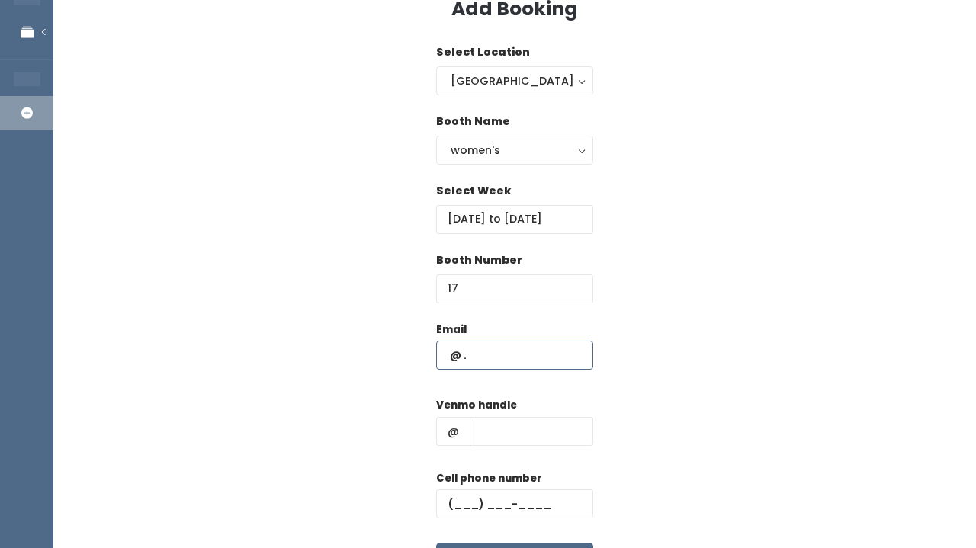
scroll to position [82, 0]
paste input "(618) 558-9092"
type input "(618) 558-9092"
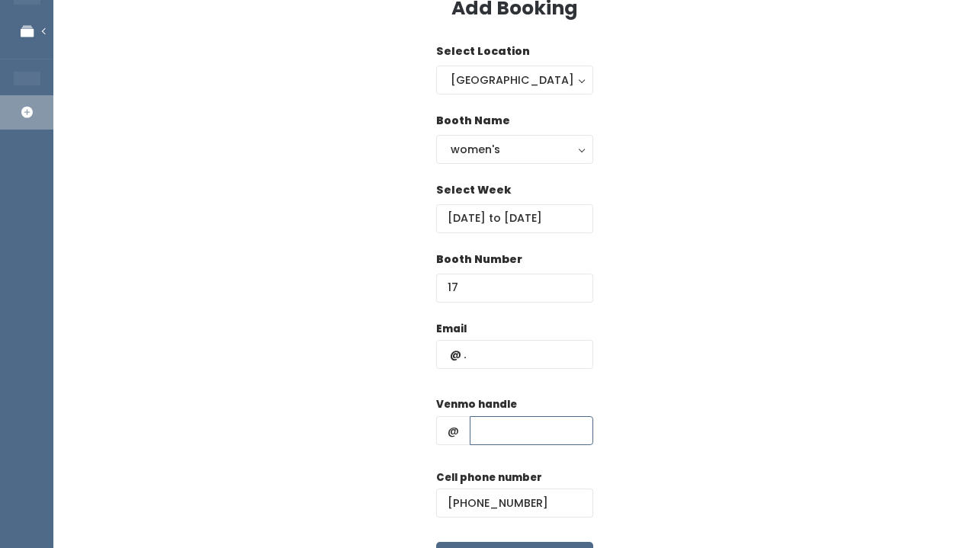
click at [490, 426] on input "text" at bounding box center [532, 430] width 124 height 29
paste input "roksthoff@att.net"
drag, startPoint x: 580, startPoint y: 428, endPoint x: 472, endPoint y: 422, distance: 108.4
click at [472, 422] on input "roksthoff@att.net" at bounding box center [532, 430] width 124 height 29
type input "roksthoff@att.net"
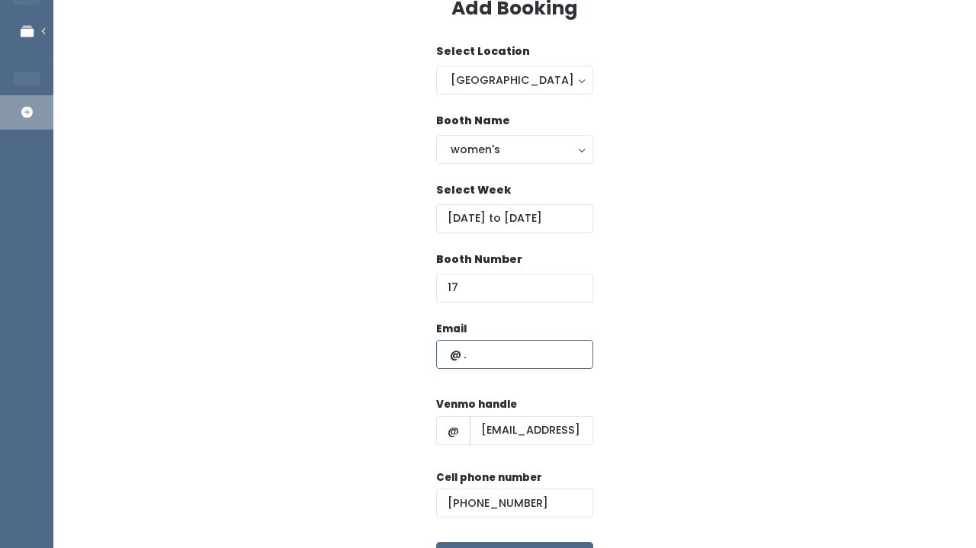
click at [494, 343] on input "text" at bounding box center [514, 354] width 157 height 29
paste input "roksthoff@att.net"
type input "roksthoff@att.net"
click at [514, 422] on input "roksthoff@att.net" at bounding box center [532, 430] width 124 height 29
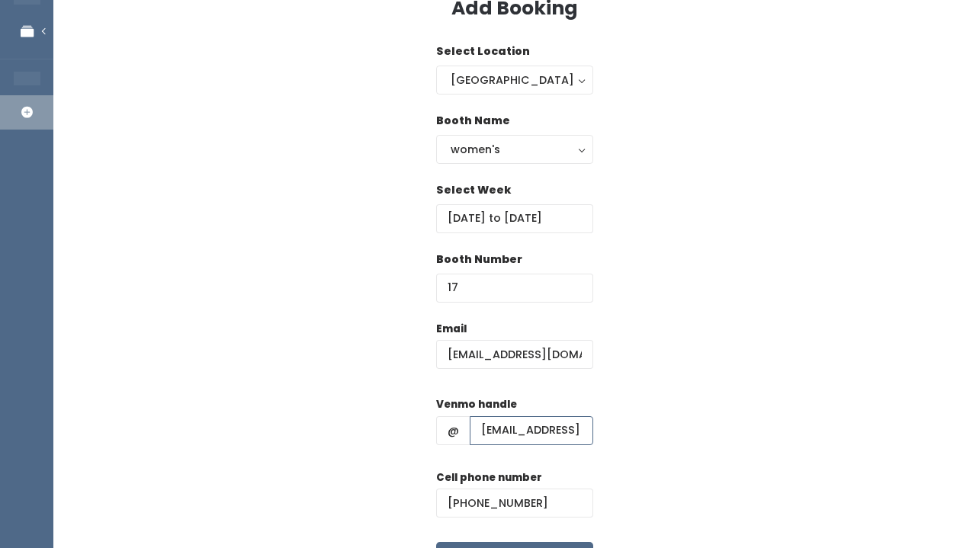
click at [514, 422] on input "roksthoff@att.net" at bounding box center [532, 430] width 124 height 29
paste input "kara-osthoff"
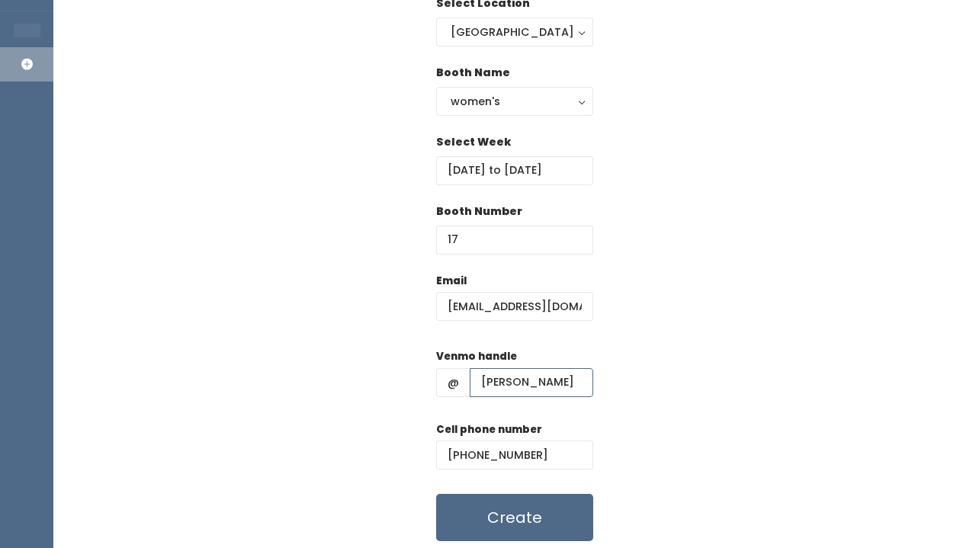
scroll to position [148, 0]
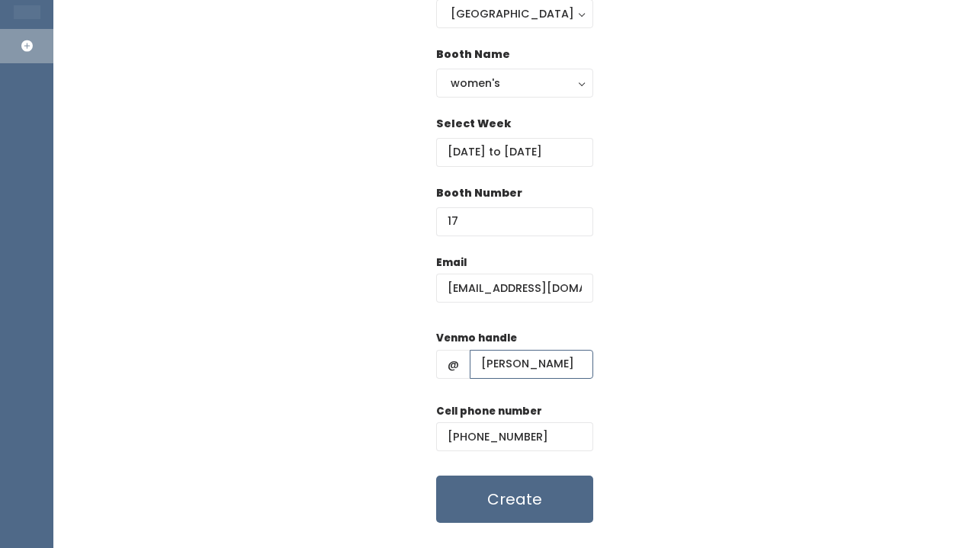
type input "kara-osthoff"
click at [489, 473] on form "Email roksthoff@att.net Venmo handle @ kara-osthoff Cell phone number (618) 558…" at bounding box center [514, 389] width 157 height 269
click at [489, 502] on button "Create" at bounding box center [514, 499] width 157 height 47
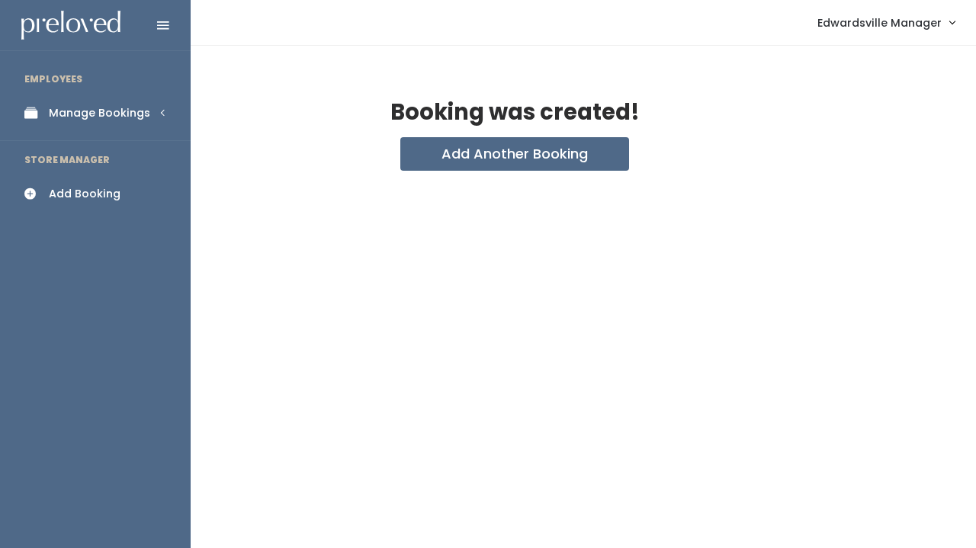
click at [66, 119] on div "Manage Bookings" at bounding box center [99, 113] width 101 height 16
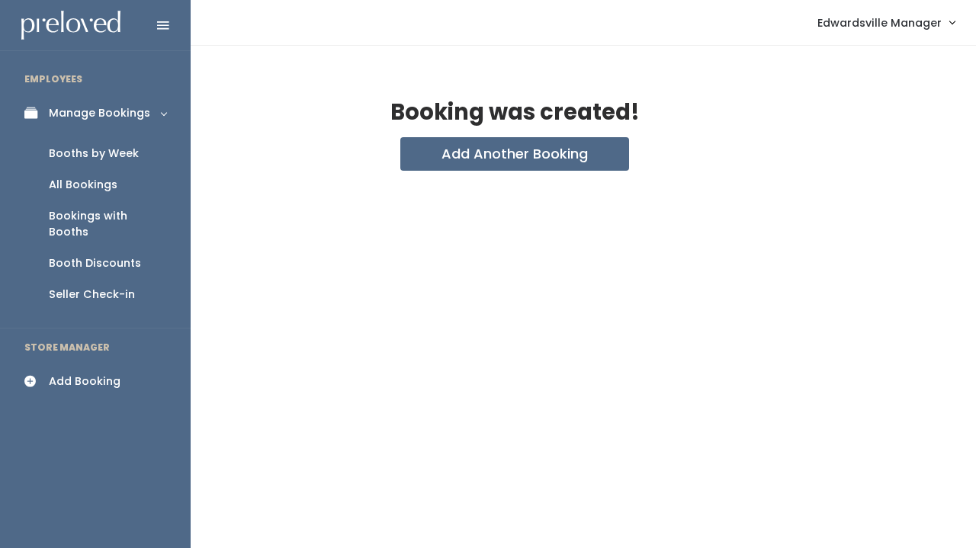
click at [71, 183] on div "All Bookings" at bounding box center [83, 185] width 69 height 16
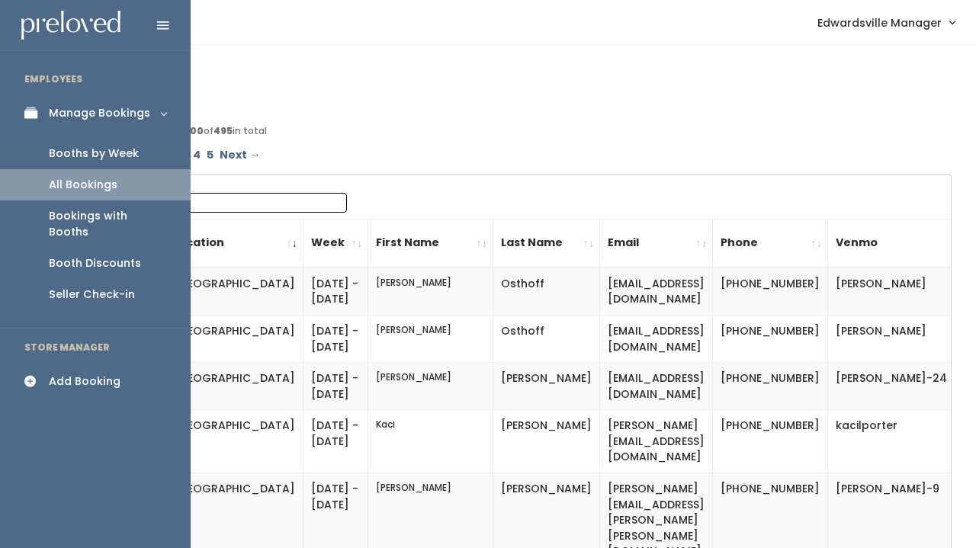
click at [82, 148] on div "Booths by Week" at bounding box center [94, 154] width 90 height 16
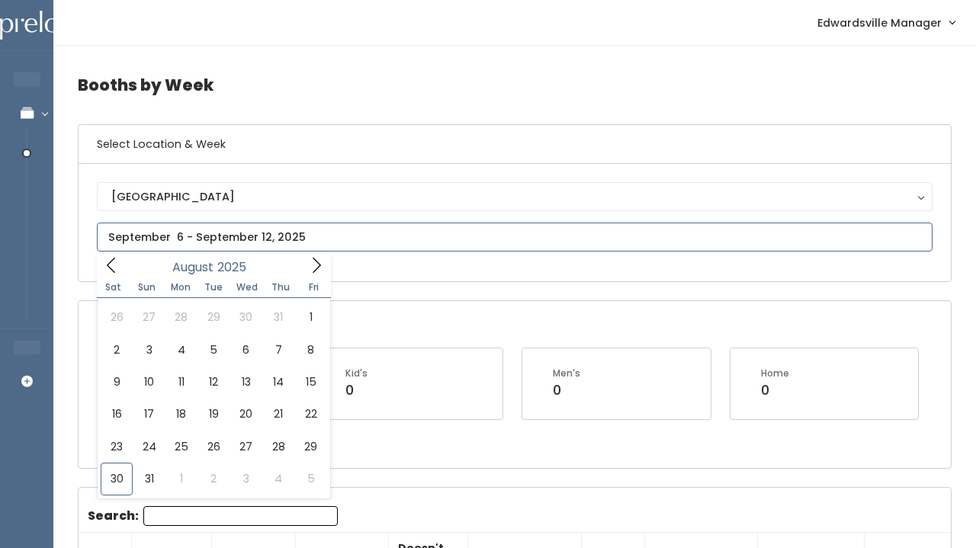
click at [235, 235] on input "text" at bounding box center [515, 237] width 836 height 29
click at [309, 265] on icon at bounding box center [316, 265] width 17 height 17
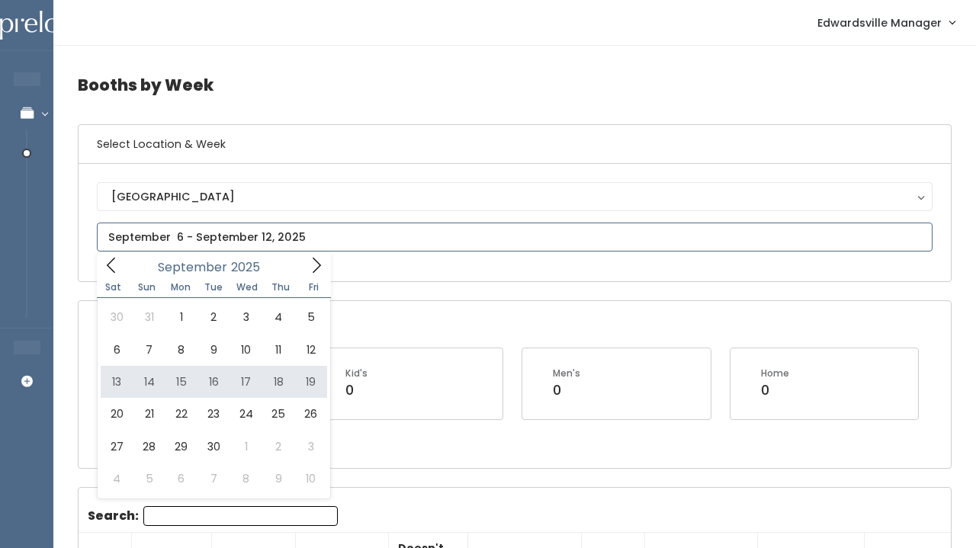
type input "September 13 to September 19"
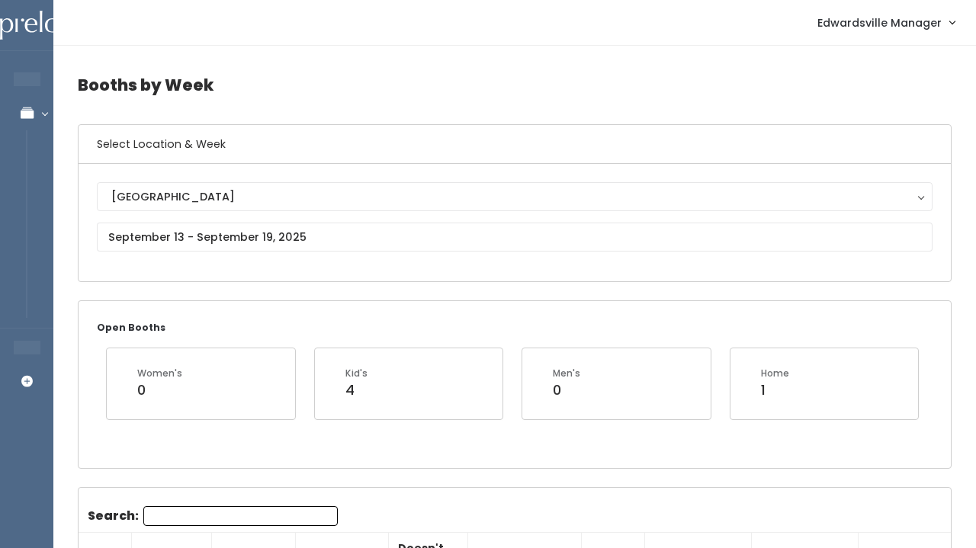
scroll to position [-1, 0]
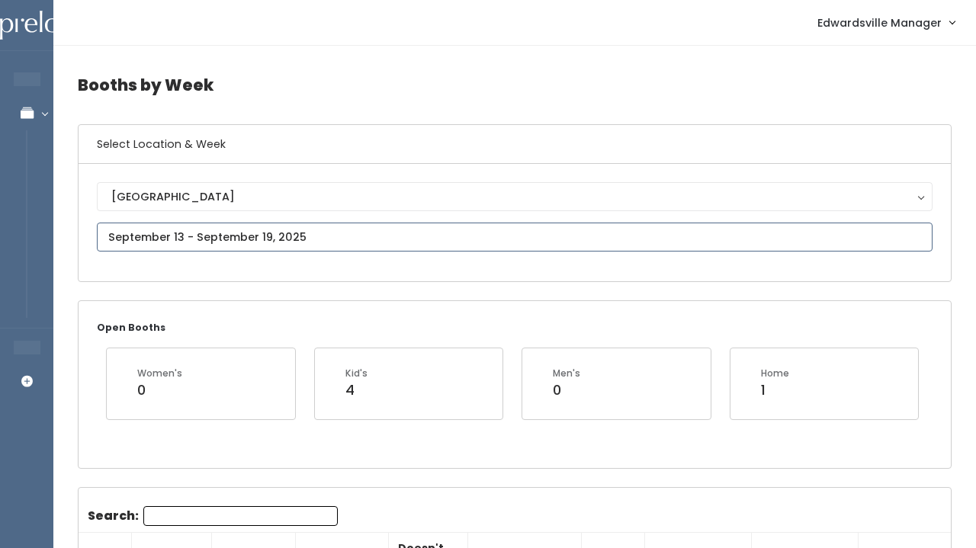
click at [246, 243] on input "text" at bounding box center [515, 237] width 836 height 29
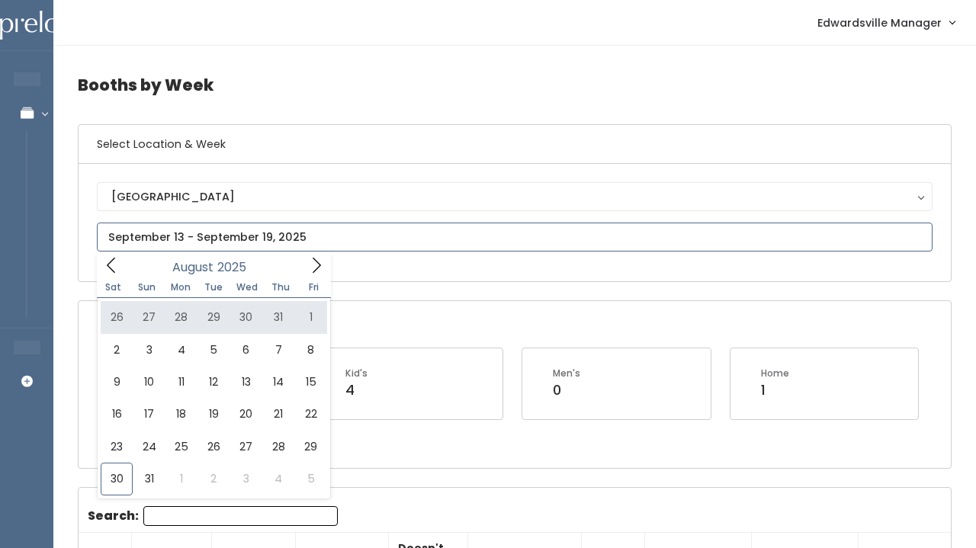
click at [312, 277] on span at bounding box center [316, 265] width 29 height 24
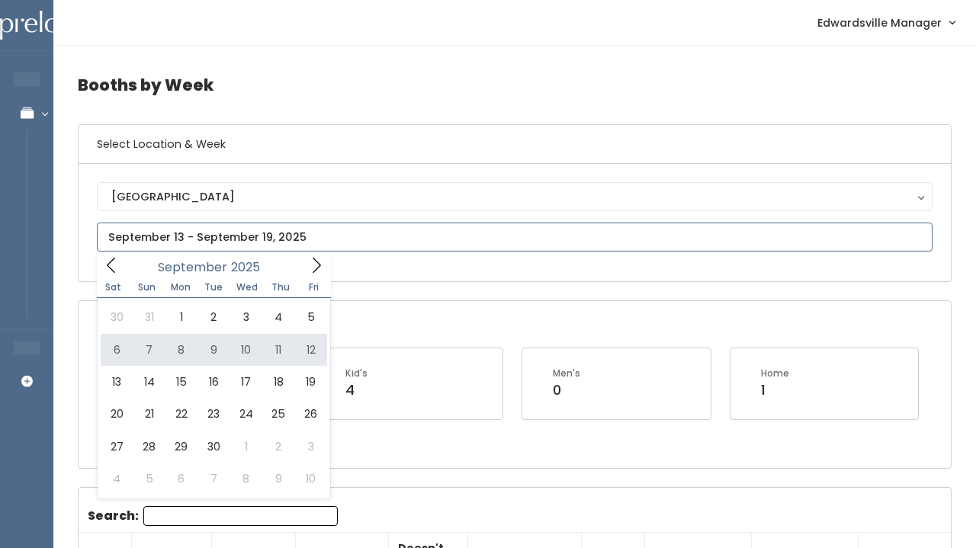
type input "September 6 to September 12"
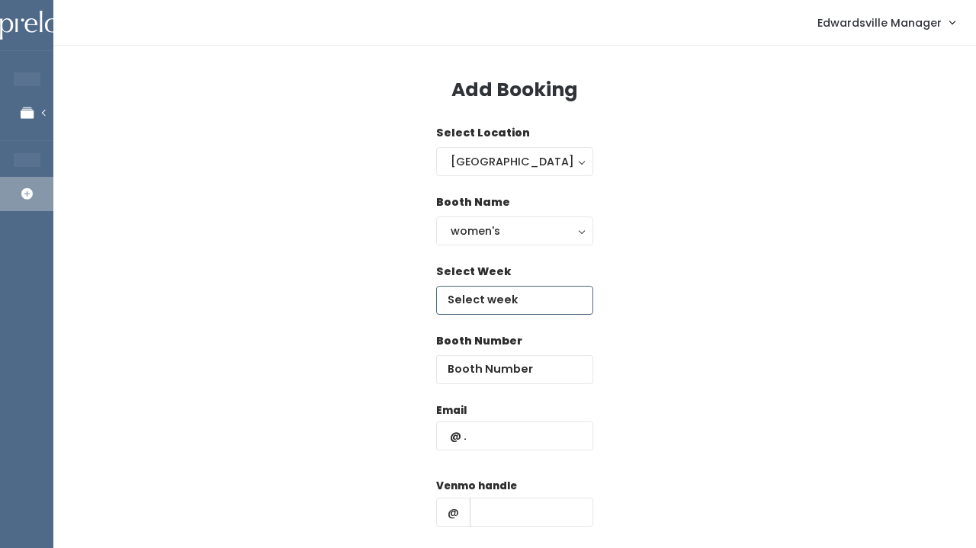
click at [521, 290] on input "text" at bounding box center [514, 300] width 157 height 29
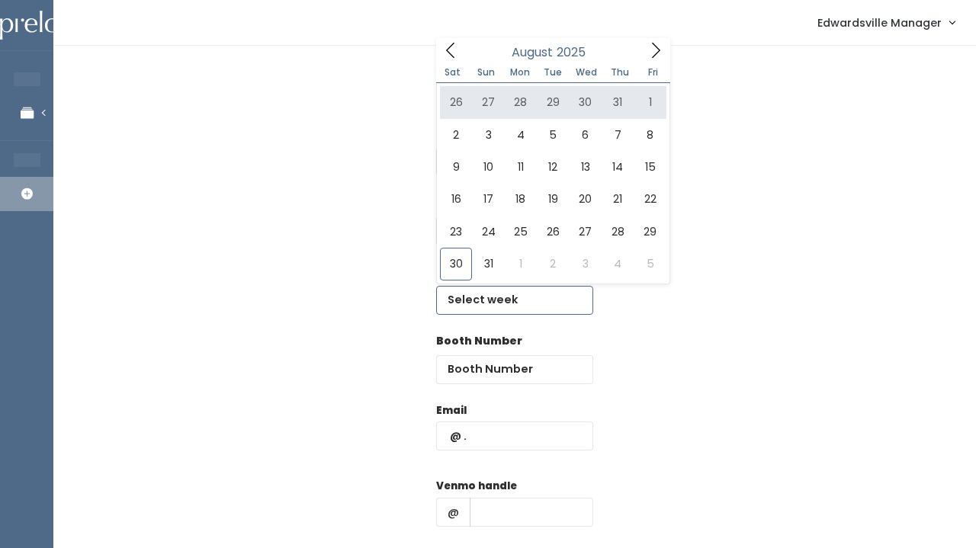
click at [649, 47] on icon at bounding box center [655, 50] width 17 height 17
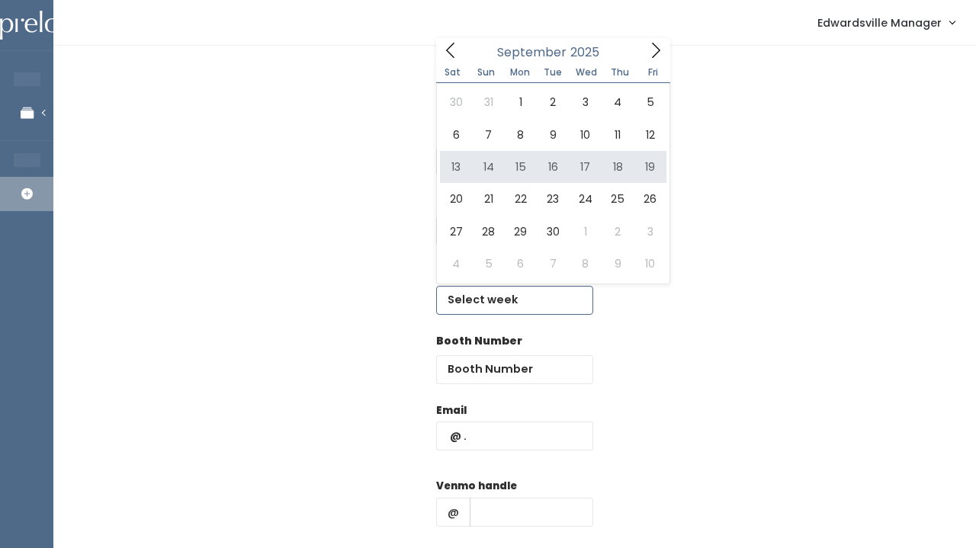
type input "September 13 to September 19"
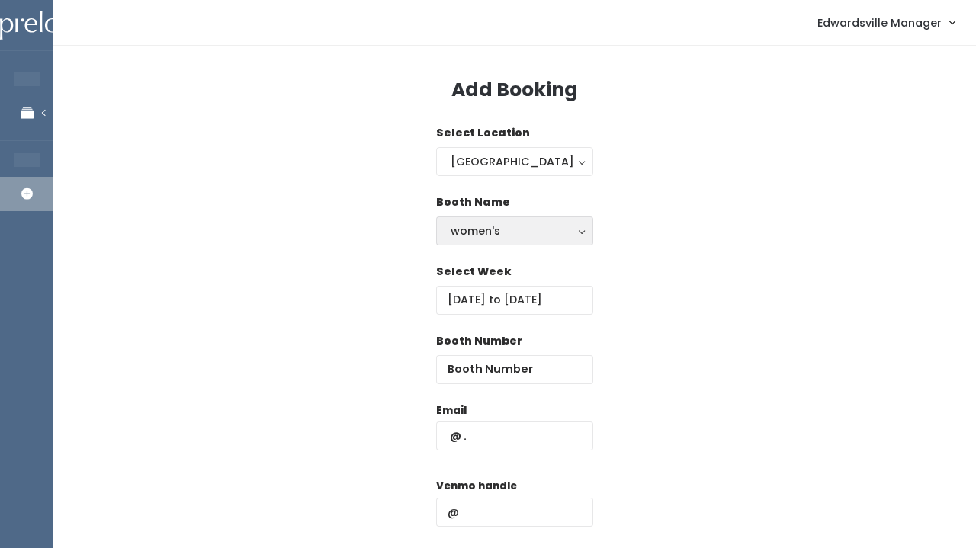
click at [471, 242] on button "women's" at bounding box center [514, 231] width 157 height 29
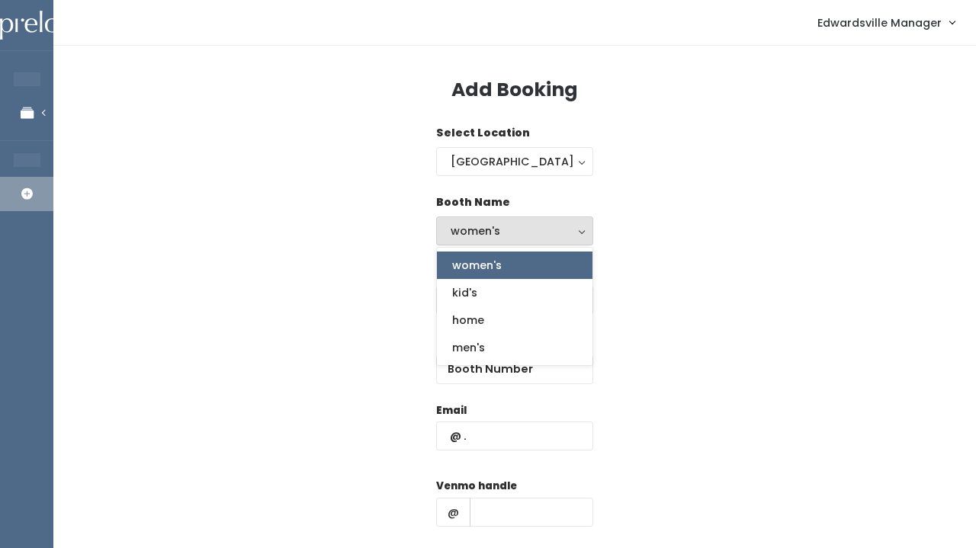
click at [467, 270] on span "women's" at bounding box center [477, 265] width 50 height 17
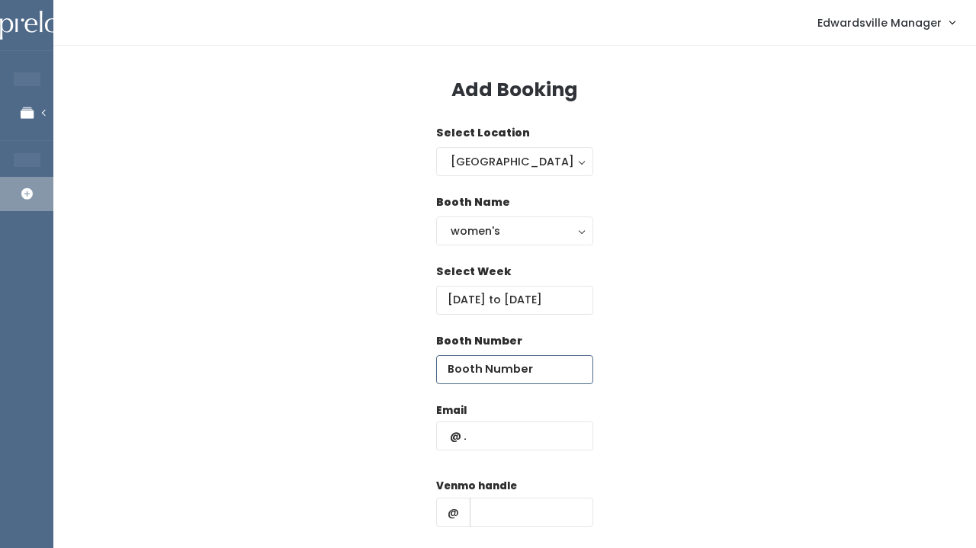
click at [473, 365] on input "number" at bounding box center [514, 369] width 157 height 29
type input "14"
paste input "furlong.valerie@yahoo.com"
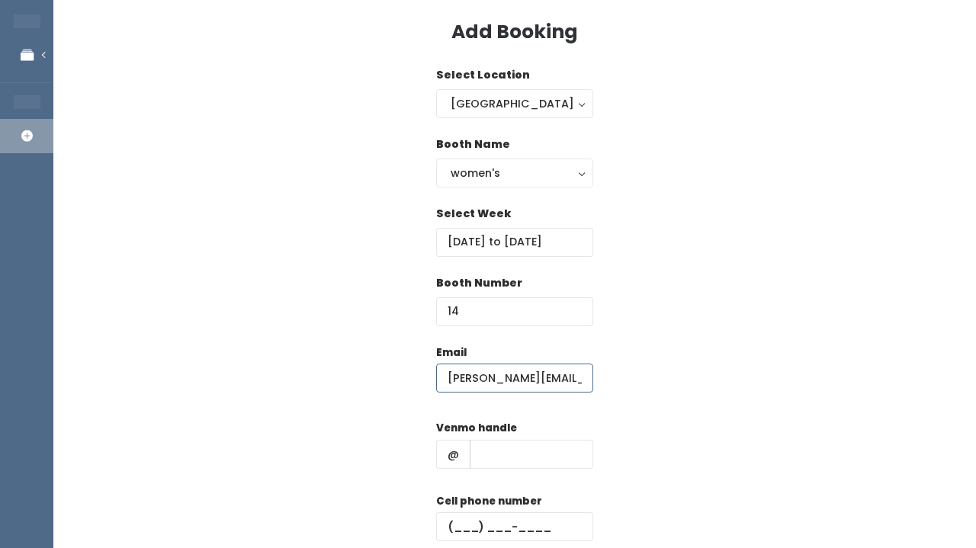
scroll to position [84, 0]
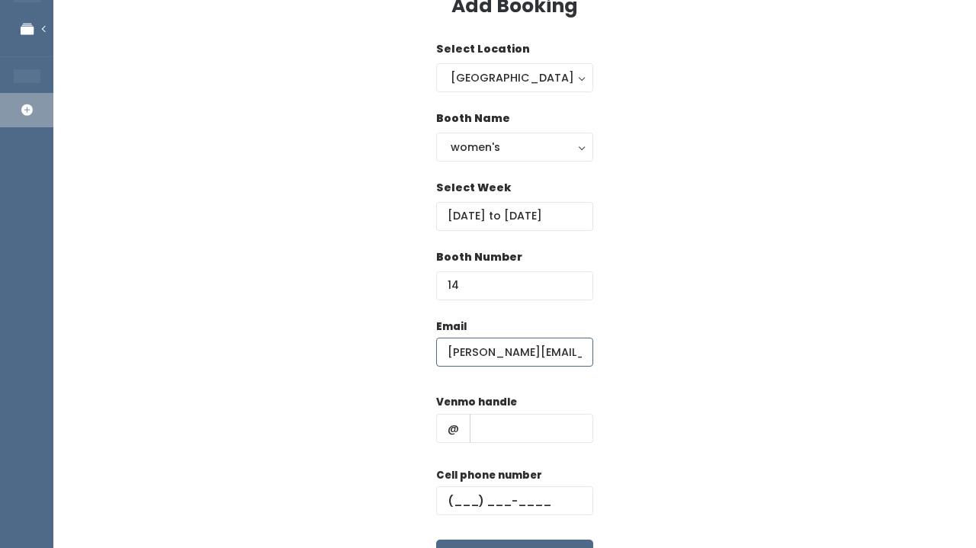
type input "furlong.valerie@yahoo.com"
click at [483, 425] on input "text" at bounding box center [532, 428] width 124 height 29
paste input "valeriefurlong"
type input "valeriefurlong"
paste input "(217) 313-6110"
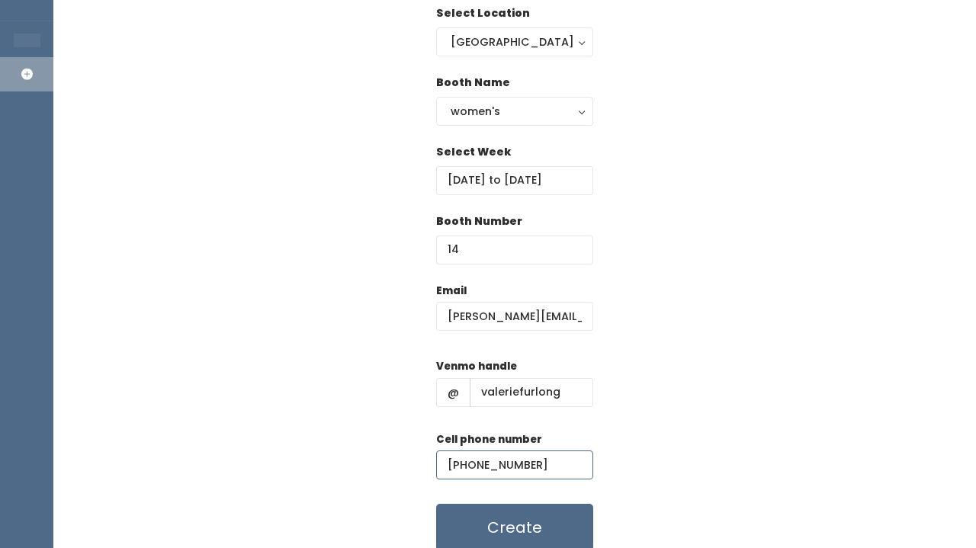
scroll to position [123, 0]
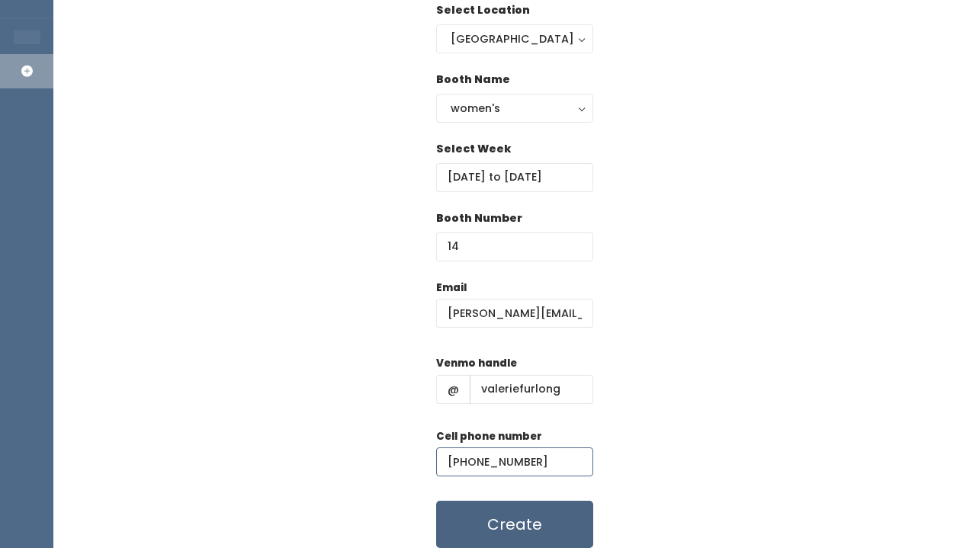
type input "(217) 313-6110"
click at [484, 521] on button "Create" at bounding box center [514, 524] width 157 height 47
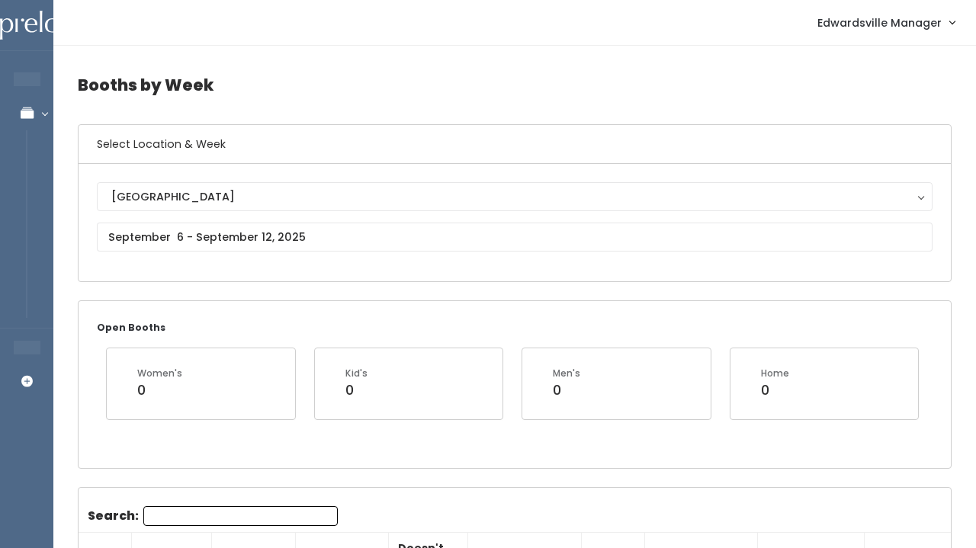
click at [198, 511] on input "Search:" at bounding box center [240, 516] width 194 height 20
type input "B"
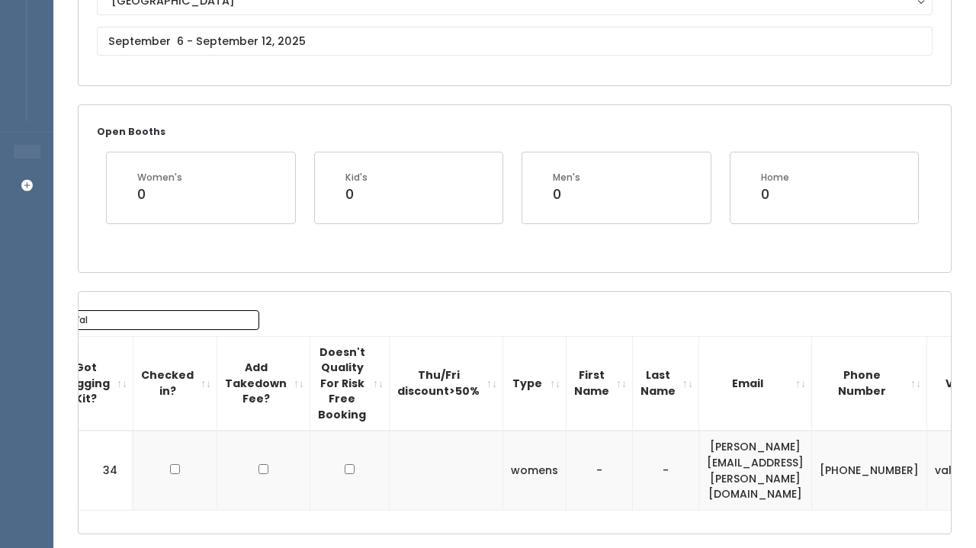
scroll to position [0, 86]
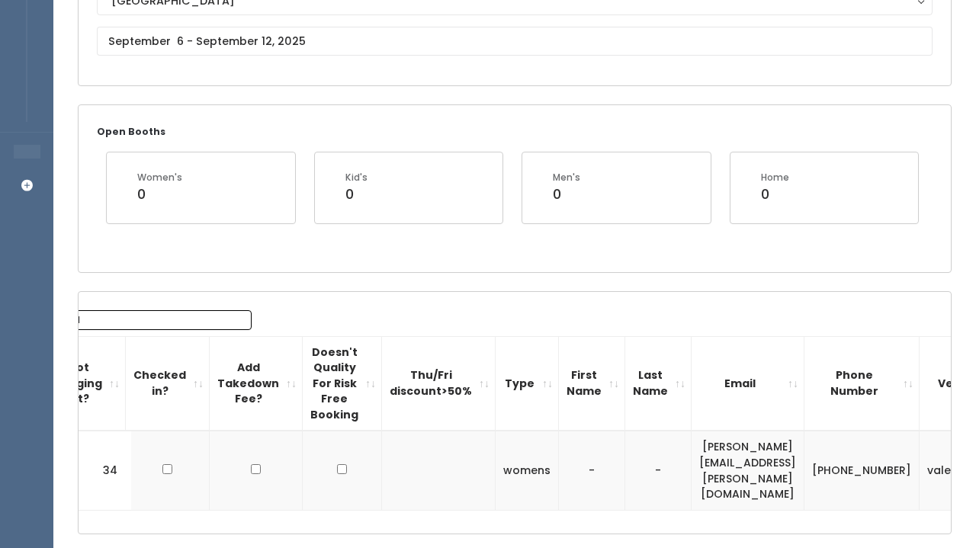
type input "Val"
drag, startPoint x: 672, startPoint y: 454, endPoint x: 831, endPoint y: 453, distance: 158.6
click at [804, 453] on td "furlong.valerie@yahoo.com" at bounding box center [748, 470] width 113 height 79
copy td "furlong.valerie@yahoo.com"
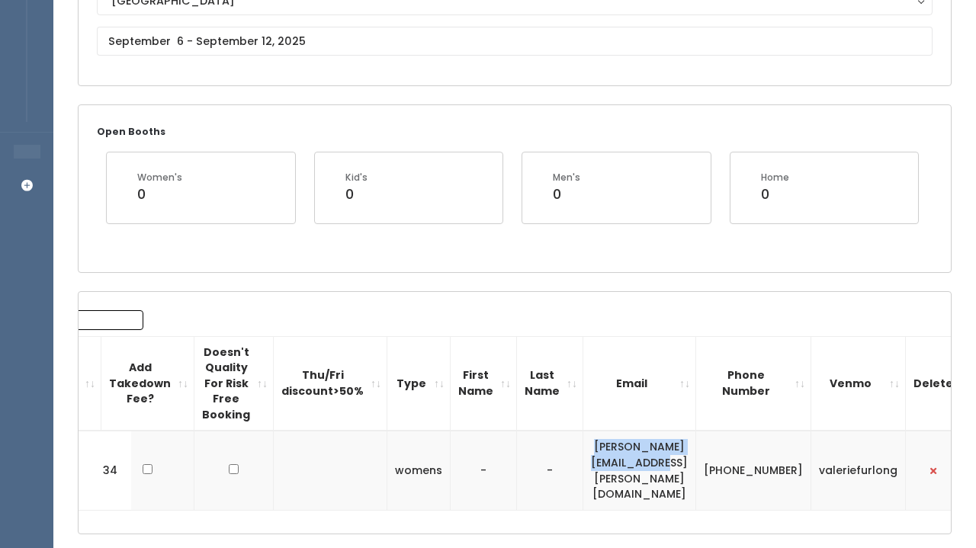
scroll to position [0, 195]
drag, startPoint x: 886, startPoint y: 452, endPoint x: 807, endPoint y: 451, distance: 78.5
click at [810, 451] on td "valeriefurlong" at bounding box center [857, 470] width 95 height 79
copy td "valeriefurlong"
drag, startPoint x: 733, startPoint y: 444, endPoint x: 776, endPoint y: 467, distance: 48.8
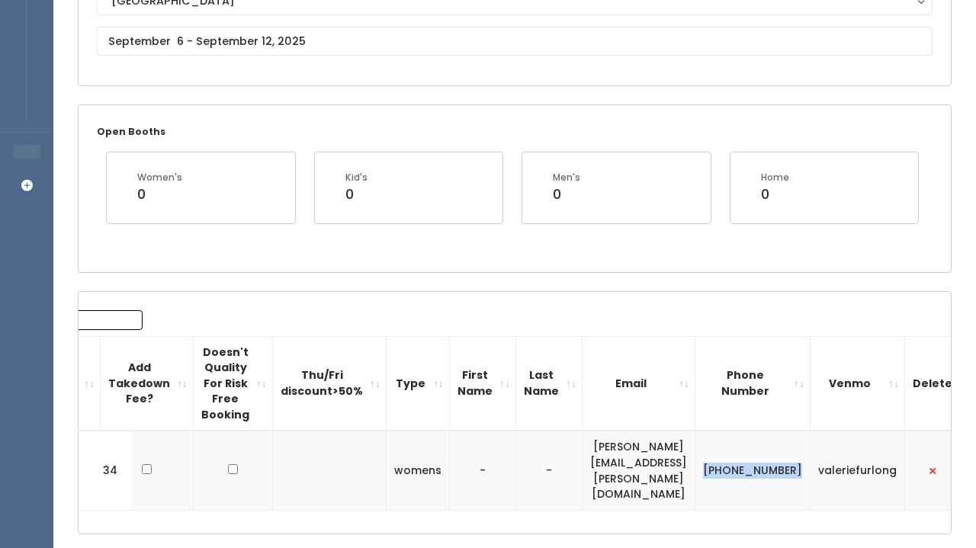
click at [776, 467] on td "(217) 313-6110" at bounding box center [752, 470] width 115 height 79
copy td "(217) 313-6110"
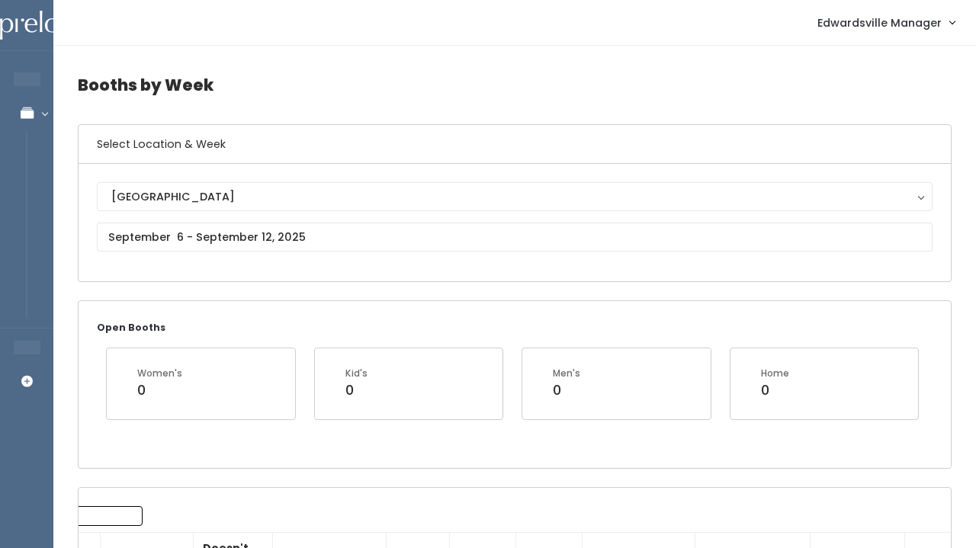
scroll to position [0, 0]
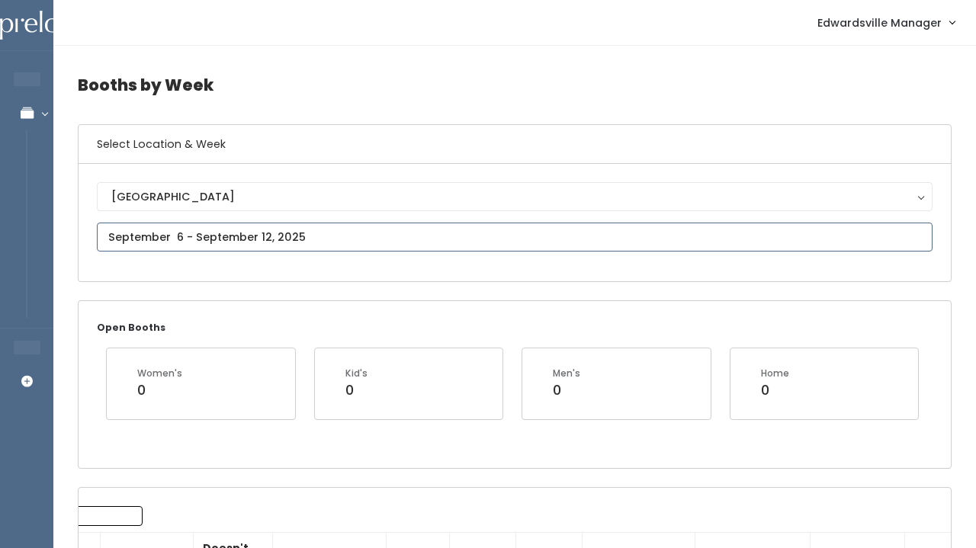
click at [140, 236] on input "text" at bounding box center [515, 237] width 836 height 29
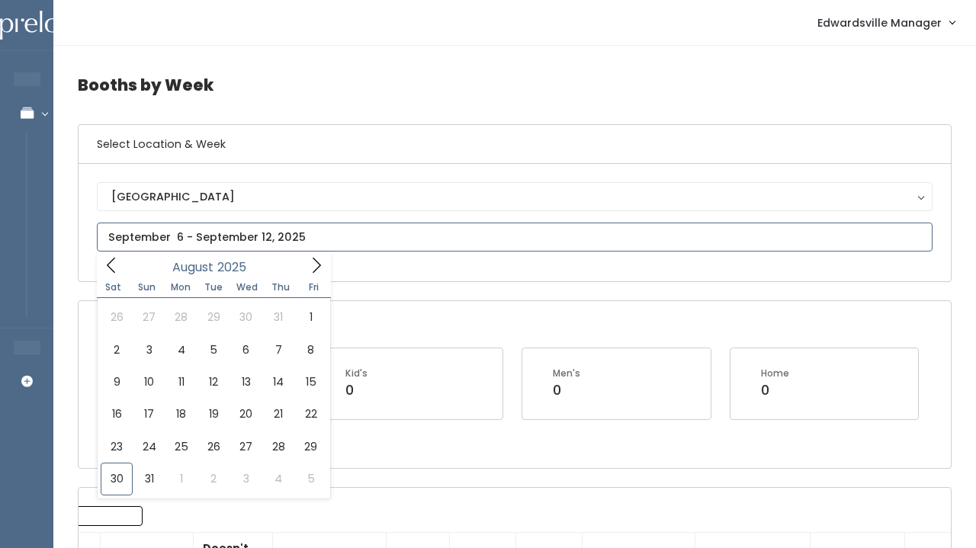
click at [109, 258] on span at bounding box center [111, 265] width 29 height 24
click at [312, 268] on icon at bounding box center [316, 265] width 17 height 17
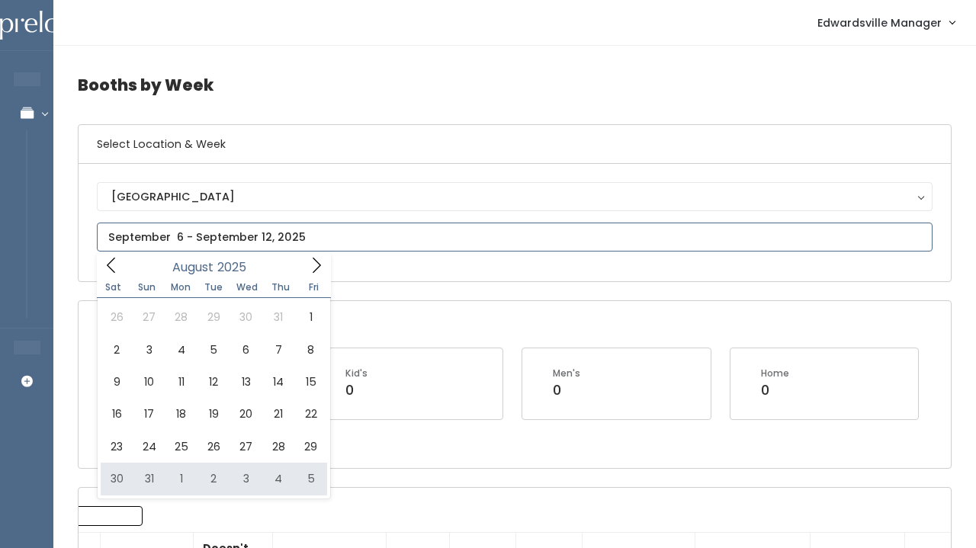
type input "August 30 to September 5"
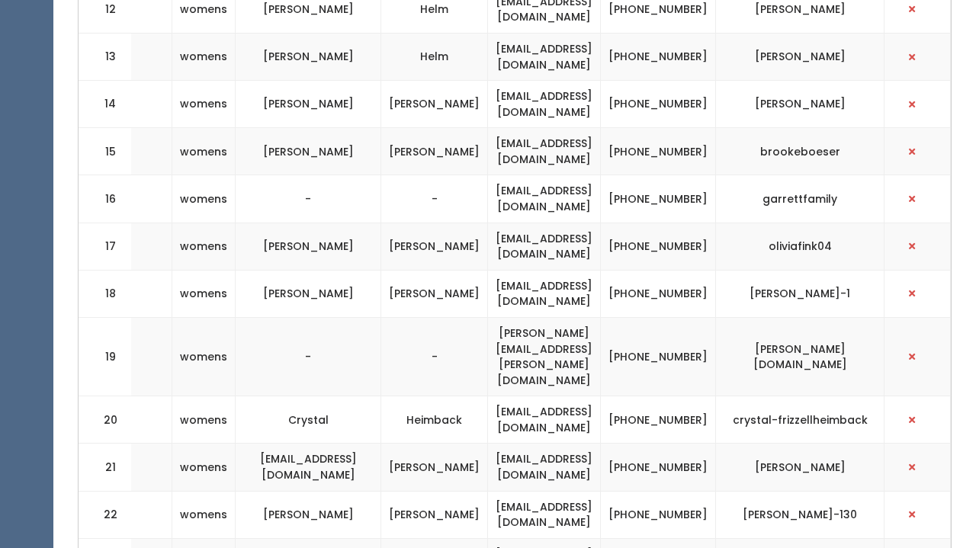
scroll to position [1375, 0]
click at [920, 347] on button "button" at bounding box center [912, 357] width 20 height 20
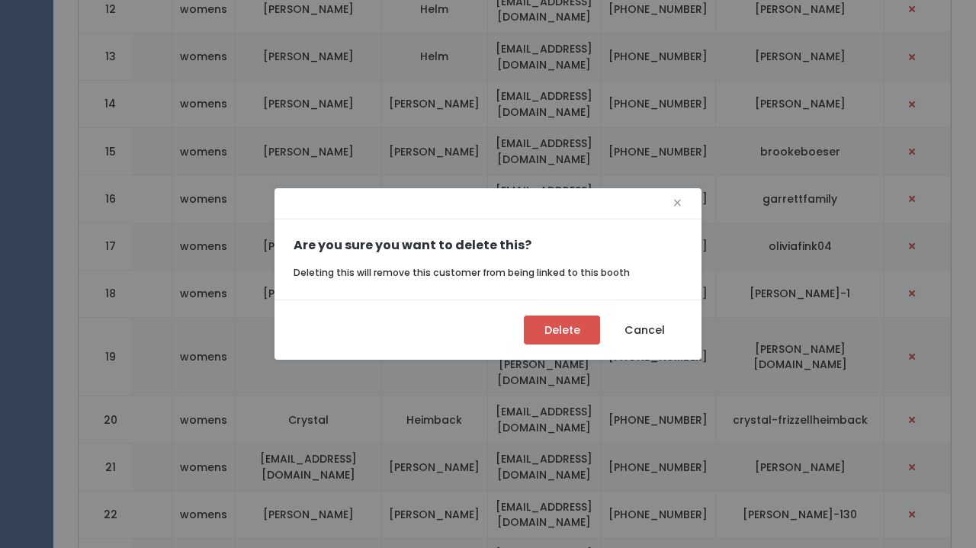
click at [560, 338] on button "Delete" at bounding box center [562, 330] width 76 height 29
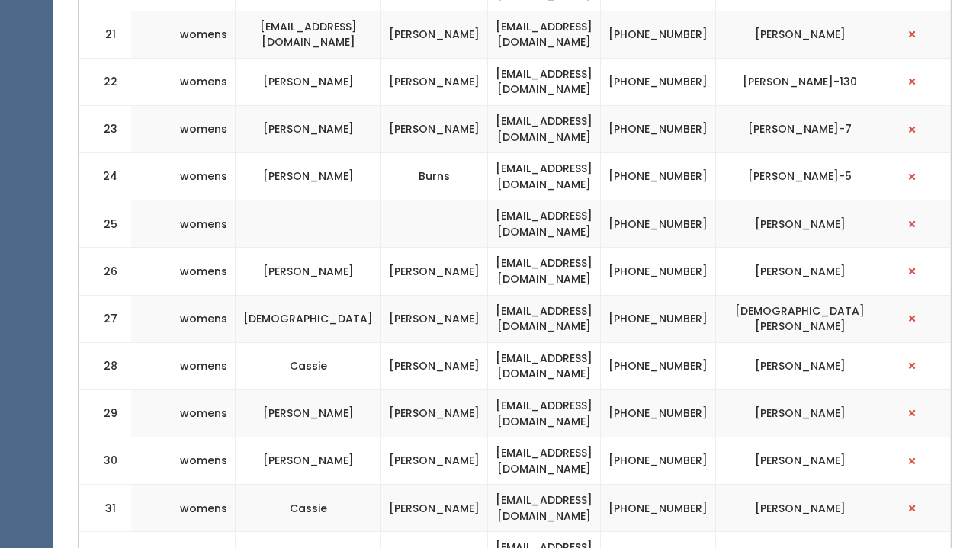
scroll to position [1758, 0]
